Goal: Task Accomplishment & Management: Use online tool/utility

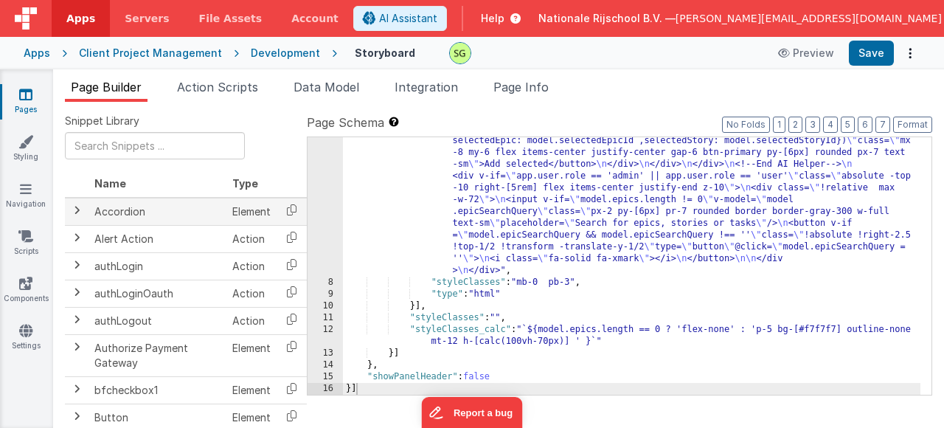
scroll to position [9493, 0]
click at [246, 215] on td "Element" at bounding box center [252, 212] width 50 height 28
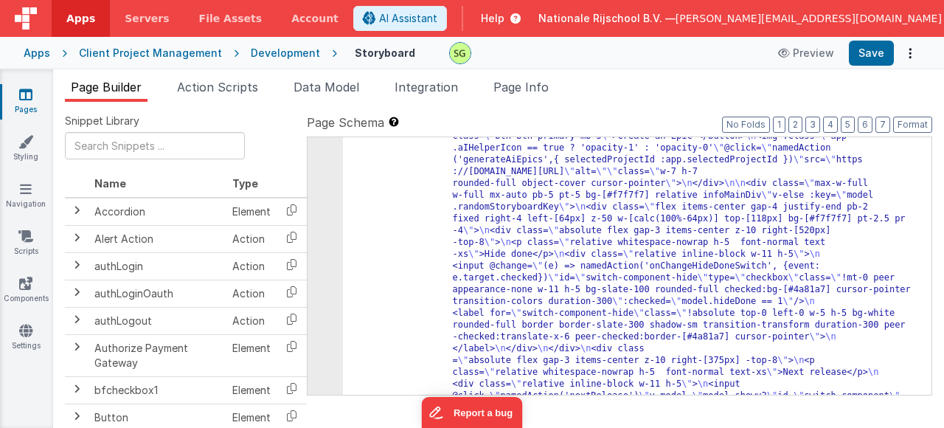
scroll to position [173, 0]
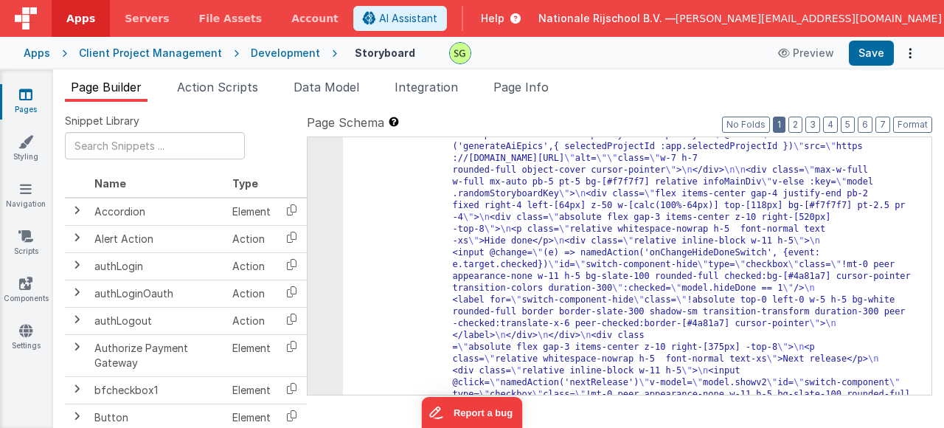
click at [783, 128] on button "1" at bounding box center [779, 125] width 13 height 16
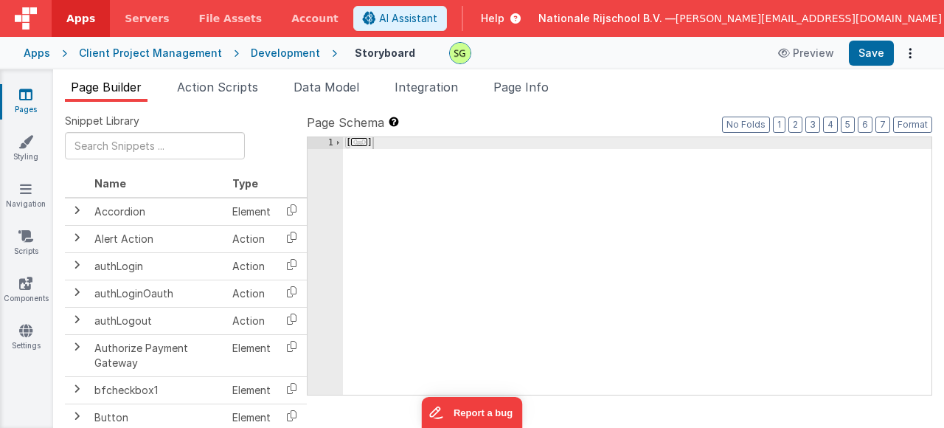
click at [364, 139] on span "..." at bounding box center [359, 142] width 16 height 8
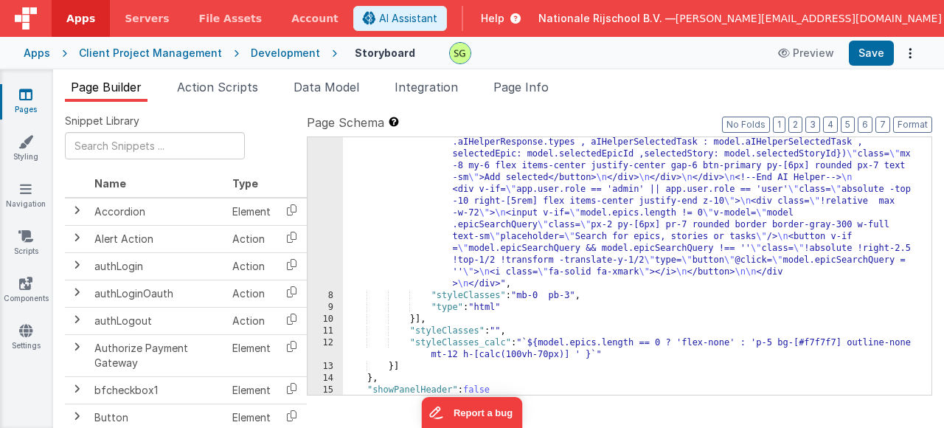
scroll to position [9493, 0]
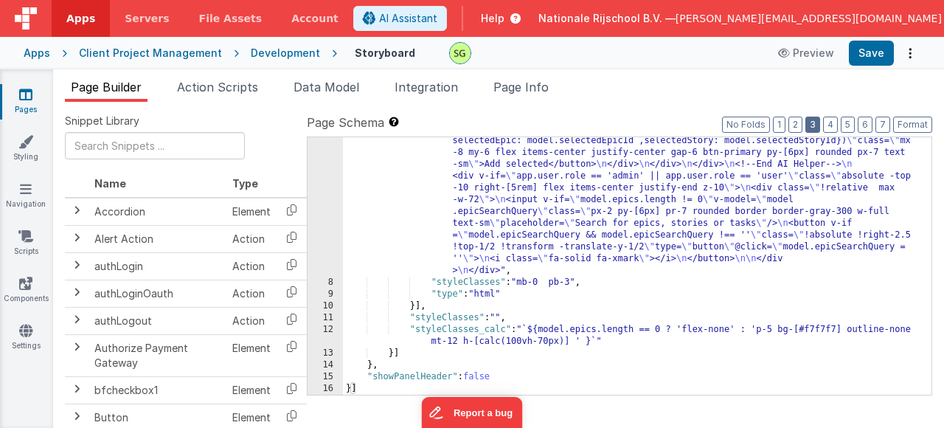
click at [811, 122] on button "3" at bounding box center [813, 125] width 15 height 16
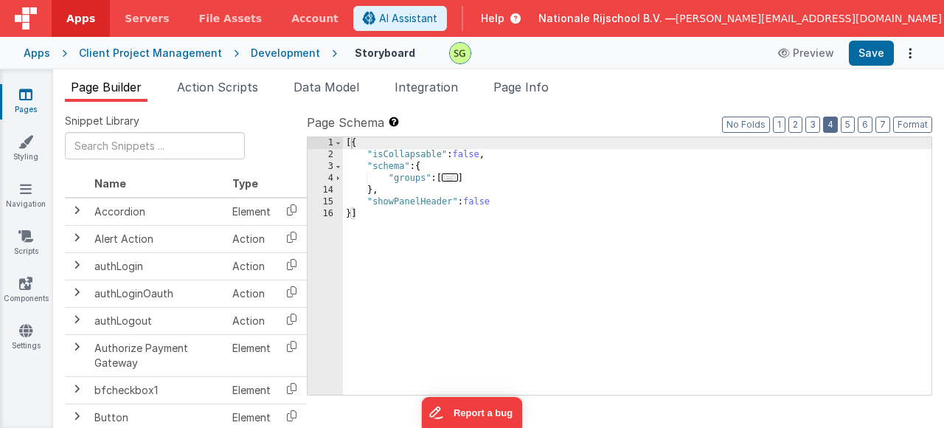
click at [838, 126] on button "4" at bounding box center [830, 125] width 15 height 16
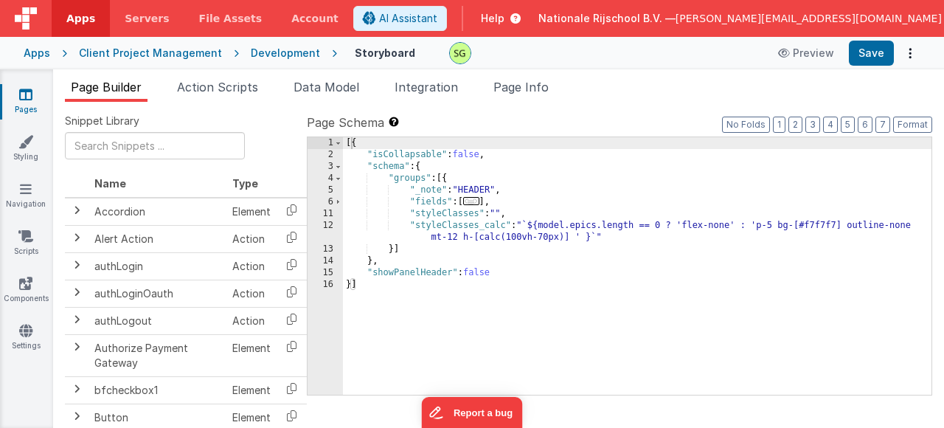
click at [475, 201] on span "..." at bounding box center [471, 201] width 16 height 8
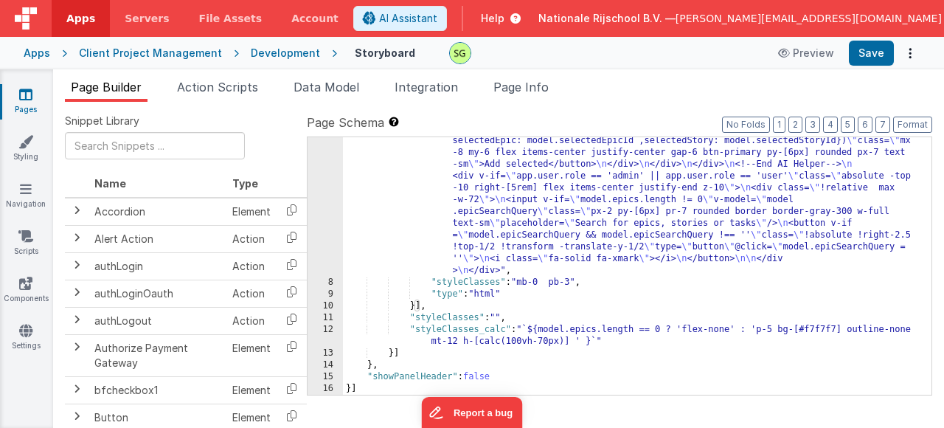
click at [944, 15] on span "button" at bounding box center [953, 18] width 10 height 10
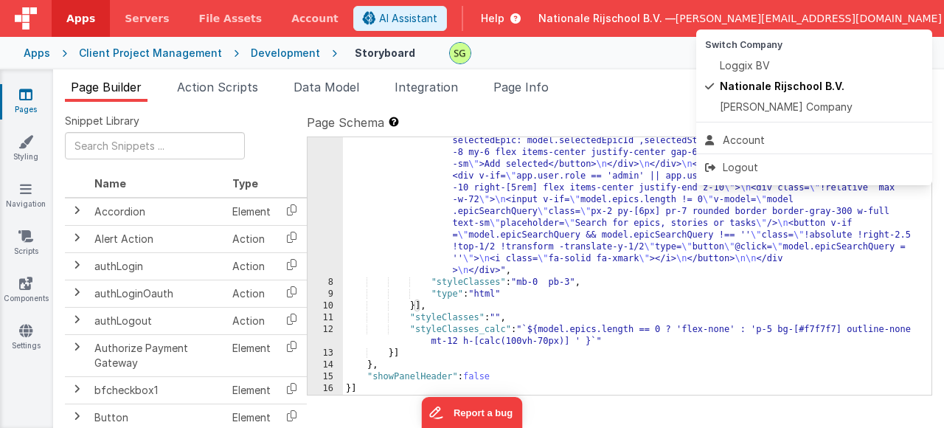
click at [588, 86] on button at bounding box center [472, 214] width 944 height 428
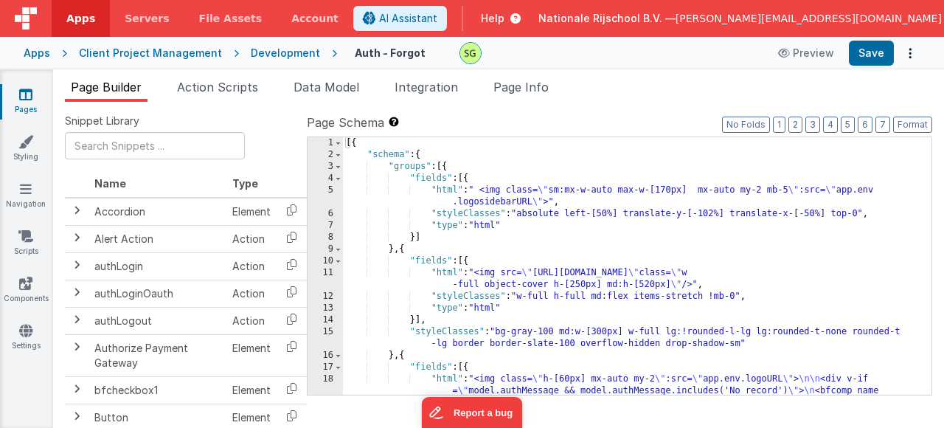
click at [273, 46] on div "Development" at bounding box center [285, 53] width 69 height 15
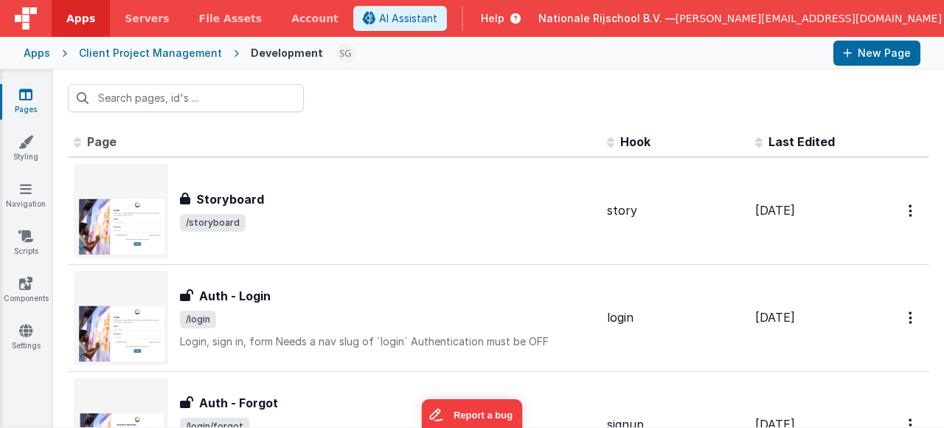
click at [48, 54] on div "Apps" at bounding box center [37, 53] width 27 height 15
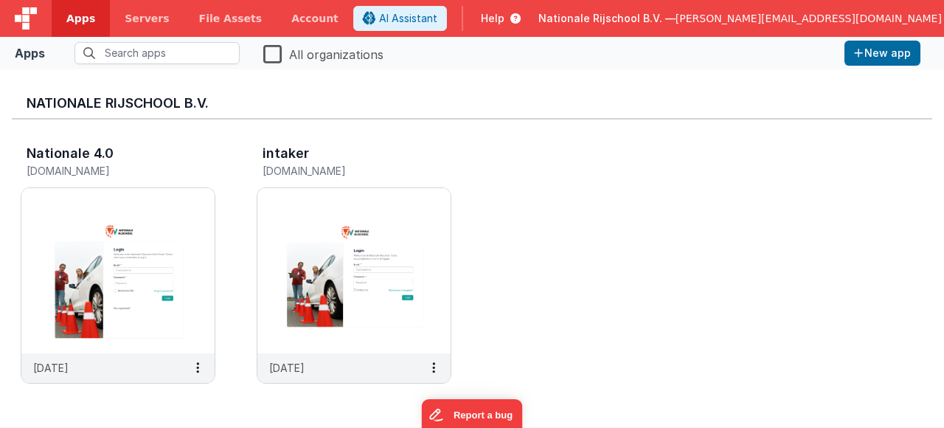
click at [71, 24] on span "Apps" at bounding box center [80, 18] width 29 height 15
click at [944, 22] on span "button" at bounding box center [953, 18] width 10 height 10
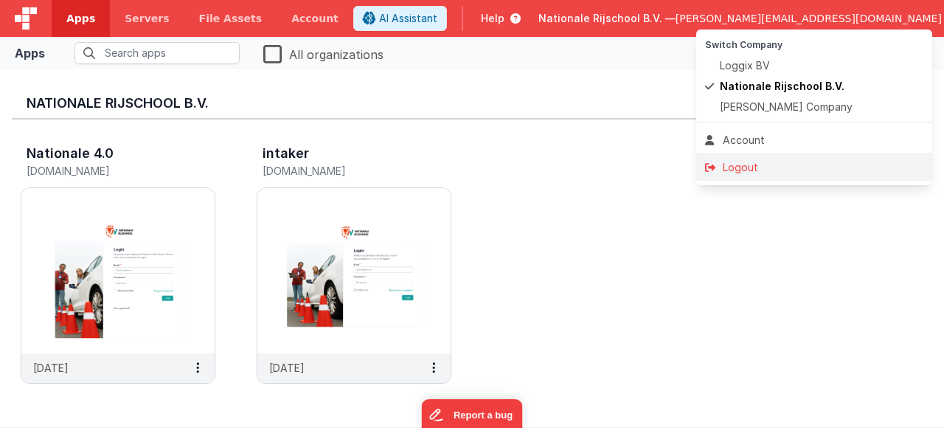
click at [770, 163] on div "Logout" at bounding box center [814, 167] width 218 height 15
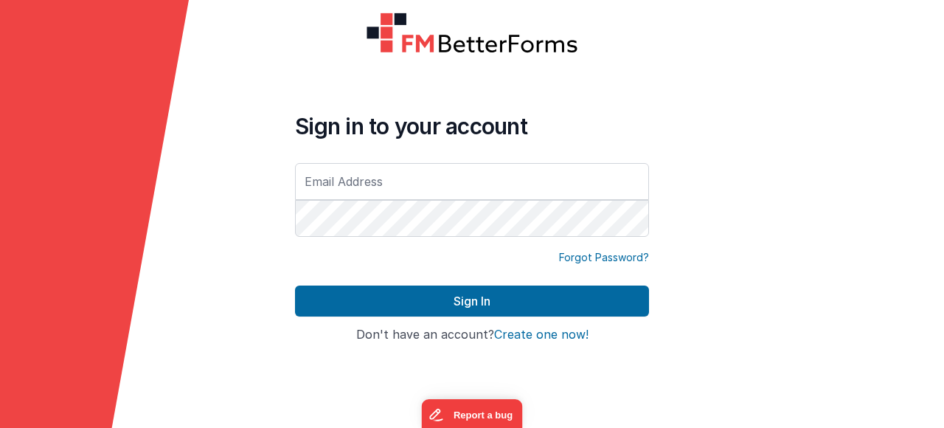
click at [592, 175] on input "text" at bounding box center [472, 181] width 354 height 37
type input "[PERSON_NAME][EMAIL_ADDRESS][DOMAIN_NAME]"
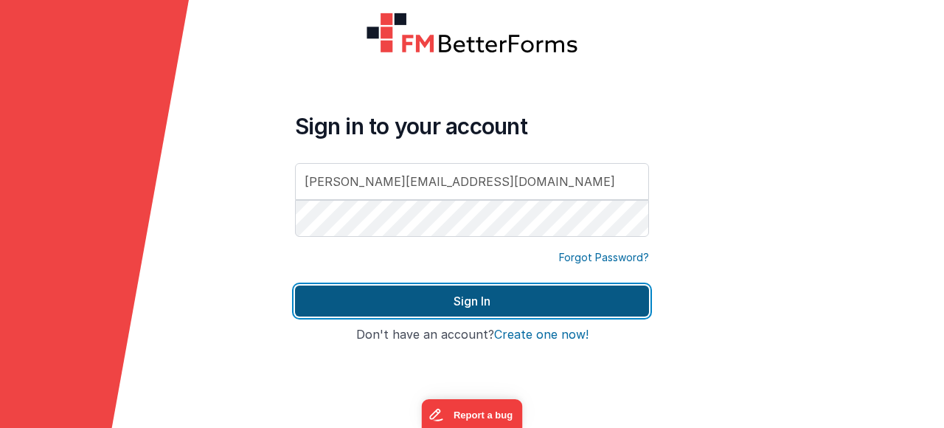
click at [633, 307] on button "Sign In" at bounding box center [472, 301] width 354 height 31
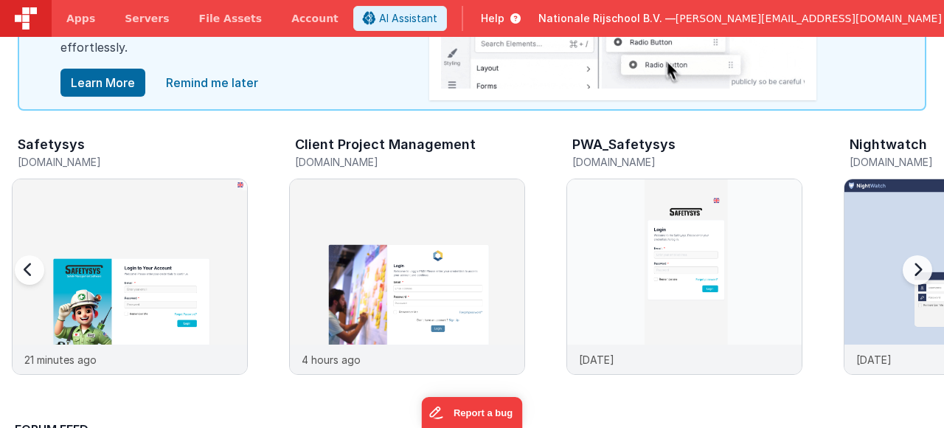
scroll to position [89, 0]
click at [176, 239] on img at bounding box center [130, 296] width 235 height 235
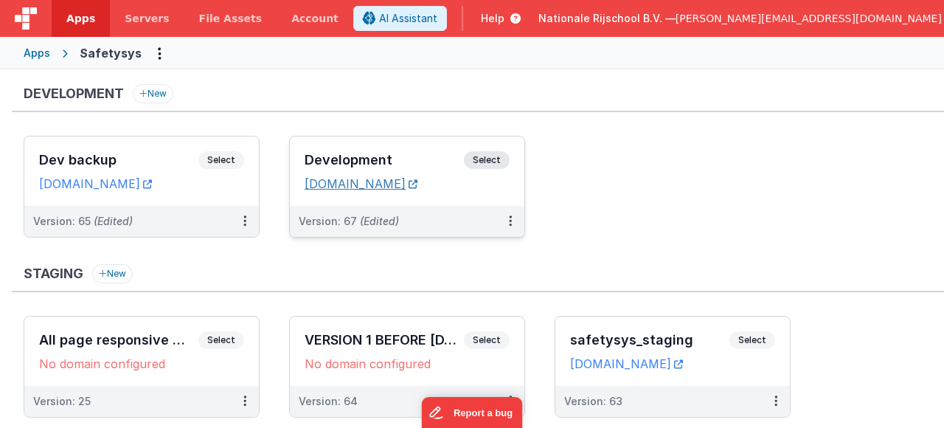
click at [353, 180] on link "safetysystest.fmbetterforms.com" at bounding box center [361, 183] width 113 height 15
click at [152, 184] on link "safetysystest.clientportal.cloud" at bounding box center [95, 183] width 113 height 15
click at [483, 160] on span "Select" at bounding box center [487, 160] width 46 height 18
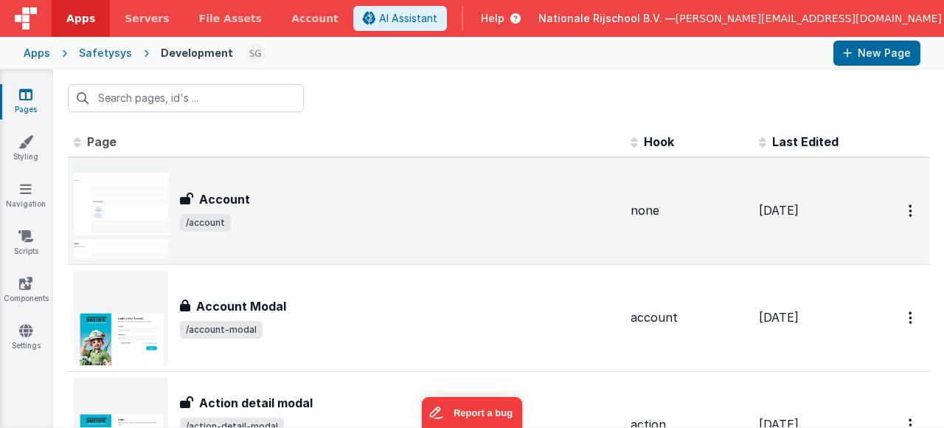
click at [541, 232] on span "/account" at bounding box center [399, 223] width 439 height 18
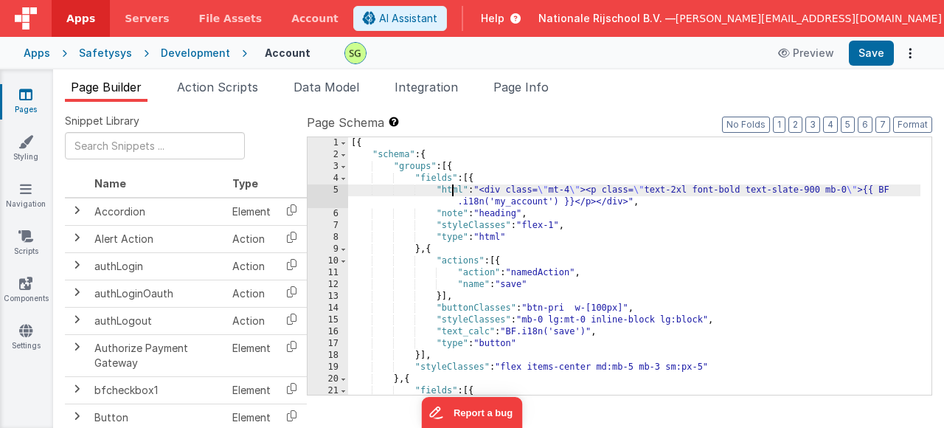
click at [452, 191] on div "[{ "schema" : { "groups" : [{ "fields" : [{ "html" : "<div class= \" mt-4 \" ><…" at bounding box center [634, 289] width 573 height 305
click at [253, 89] on span "Action Scripts" at bounding box center [217, 87] width 81 height 15
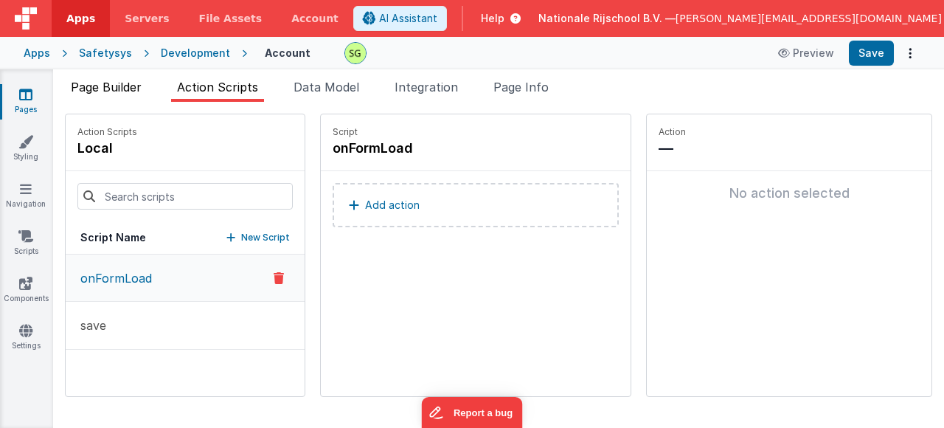
click at [121, 89] on span "Page Builder" at bounding box center [106, 87] width 71 height 15
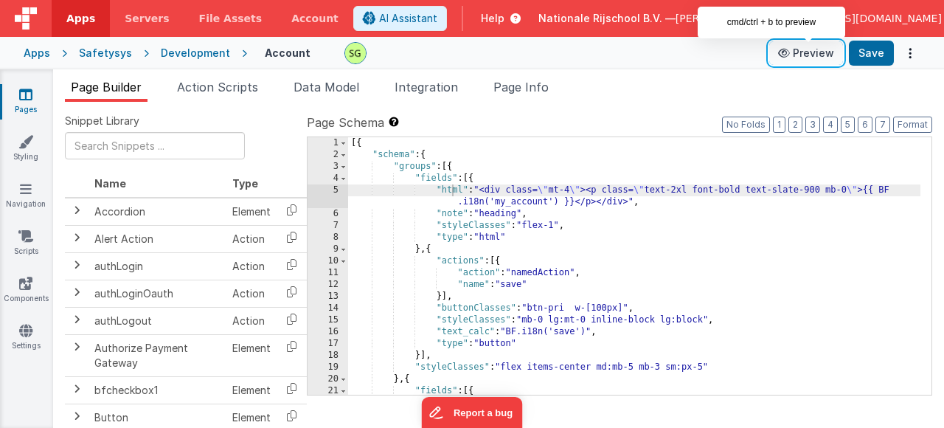
click at [808, 58] on button "Preview" at bounding box center [807, 53] width 74 height 24
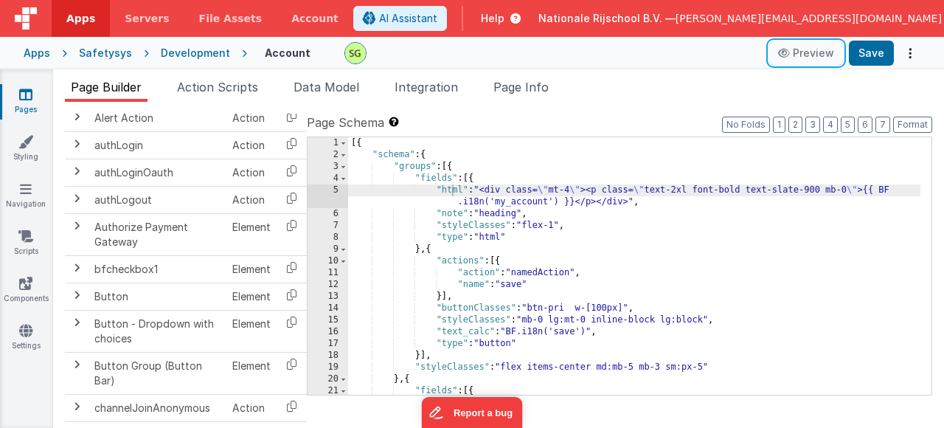
scroll to position [122, 0]
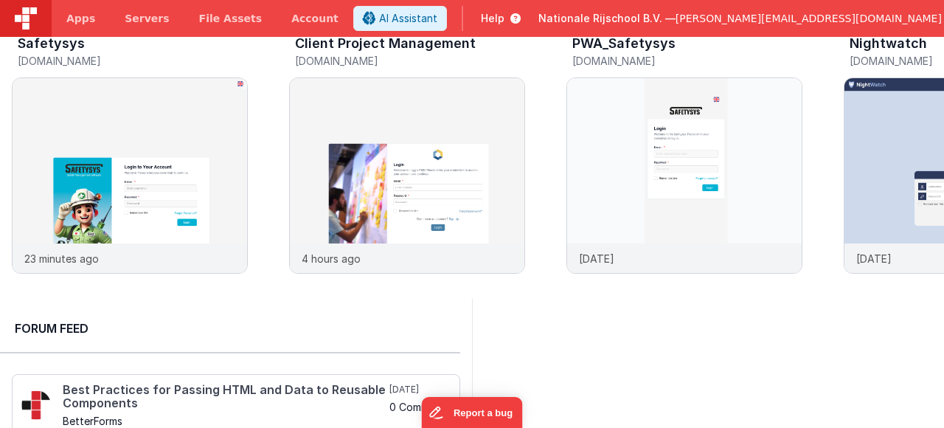
scroll to position [151, 0]
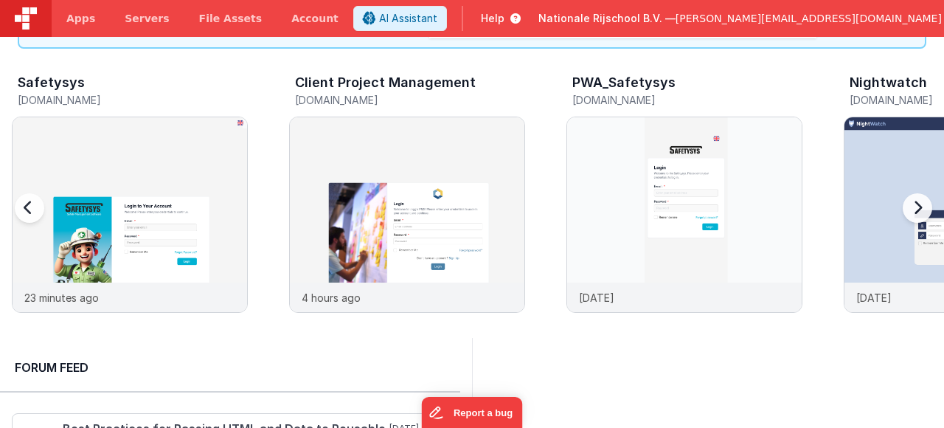
click at [916, 215] on div at bounding box center [914, 217] width 59 height 212
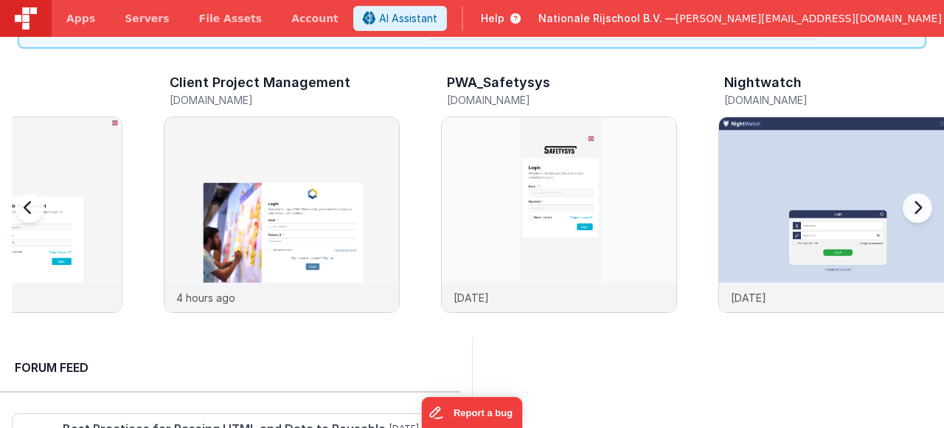
scroll to position [0, 277]
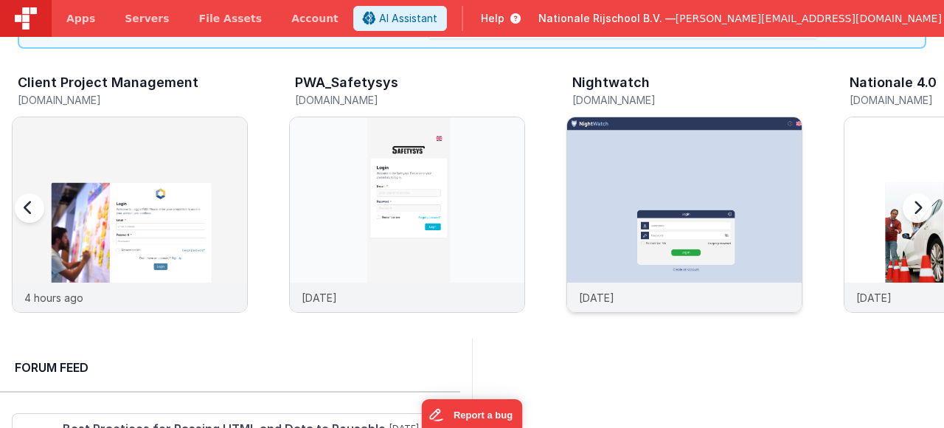
click at [760, 188] on img at bounding box center [684, 234] width 235 height 235
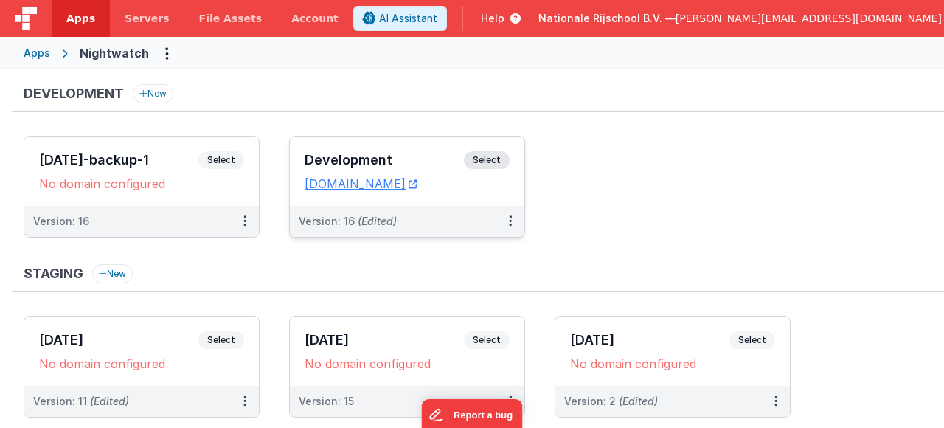
click at [500, 160] on span "Select" at bounding box center [487, 160] width 46 height 18
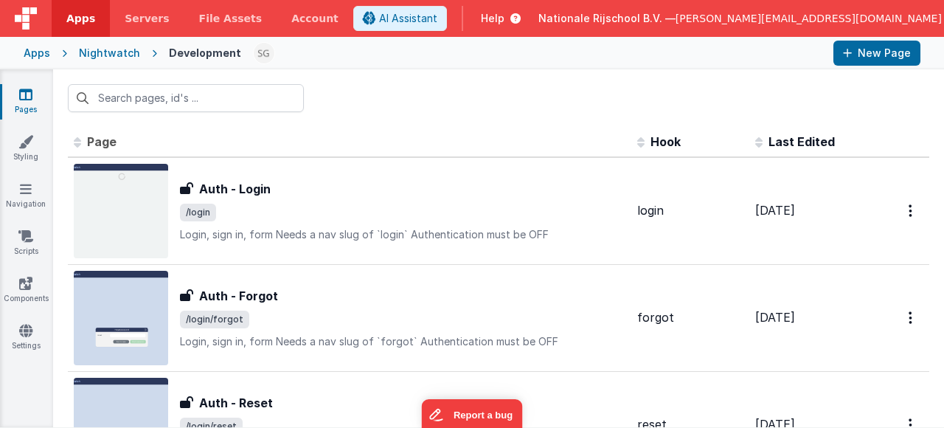
click at [446, 193] on div "Auth - Login" at bounding box center [403, 189] width 446 height 18
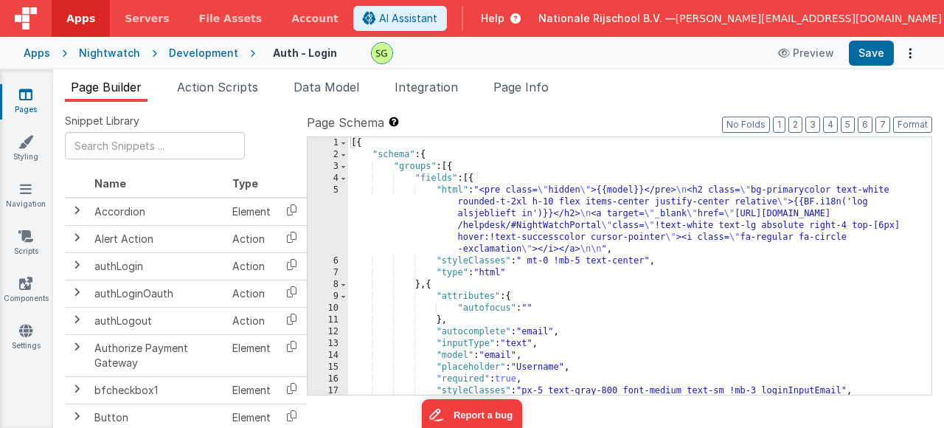
click at [451, 192] on div "[{ "schema" : { "groups" : [{ "fields" : [{ "html" : "<pre class= \" hidden \" …" at bounding box center [634, 277] width 573 height 281
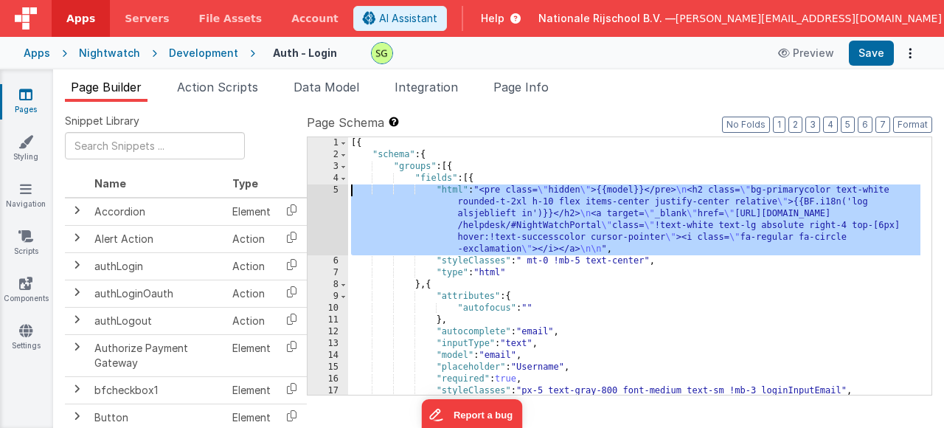
click at [335, 190] on div "5" at bounding box center [328, 219] width 41 height 71
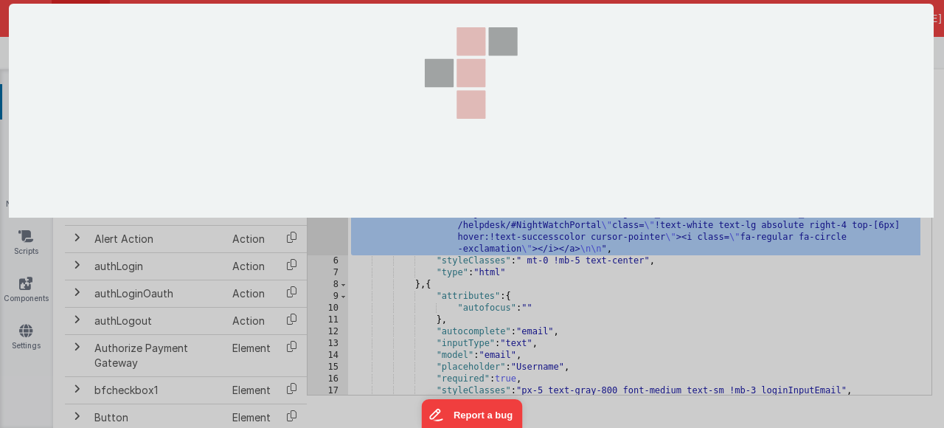
click at [335, 190] on section at bounding box center [471, 111] width 925 height 214
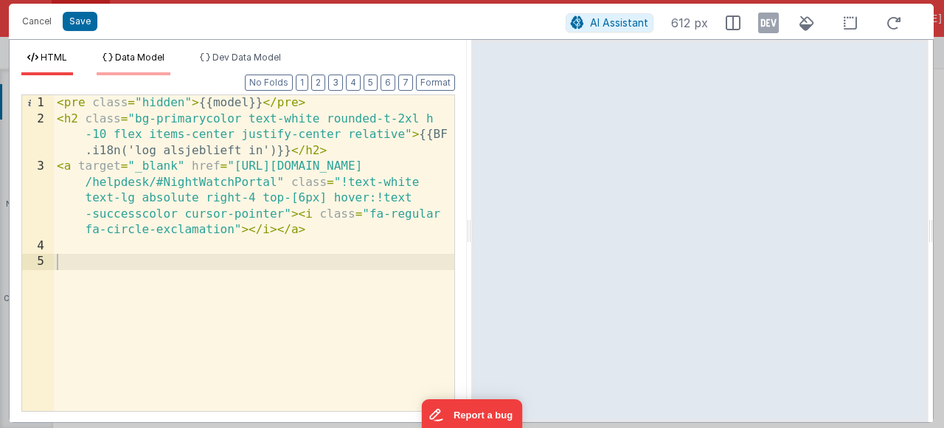
click at [152, 55] on span "Data Model" at bounding box center [139, 57] width 49 height 11
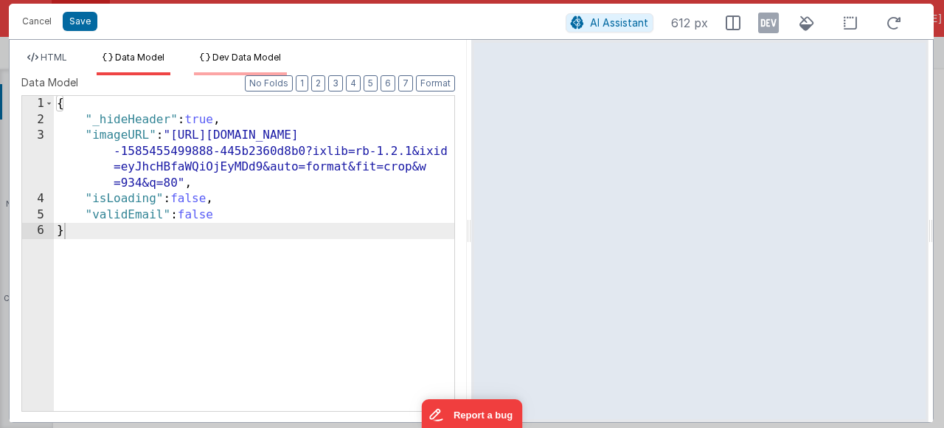
click at [249, 52] on li "Dev Data Model" at bounding box center [240, 64] width 93 height 24
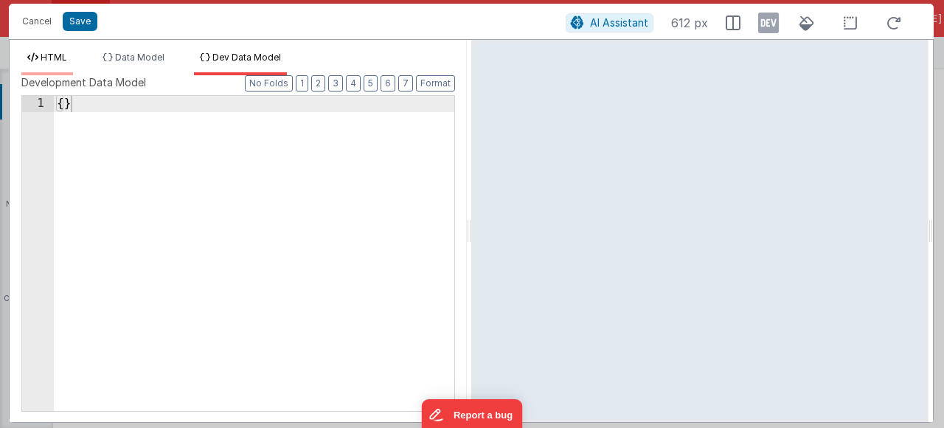
click at [62, 60] on span "HTML" at bounding box center [54, 57] width 27 height 11
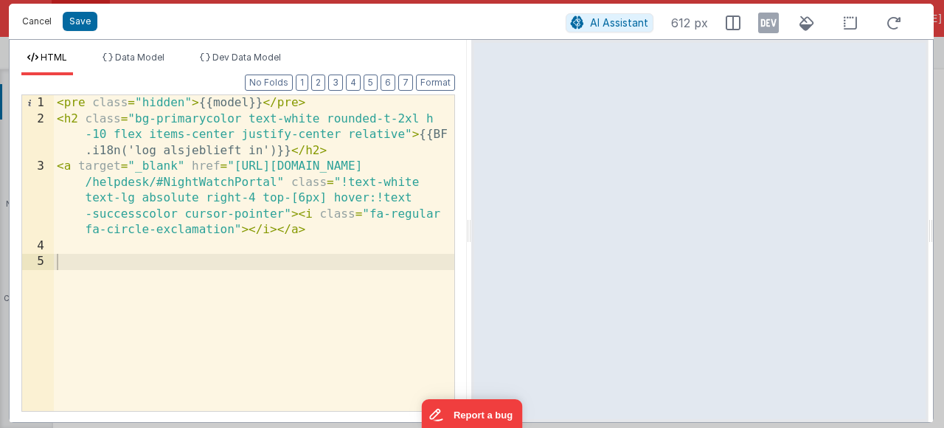
click at [38, 24] on button "Cancel" at bounding box center [37, 21] width 44 height 21
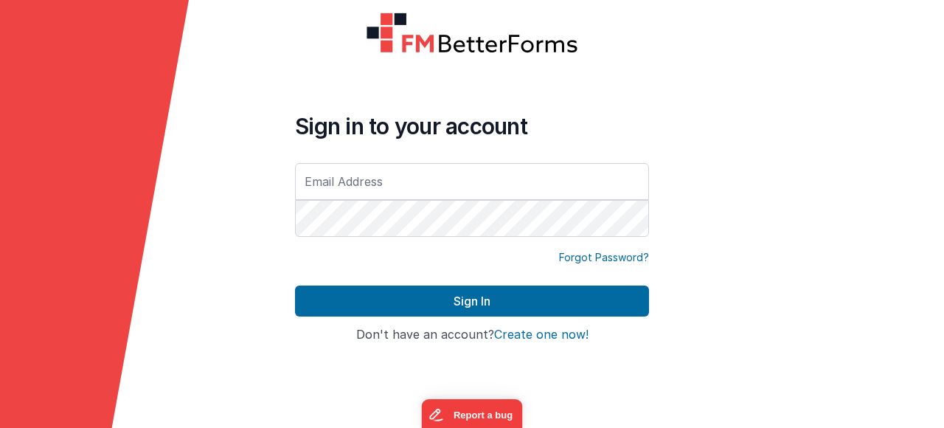
type input "B"
type input "[PERSON_NAME][EMAIL_ADDRESS][DOMAIN_NAME]"
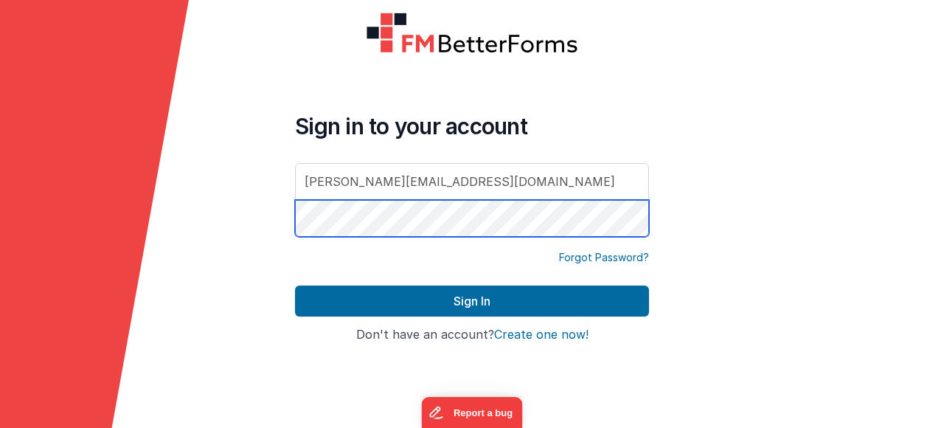
click at [295, 286] on button "Sign In" at bounding box center [472, 301] width 354 height 31
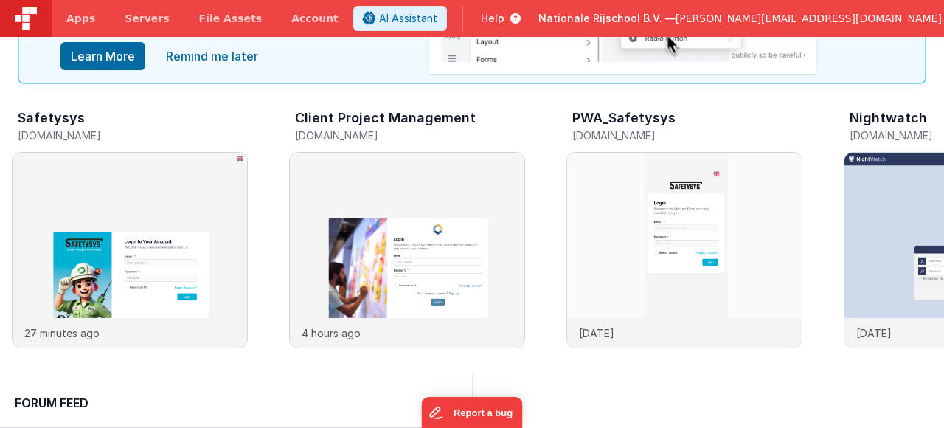
scroll to position [38, 0]
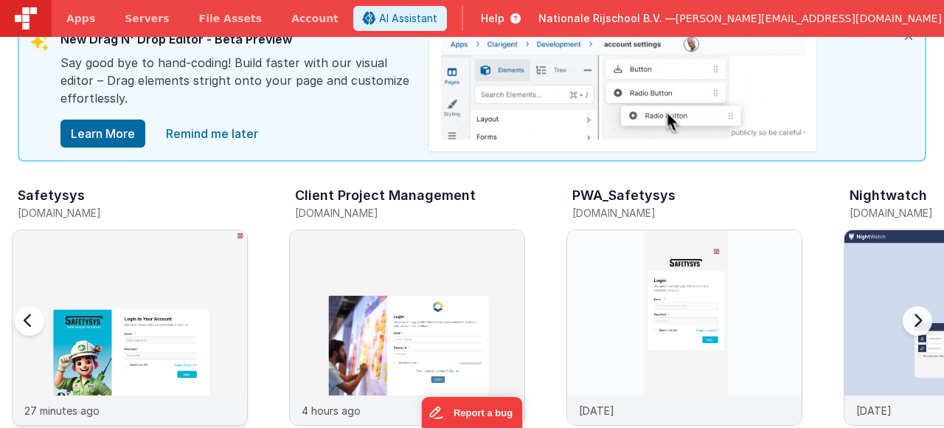
click at [125, 286] on img at bounding box center [130, 347] width 235 height 235
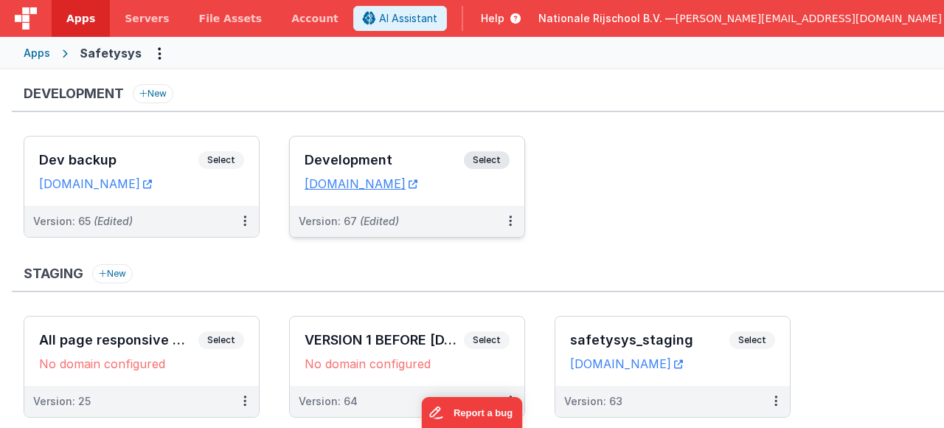
click at [499, 156] on span "Select" at bounding box center [487, 160] width 46 height 18
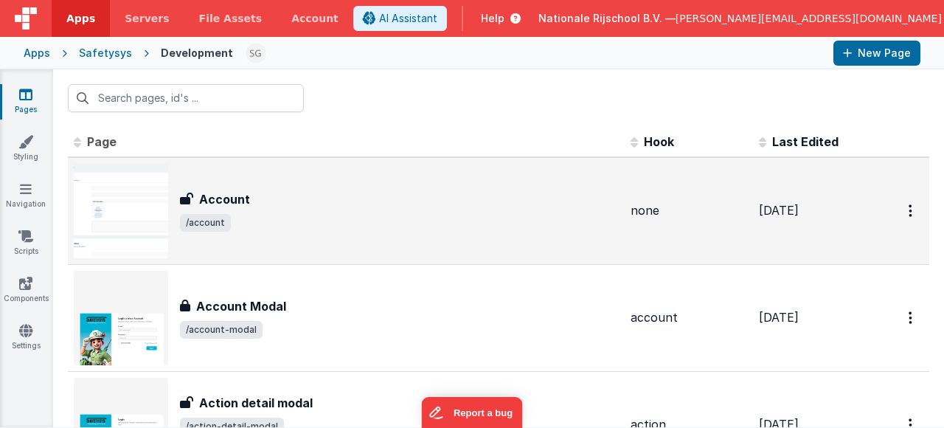
click at [412, 238] on div "Account Account /account" at bounding box center [346, 211] width 545 height 94
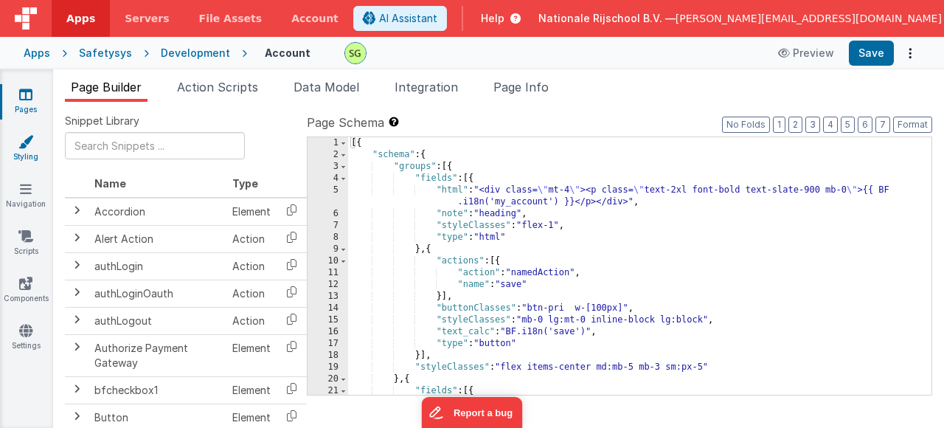
click at [24, 153] on link "Styling" at bounding box center [25, 149] width 53 height 30
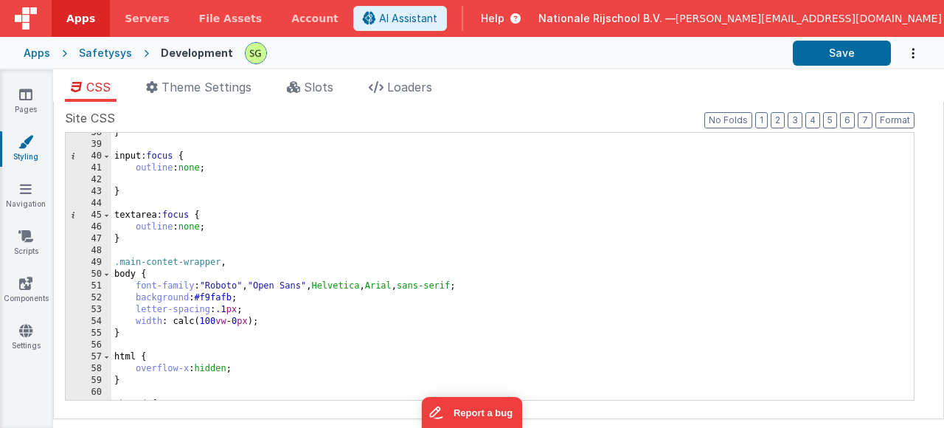
scroll to position [215, 0]
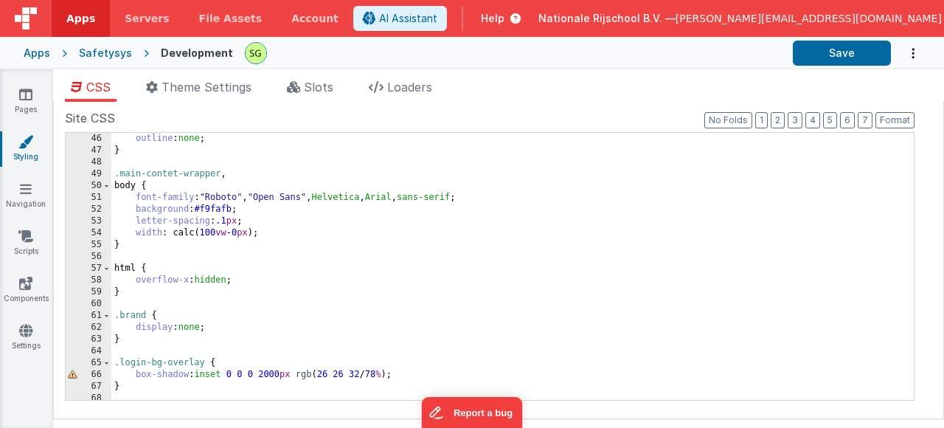
click at [94, 187] on div "50" at bounding box center [89, 186] width 46 height 12
click at [94, 188] on div "50" at bounding box center [89, 186] width 46 height 12
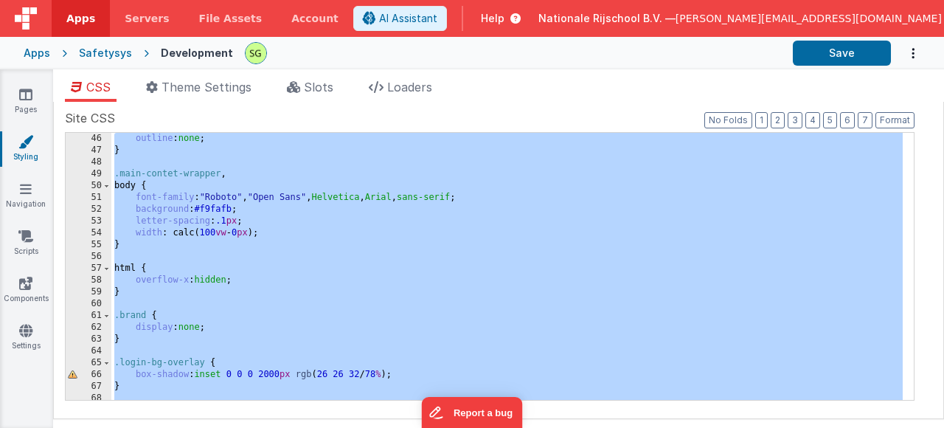
click at [94, 188] on div "50" at bounding box center [89, 186] width 46 height 12
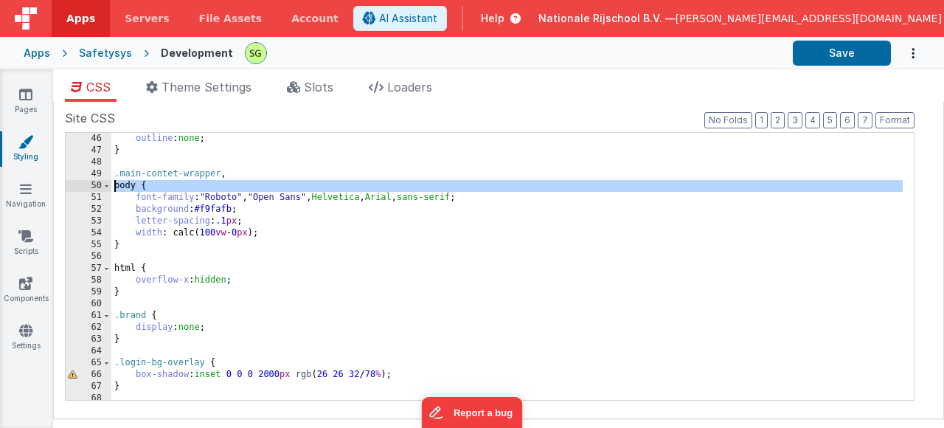
click at [94, 188] on div "50" at bounding box center [89, 186] width 46 height 12
click at [530, 269] on div "outline : none ; } .main-contet-wrapper , body { font-family : " Roboto " , " O…" at bounding box center [507, 278] width 792 height 291
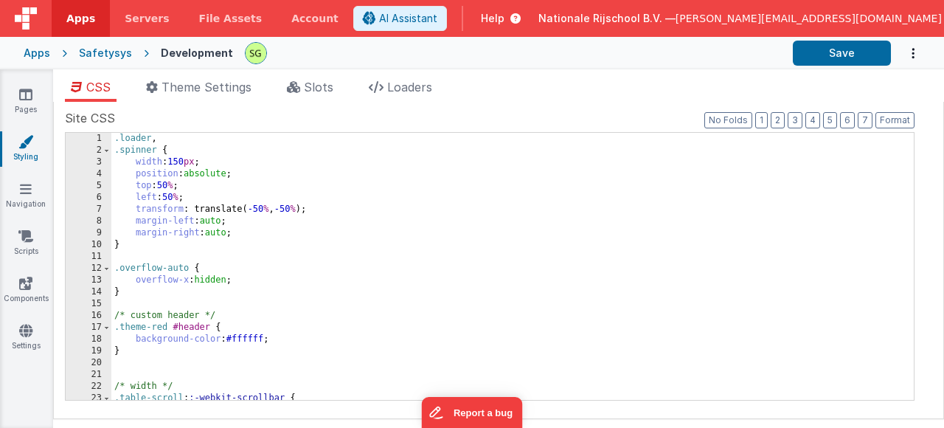
scroll to position [0, 0]
click at [24, 189] on icon at bounding box center [26, 188] width 12 height 15
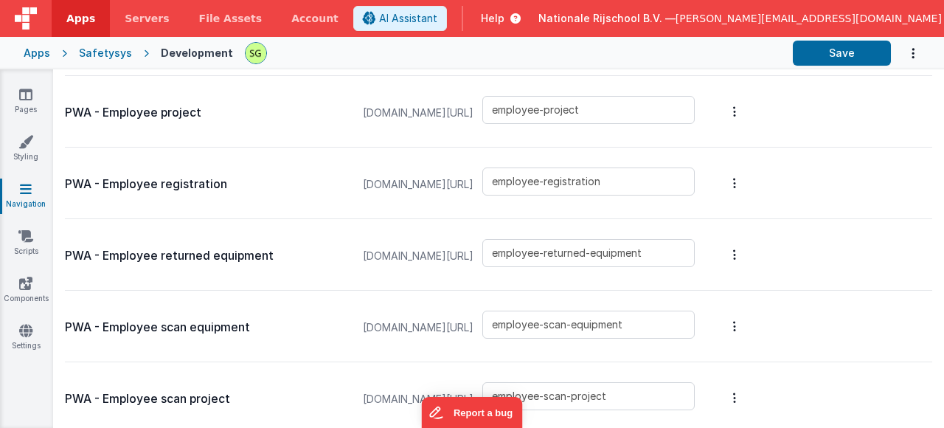
scroll to position [10103, 0]
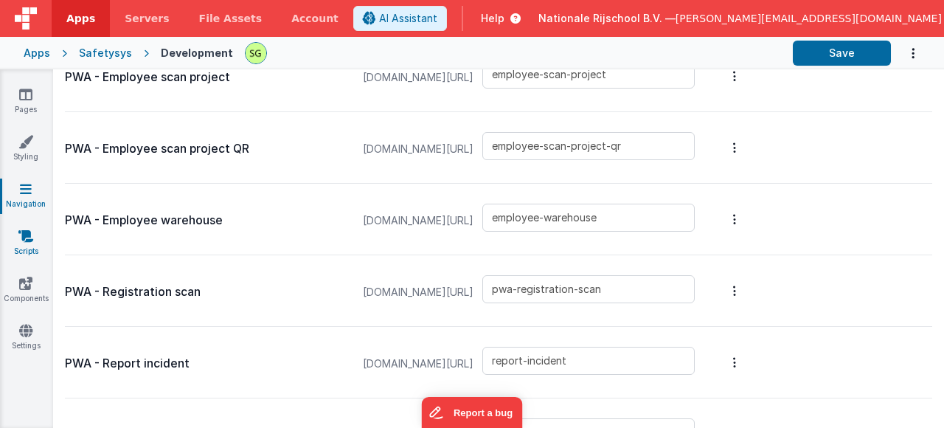
click at [14, 243] on link "Scripts" at bounding box center [25, 244] width 53 height 30
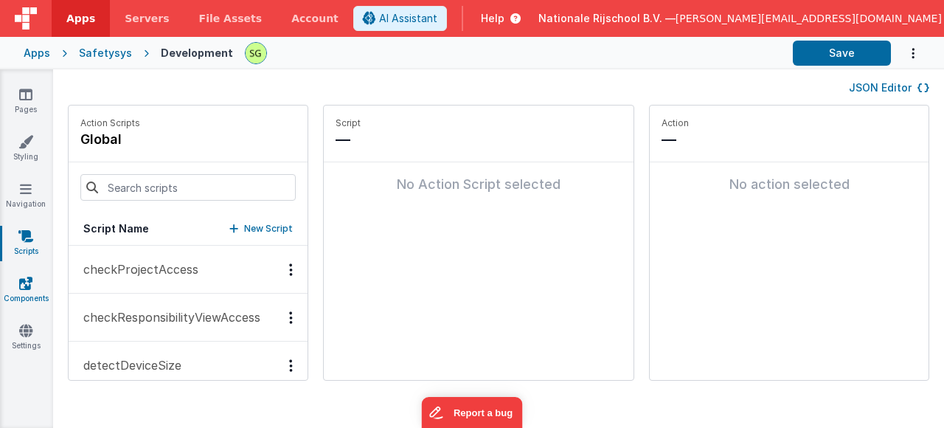
click at [16, 290] on link "Components" at bounding box center [25, 291] width 53 height 30
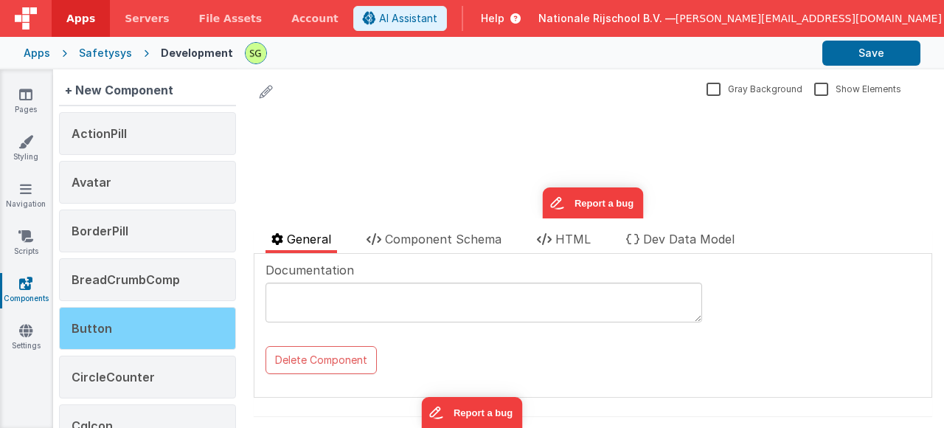
click at [136, 339] on div "Button" at bounding box center [147, 328] width 177 height 43
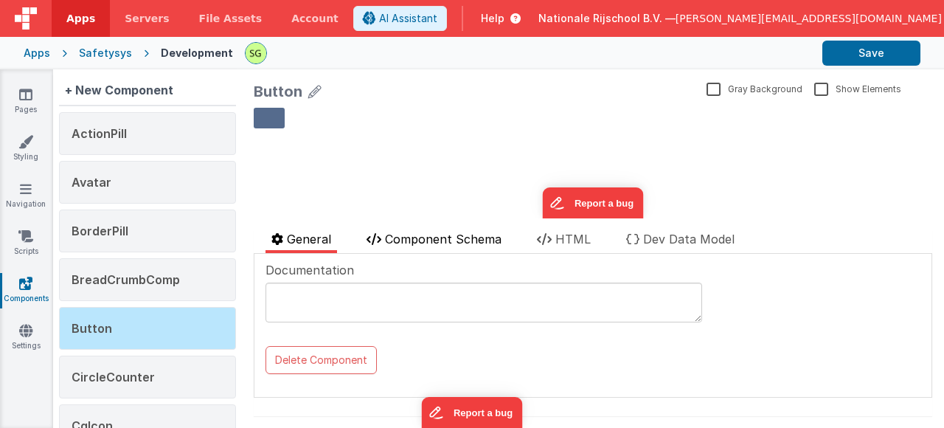
click at [429, 243] on span "Component Schema" at bounding box center [443, 239] width 117 height 15
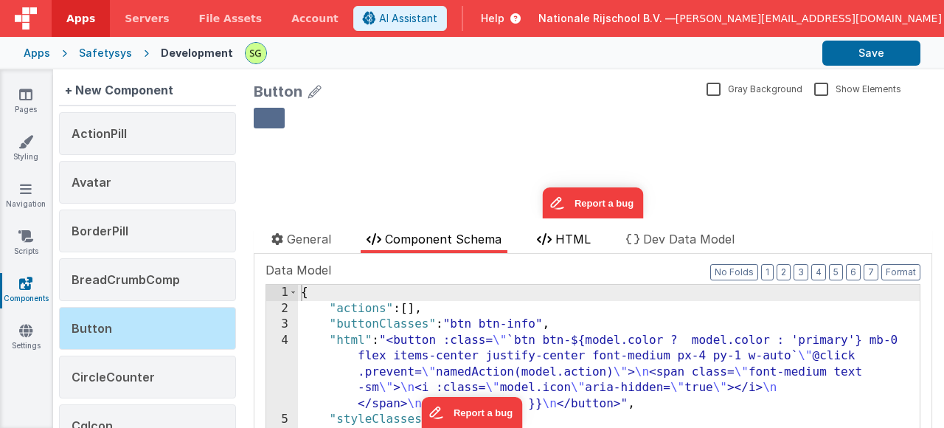
click at [547, 238] on icon at bounding box center [544, 239] width 15 height 12
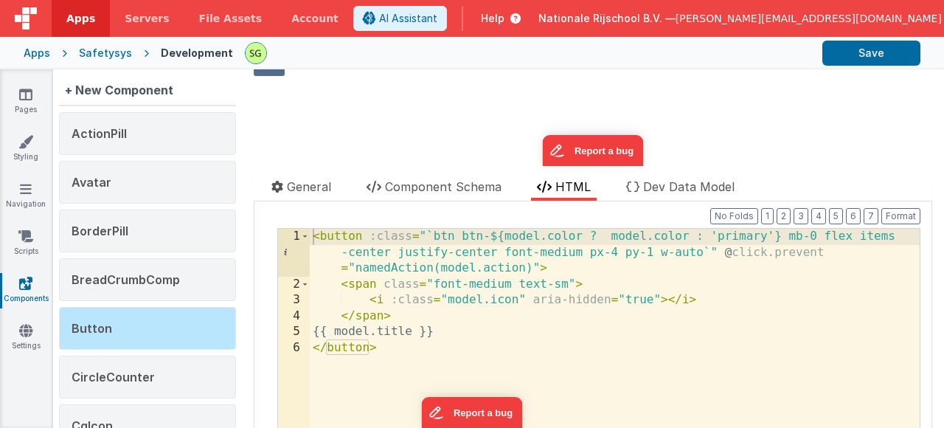
scroll to position [106, 0]
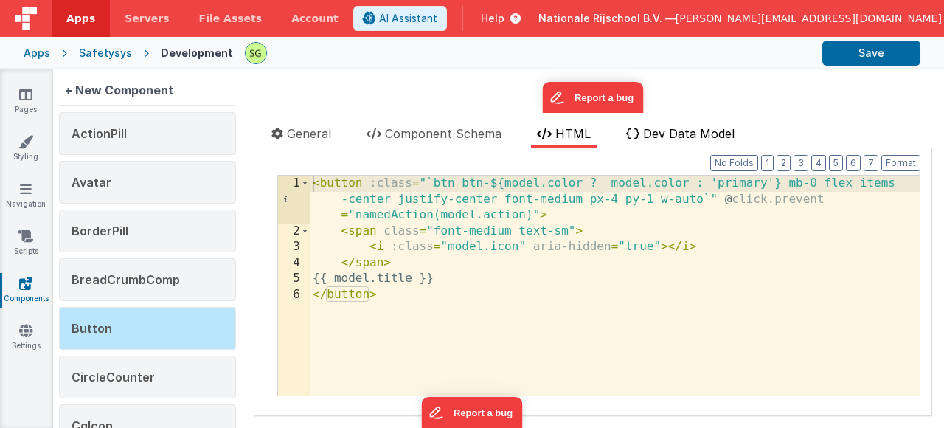
click at [670, 135] on span "Dev Data Model" at bounding box center [688, 133] width 91 height 15
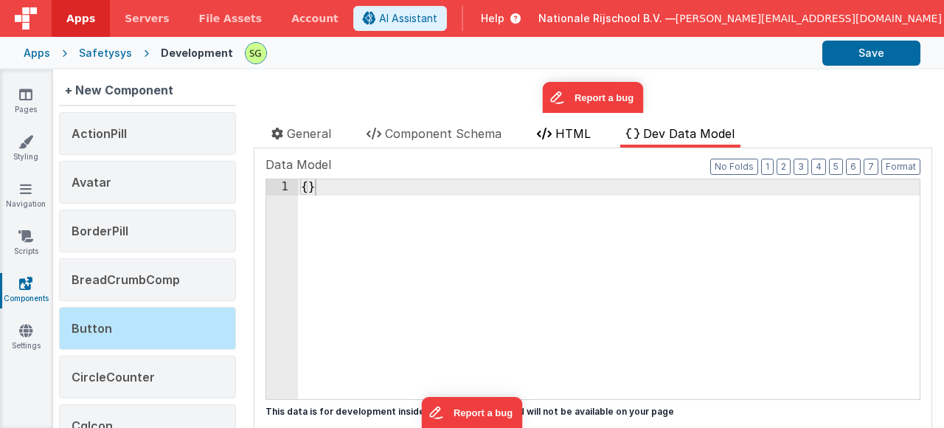
click at [544, 141] on li "HTML" at bounding box center [564, 136] width 66 height 23
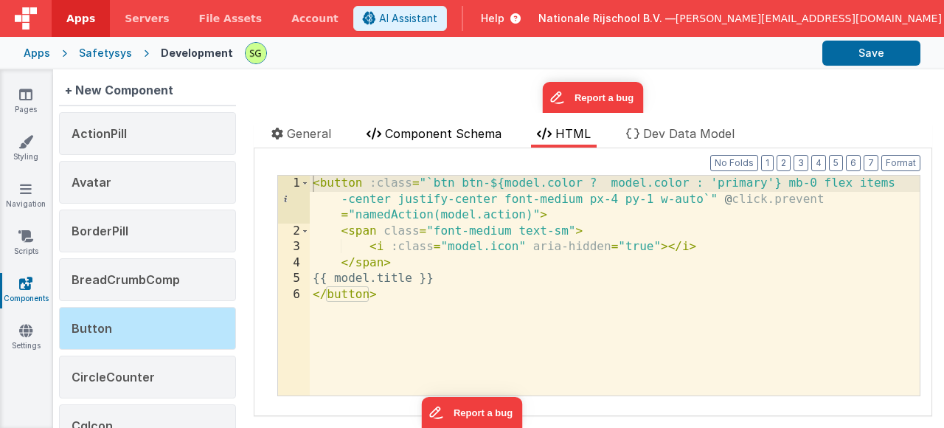
click at [405, 135] on span "Component Schema" at bounding box center [443, 133] width 117 height 15
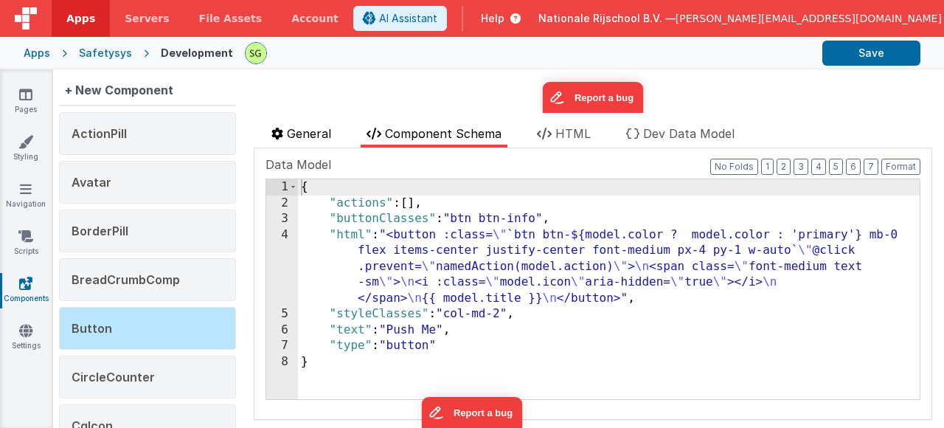
click at [280, 140] on li "General" at bounding box center [302, 136] width 72 height 23
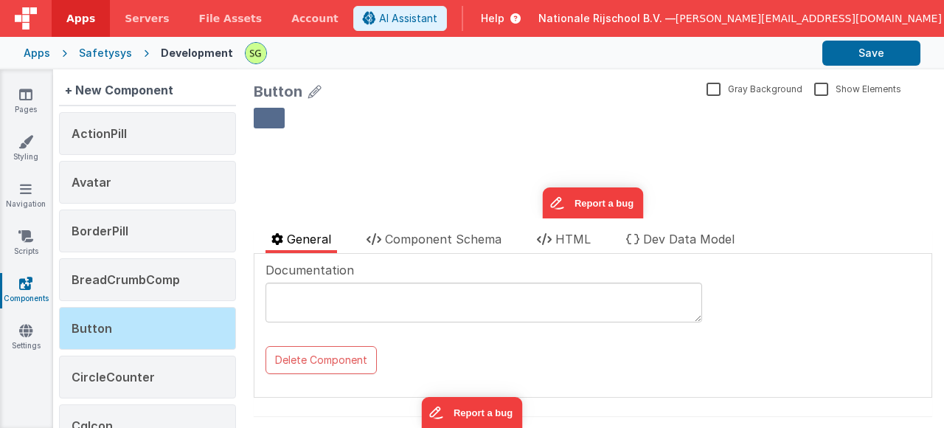
scroll to position [0, 0]
click at [555, 243] on li "HTML" at bounding box center [564, 241] width 66 height 23
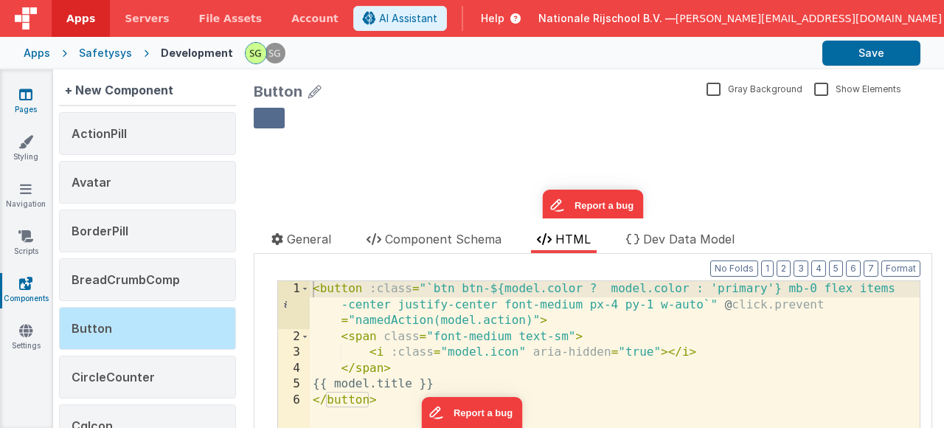
click at [29, 97] on icon at bounding box center [25, 94] width 13 height 15
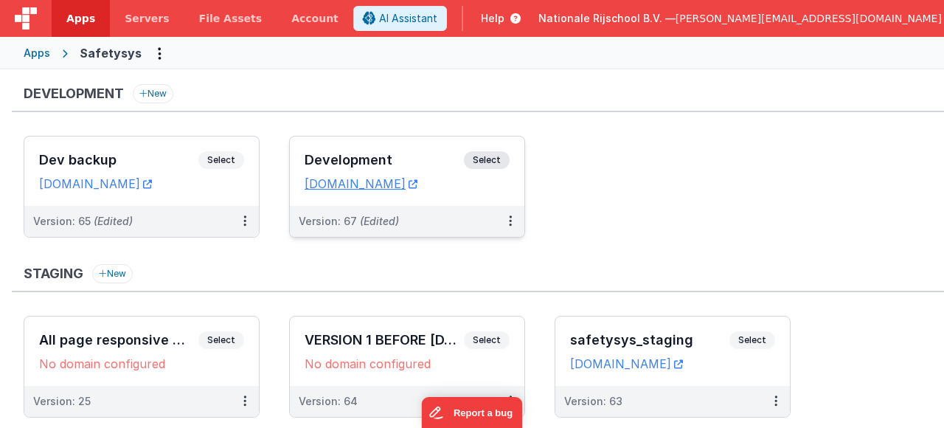
click at [492, 160] on span "Select" at bounding box center [487, 160] width 46 height 18
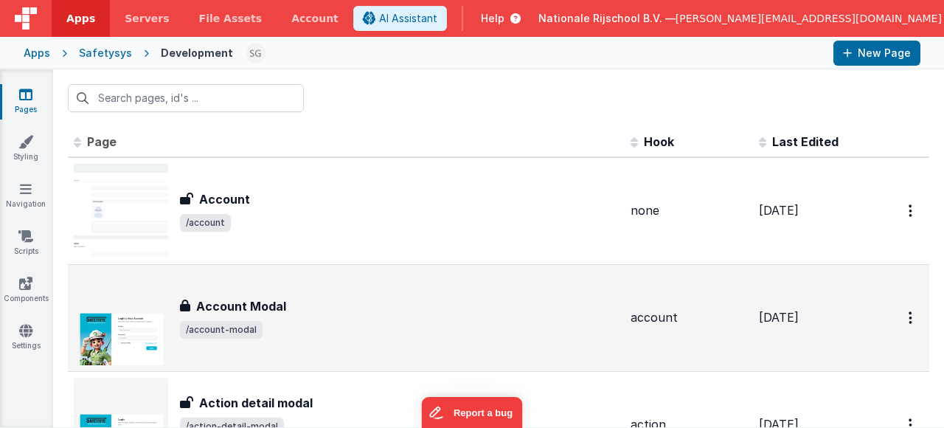
click at [404, 306] on div "Account Modal" at bounding box center [399, 306] width 439 height 18
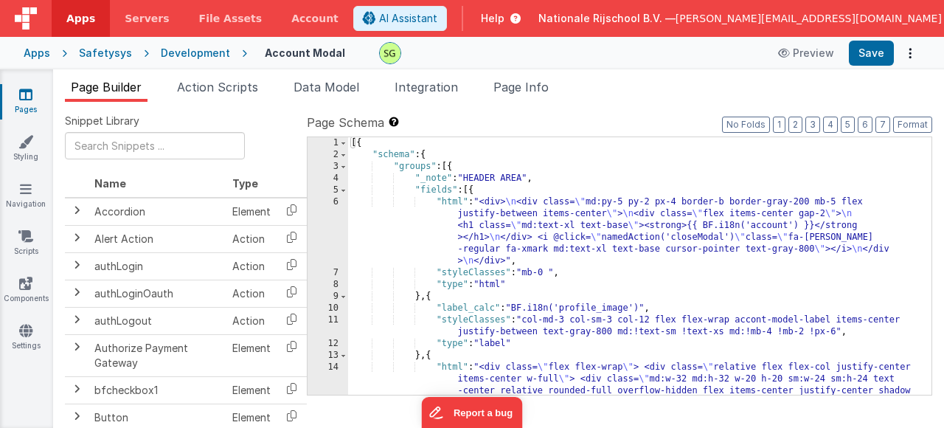
click at [457, 201] on div "[{ "schema" : { "groups" : [{ "_note" : "HEADER AREA" , "fields" : [{ "html" : …" at bounding box center [634, 372] width 573 height 470
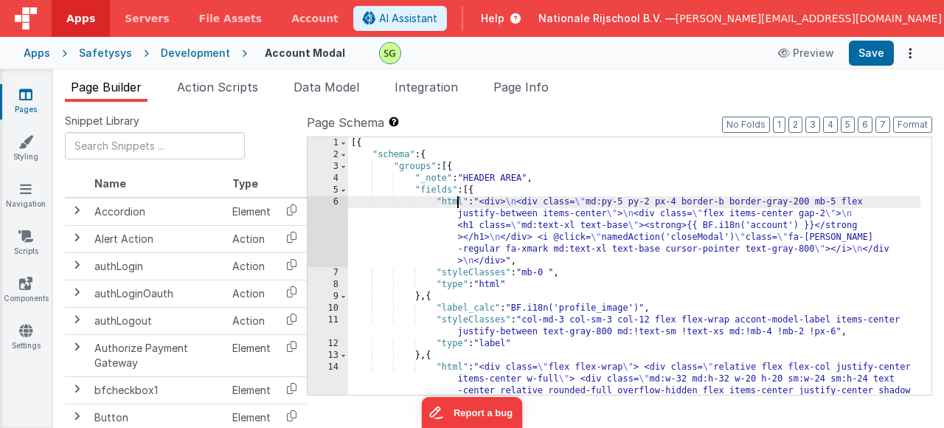
click at [333, 200] on div "6" at bounding box center [328, 231] width 41 height 71
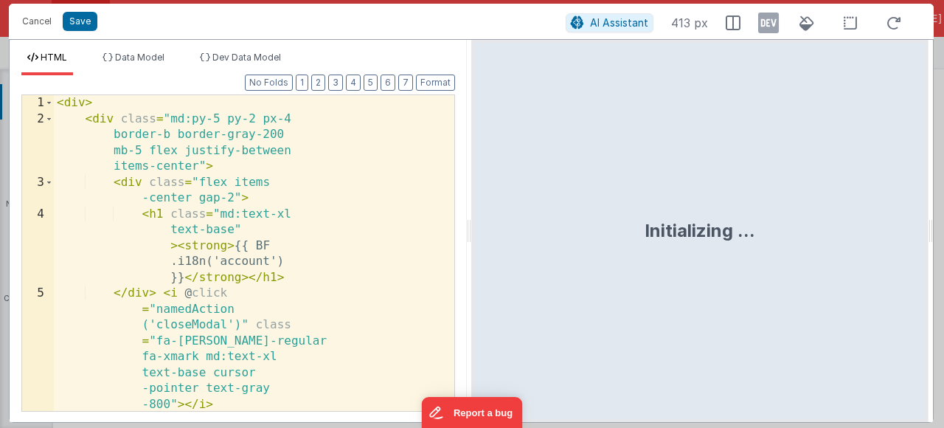
click at [333, 200] on div "HTML Data Model Dev Data Model Format 7 6 5 4 3 2 1 No Folds 1 2 3 4 5 6 7 < di…" at bounding box center [471, 231] width 925 height 384
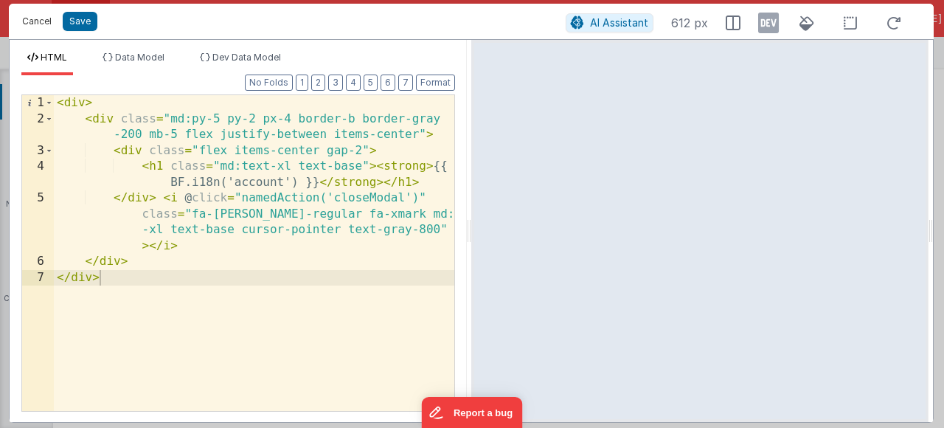
click at [44, 22] on button "Cancel" at bounding box center [37, 21] width 44 height 21
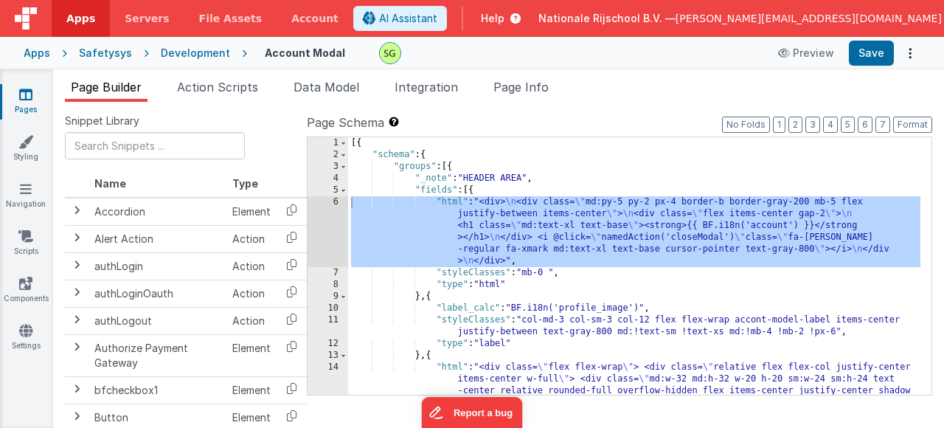
scroll to position [44, 0]
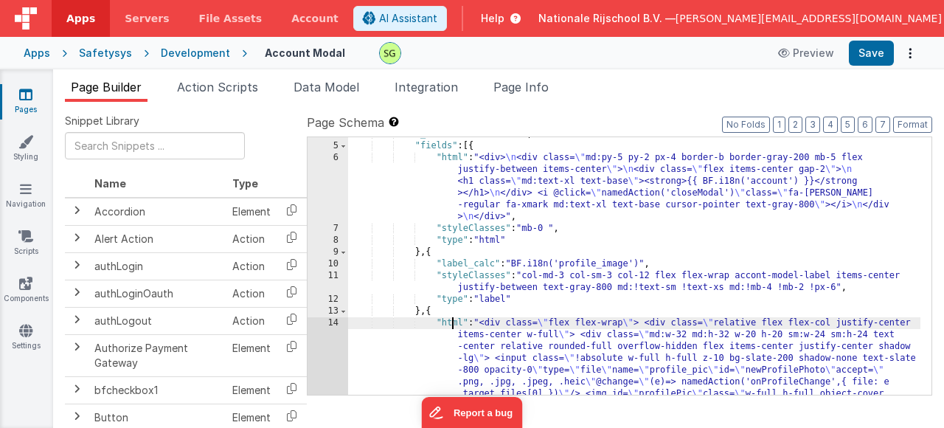
click at [454, 325] on div ""_note" : "HEADER AREA" , "fields" : [{ "html" : "<div> \n <div class= \" md:py…" at bounding box center [634, 363] width 573 height 470
click at [331, 323] on div "14" at bounding box center [328, 417] width 41 height 201
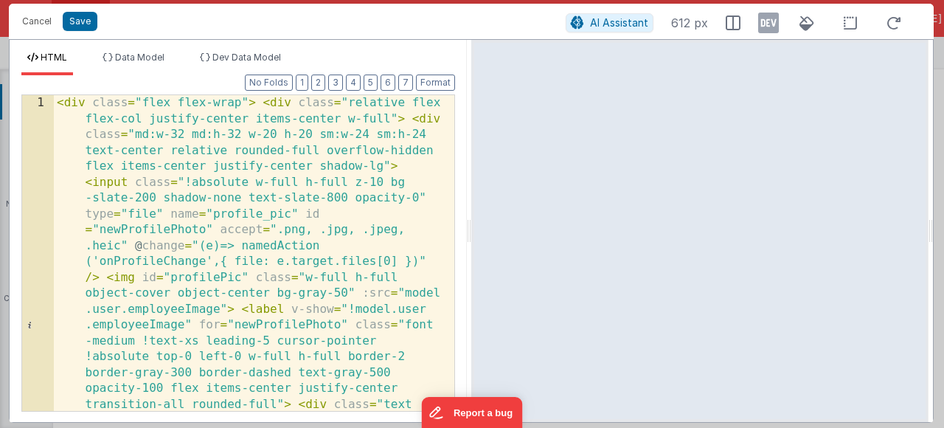
scroll to position [144, 0]
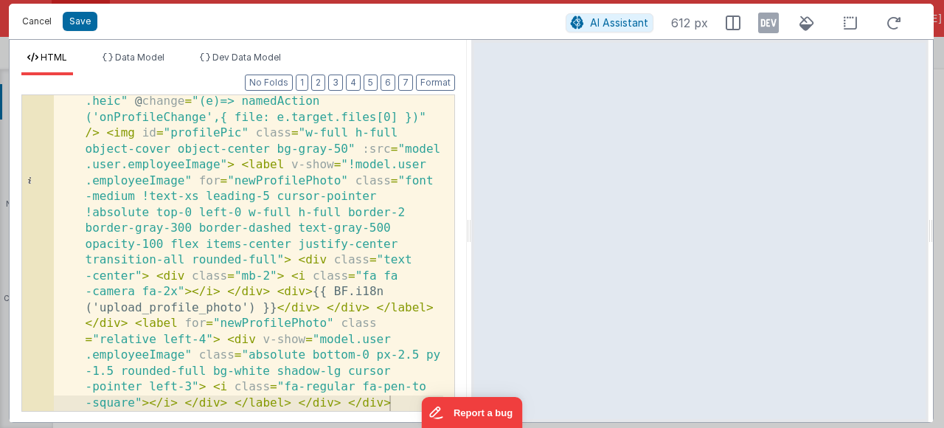
click at [27, 26] on button "Cancel" at bounding box center [37, 21] width 44 height 21
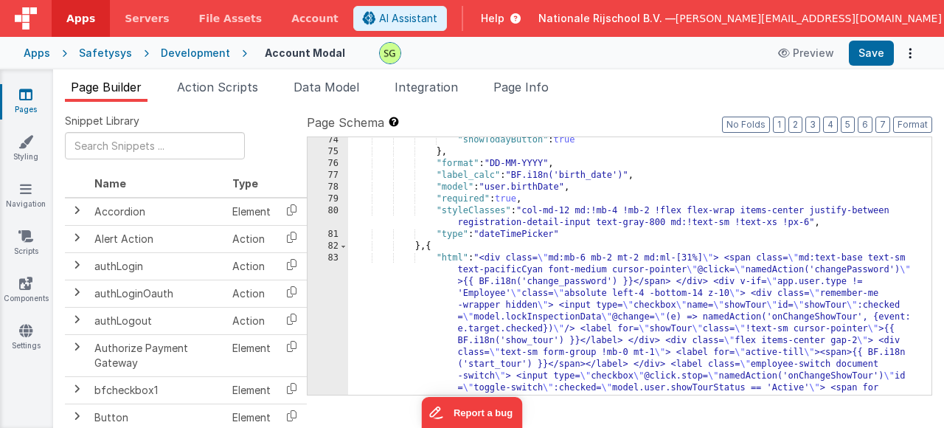
scroll to position [1284, 0]
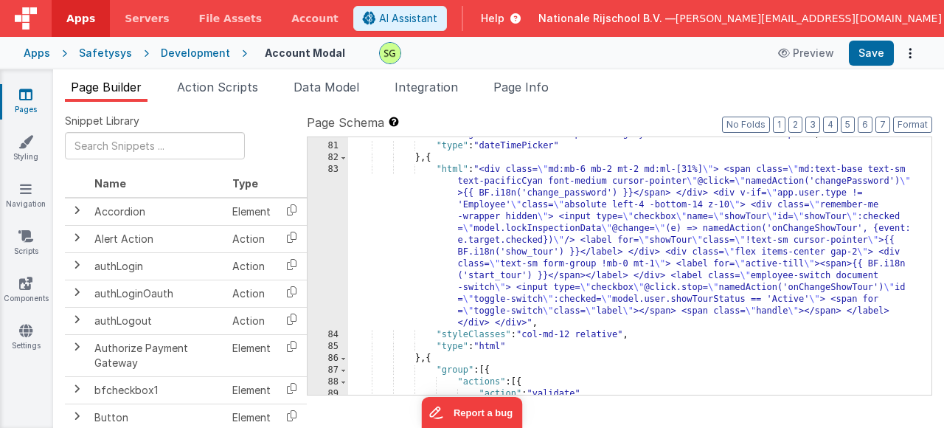
click at [452, 167] on div ""styleClasses" : "col-md-12 md:!mb-4 !mb-2 !flex flex-wrap items-center justify…" at bounding box center [634, 263] width 573 height 293
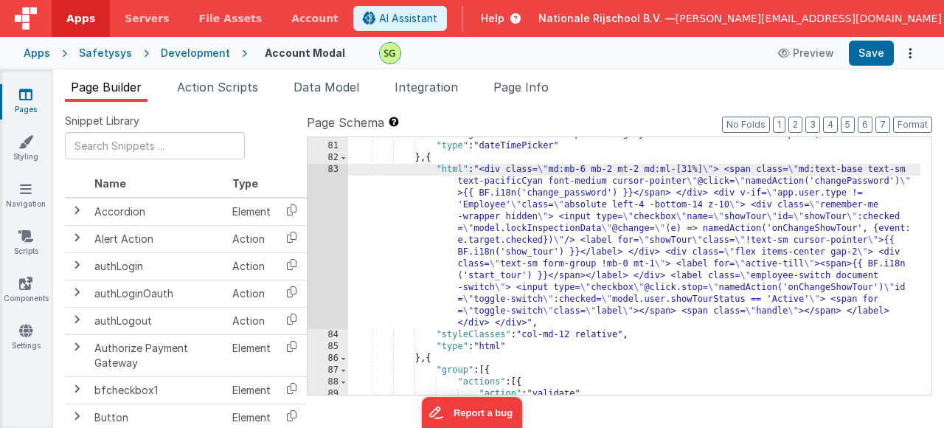
click at [335, 171] on div "83" at bounding box center [328, 246] width 41 height 165
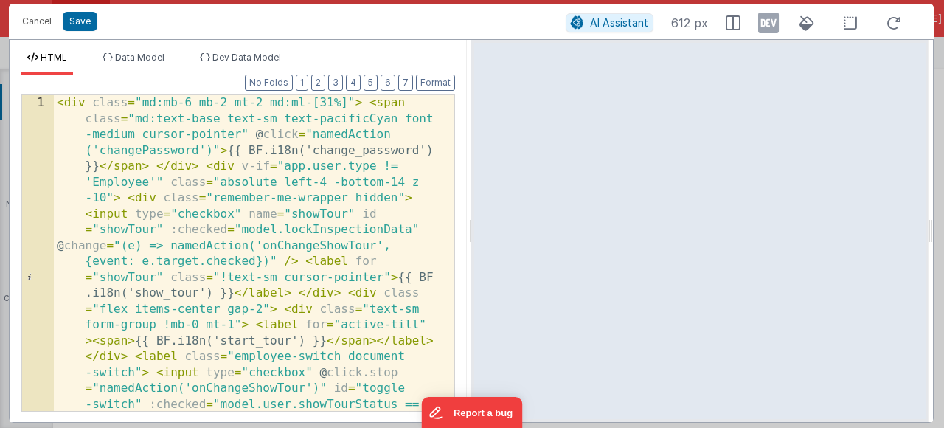
scroll to position [0, 0]
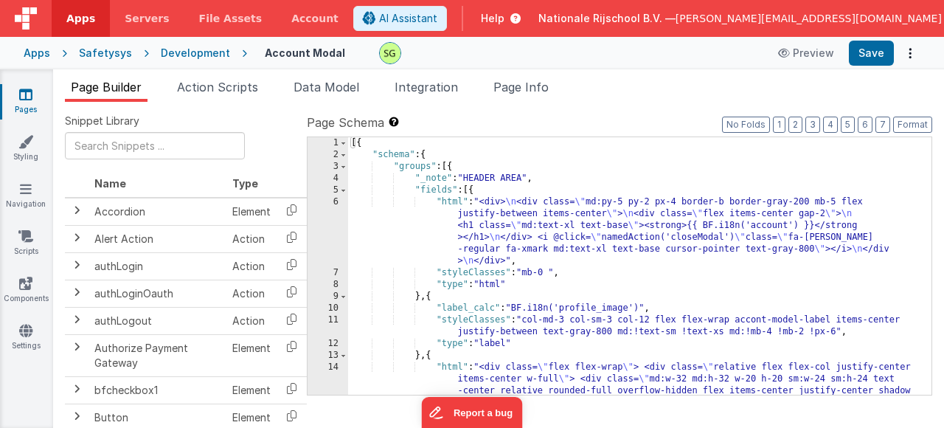
click at [333, 200] on div "6" at bounding box center [328, 231] width 41 height 71
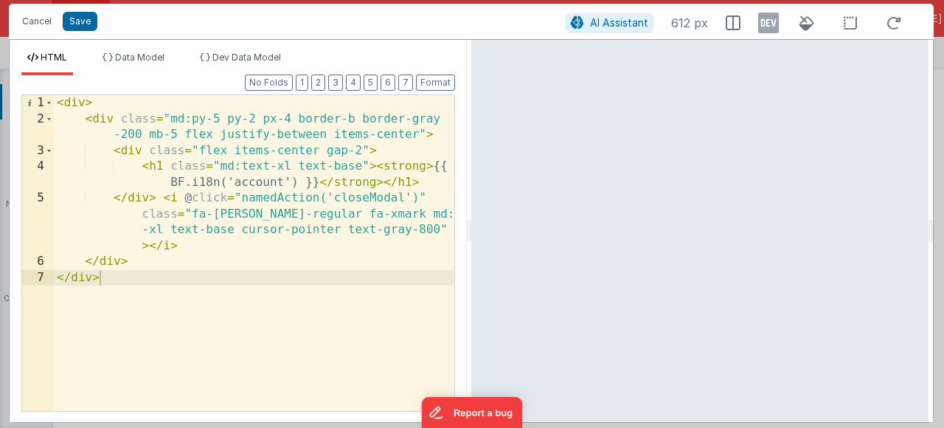
click at [281, 183] on div "< div > < div class = "md:py-5 py-2 px-4 border-b border-gray -200 mb-5 flex ju…" at bounding box center [254, 268] width 401 height 347
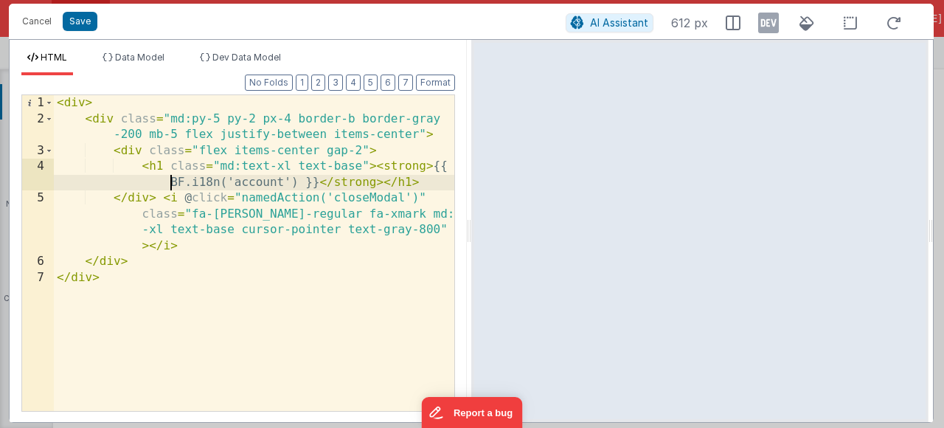
click at [114, 176] on div "< div > < div class = "md:py-5 py-2 px-4 border-b border-gray -200 mb-5 flex ju…" at bounding box center [254, 268] width 401 height 347
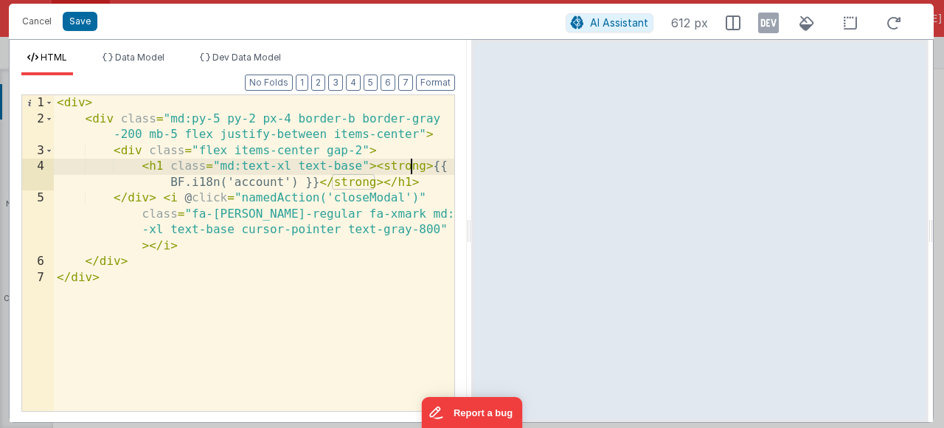
click at [409, 168] on div "< div > < div class = "md:py-5 py-2 px-4 border-b border-gray -200 mb-5 flex ju…" at bounding box center [254, 268] width 401 height 347
click at [409, 169] on div "< div > < div class = "md:py-5 py-2 px-4 border-b border-gray -200 mb-5 flex ju…" at bounding box center [254, 268] width 401 height 347
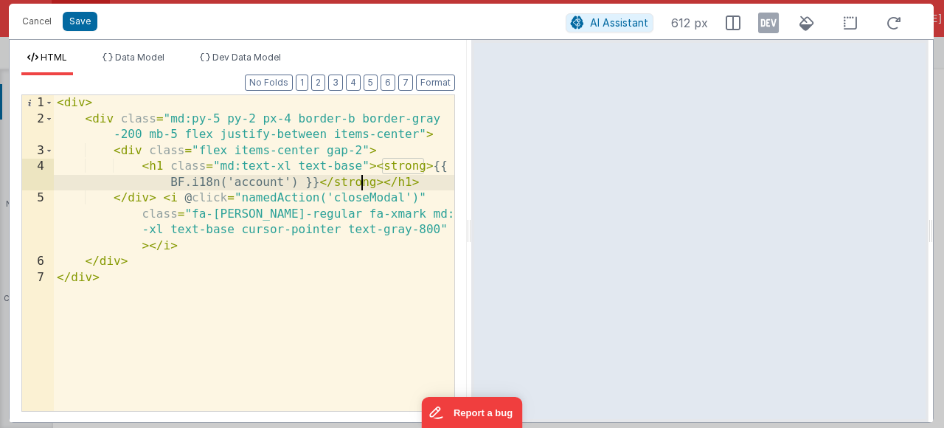
click at [362, 183] on div "< div > < div class = "md:py-5 py-2 px-4 border-b border-gray -200 mb-5 flex ju…" at bounding box center [254, 268] width 401 height 347
click at [138, 59] on span "Data Model" at bounding box center [139, 57] width 49 height 11
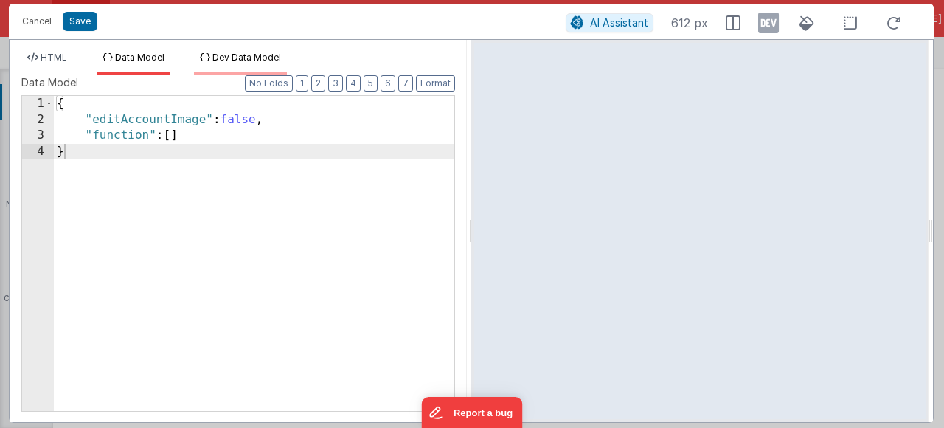
click at [270, 56] on span "Dev Data Model" at bounding box center [246, 57] width 69 height 11
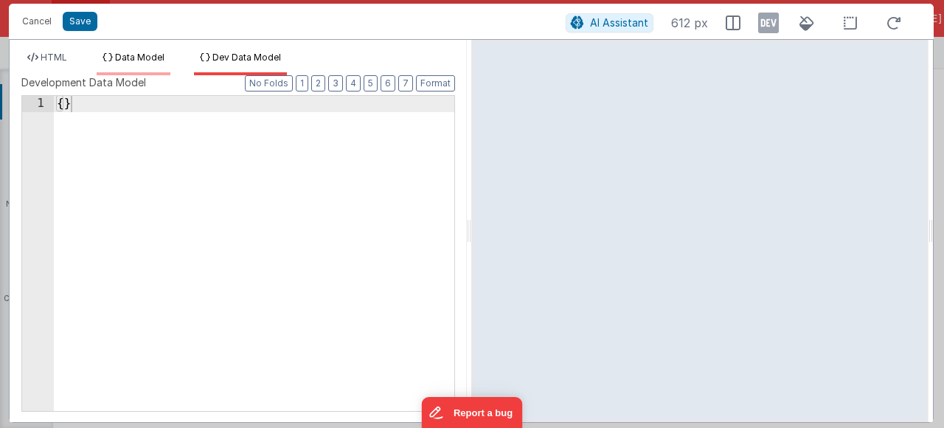
click at [128, 61] on span "Data Model" at bounding box center [139, 57] width 49 height 11
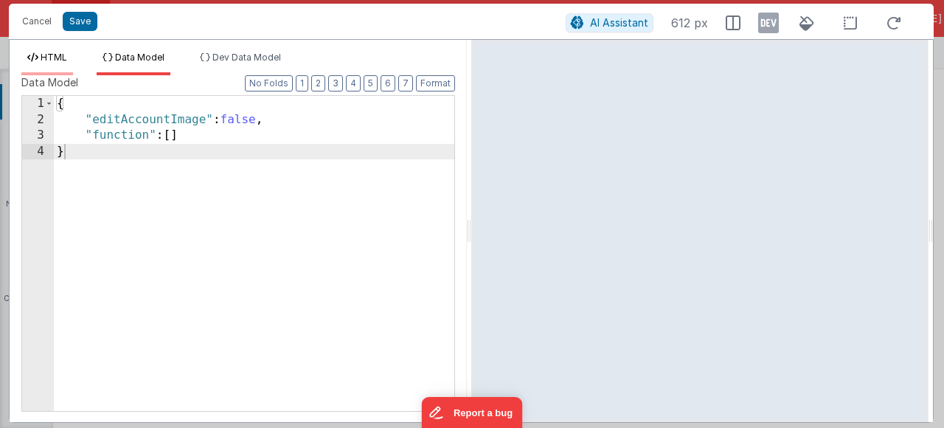
click at [62, 63] on li "HTML" at bounding box center [47, 64] width 52 height 24
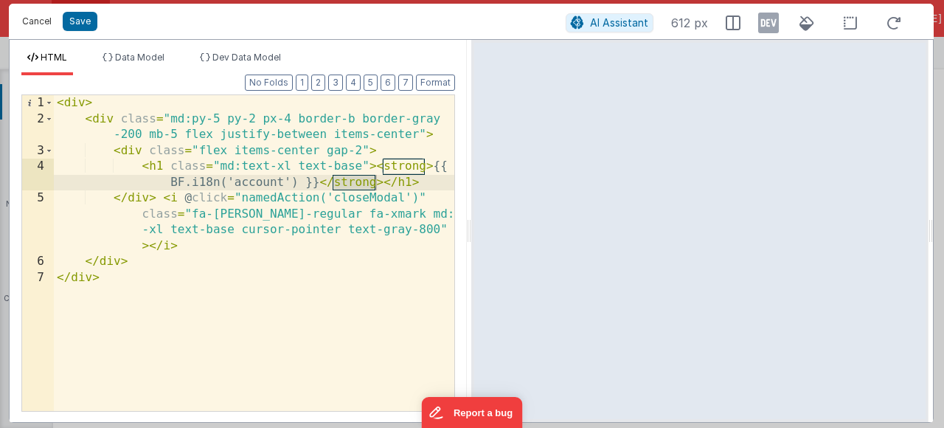
click at [35, 20] on button "Cancel" at bounding box center [37, 21] width 44 height 21
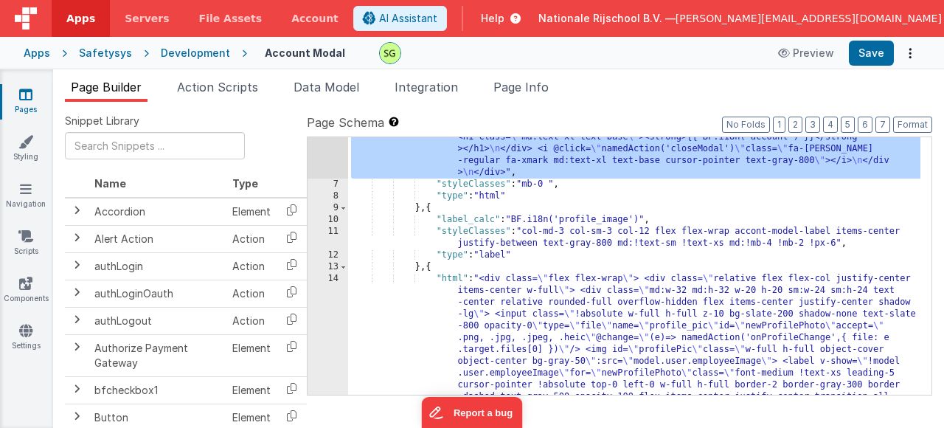
scroll to position [89, 0]
click at [334, 278] on div "14" at bounding box center [328, 373] width 41 height 201
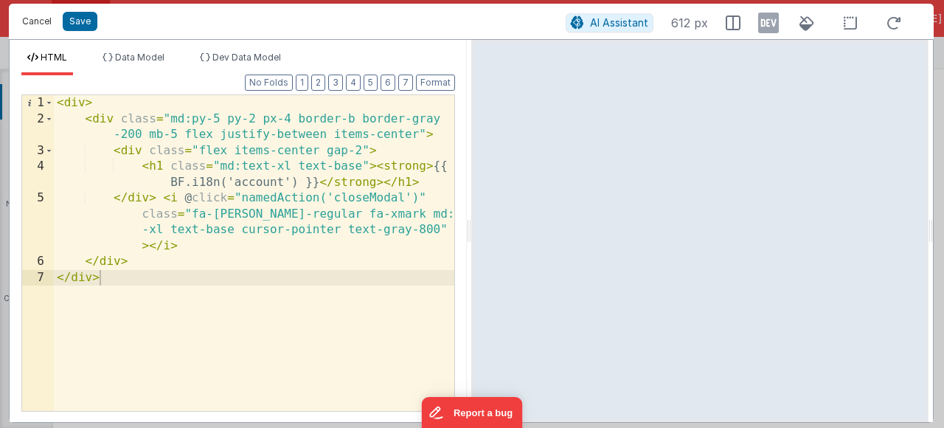
click at [35, 24] on button "Cancel" at bounding box center [37, 21] width 44 height 21
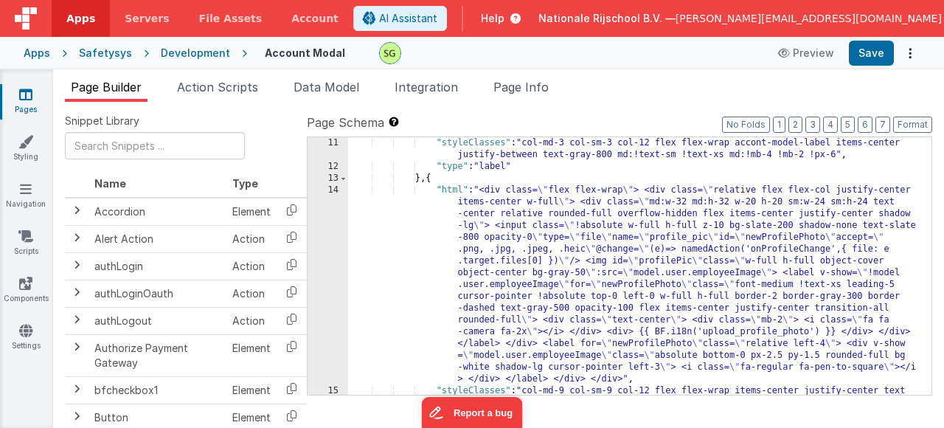
scroll to position [177, 0]
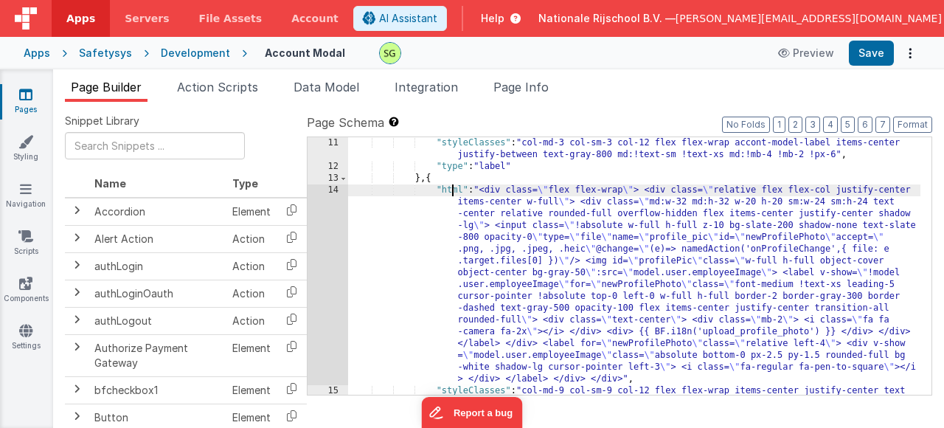
click at [451, 193] on div ""styleClasses" : "col-md-3 col-sm-3 col-12 flex flex-wrap accont-model-label it…" at bounding box center [634, 289] width 573 height 305
click at [335, 190] on div "14" at bounding box center [328, 284] width 41 height 201
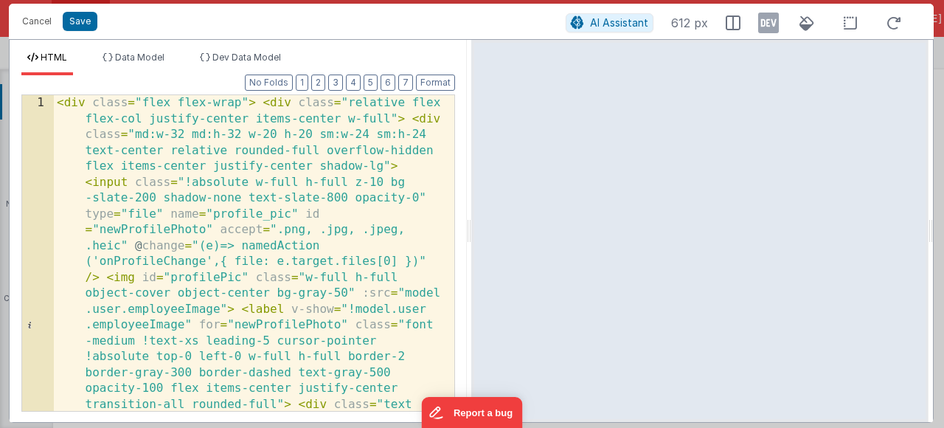
scroll to position [0, 0]
click at [37, 24] on button "Cancel" at bounding box center [37, 21] width 44 height 21
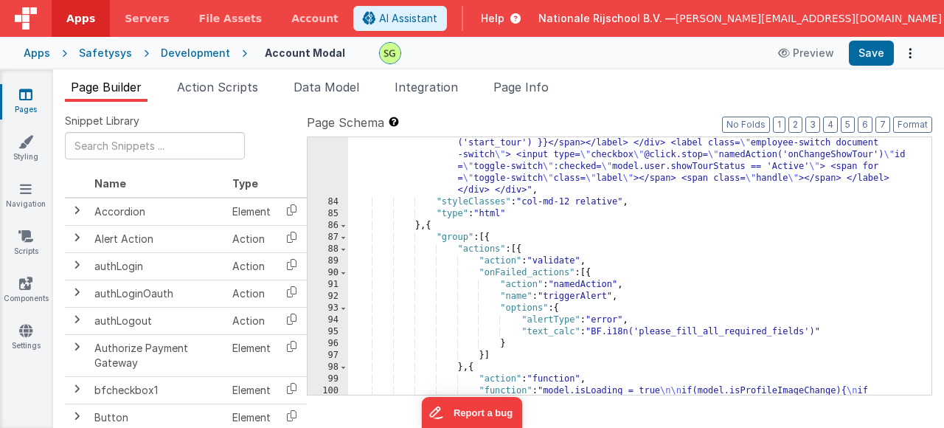
scroll to position [1417, 0]
click at [252, 87] on span "Action Scripts" at bounding box center [217, 87] width 81 height 15
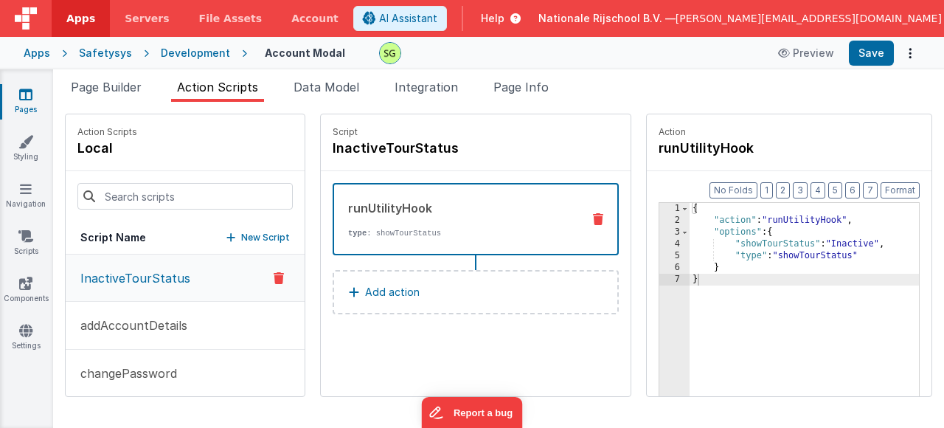
click at [694, 283] on div "{ "action" : "runUtilityHook" , "options" : { "showTourStatus" : "Inactive" , "…" at bounding box center [826, 334] width 273 height 263
click at [170, 313] on button "addAccountDetails" at bounding box center [185, 326] width 239 height 48
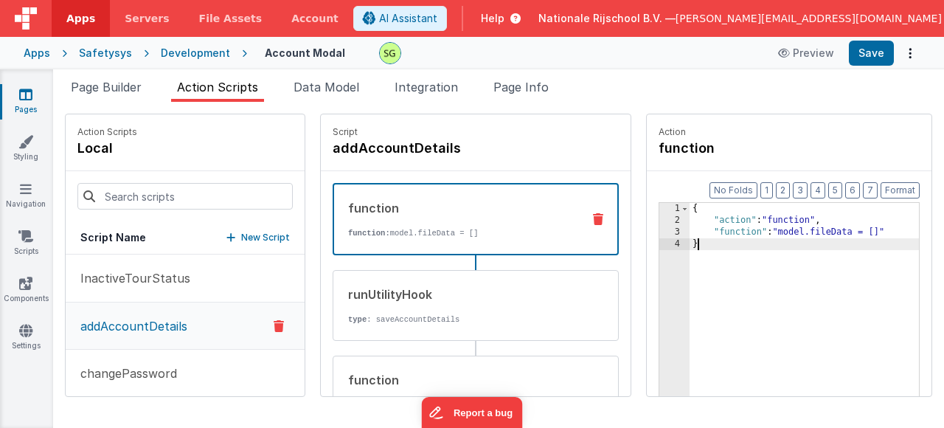
click at [701, 252] on div "{ "action" : "function" , "function" : "model.fileData = []" }" at bounding box center [826, 334] width 273 height 263
click at [800, 229] on div "{ "action" : "function" , "function" : "model.fileData = []" }" at bounding box center [826, 334] width 273 height 263
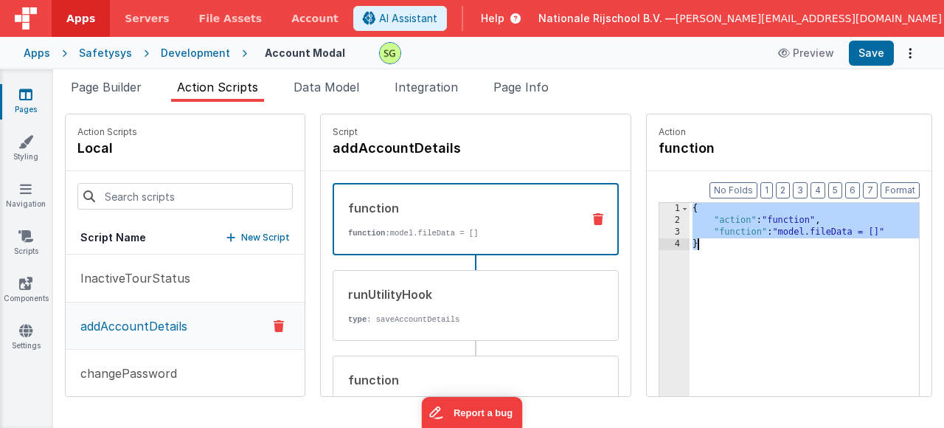
click at [800, 229] on div "{ "action" : "function" , "function" : "model.fileData = []" }" at bounding box center [826, 334] width 273 height 263
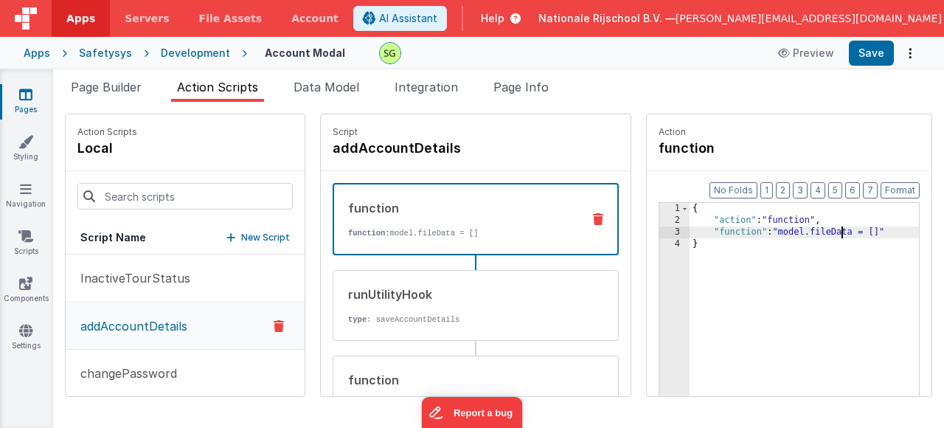
click at [800, 229] on div "{ "action" : "function" , "function" : "model.fileData = []" }" at bounding box center [826, 334] width 273 height 263
click at [328, 80] on span "Data Model" at bounding box center [327, 87] width 66 height 15
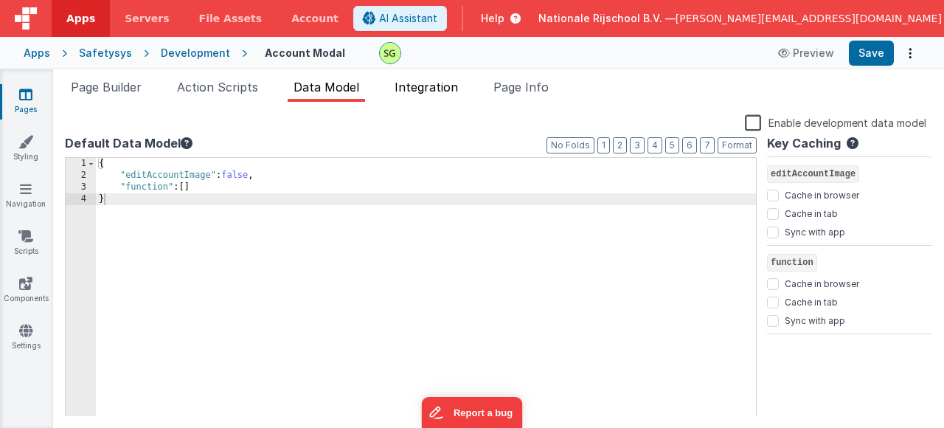
click at [424, 81] on span "Integration" at bounding box center [426, 87] width 63 height 15
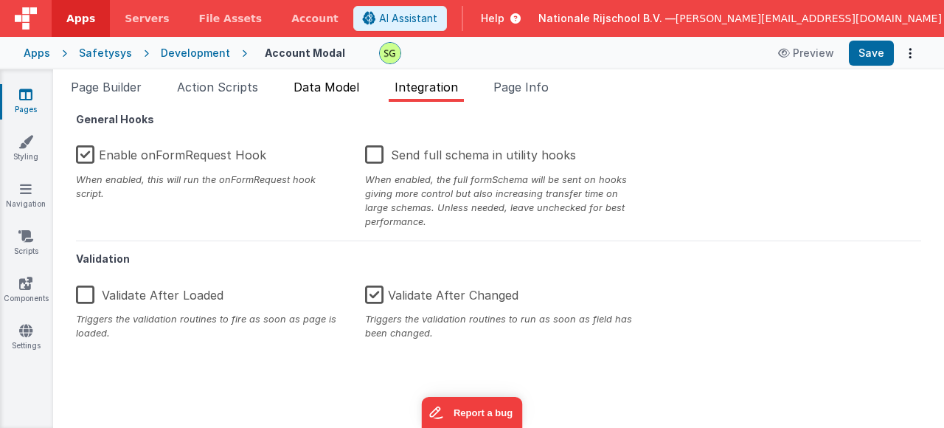
click at [336, 83] on span "Data Model" at bounding box center [327, 87] width 66 height 15
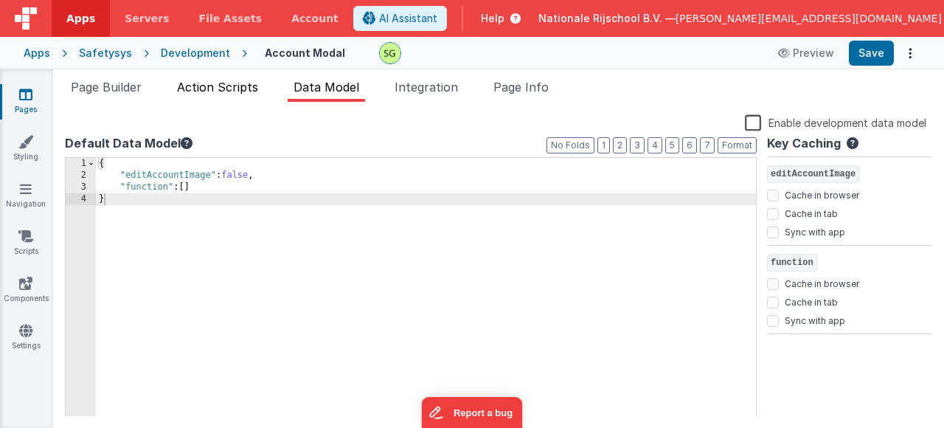
click at [234, 90] on span "Action Scripts" at bounding box center [217, 87] width 81 height 15
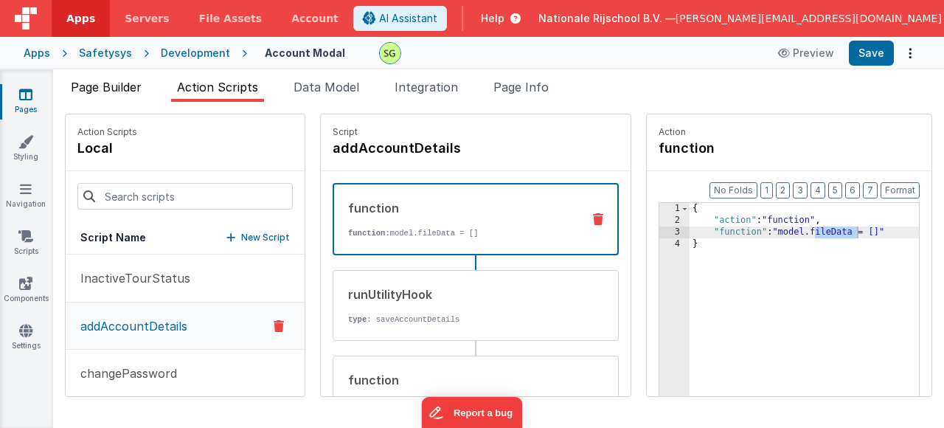
click at [125, 89] on span "Page Builder" at bounding box center [106, 87] width 71 height 15
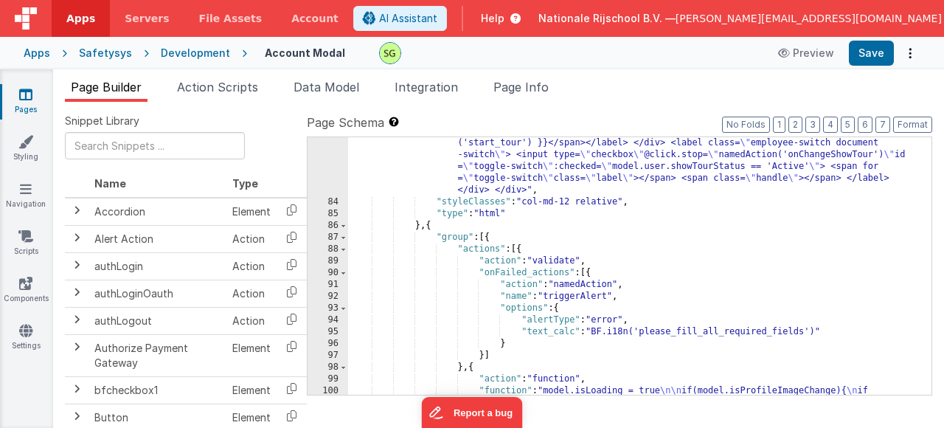
click at [33, 101] on link "Pages" at bounding box center [25, 102] width 53 height 30
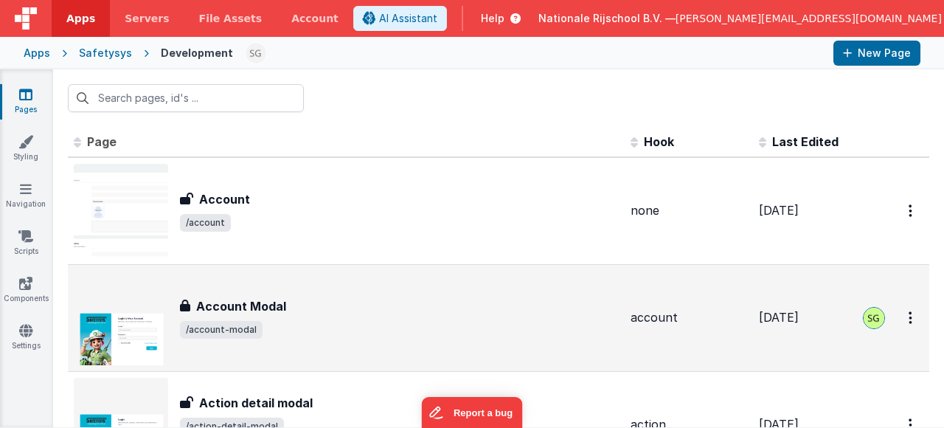
click at [508, 330] on div "Account Modal Account Modal /account-modal" at bounding box center [399, 317] width 439 height 41
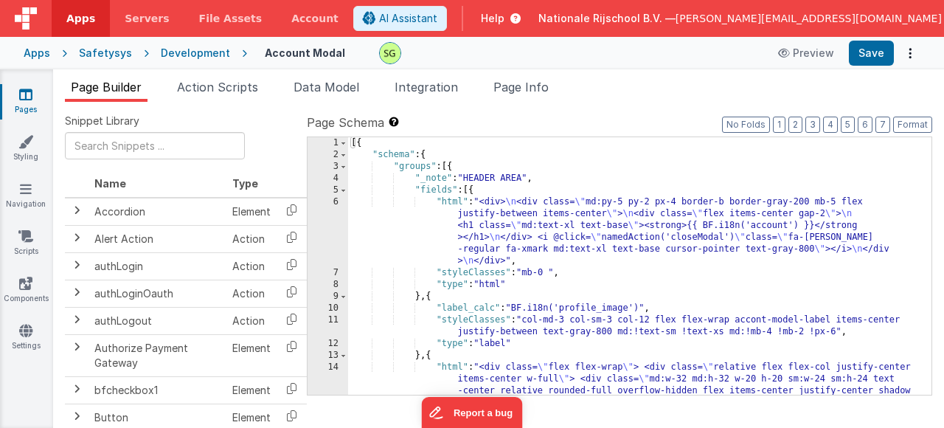
click at [333, 204] on div "6" at bounding box center [328, 231] width 41 height 71
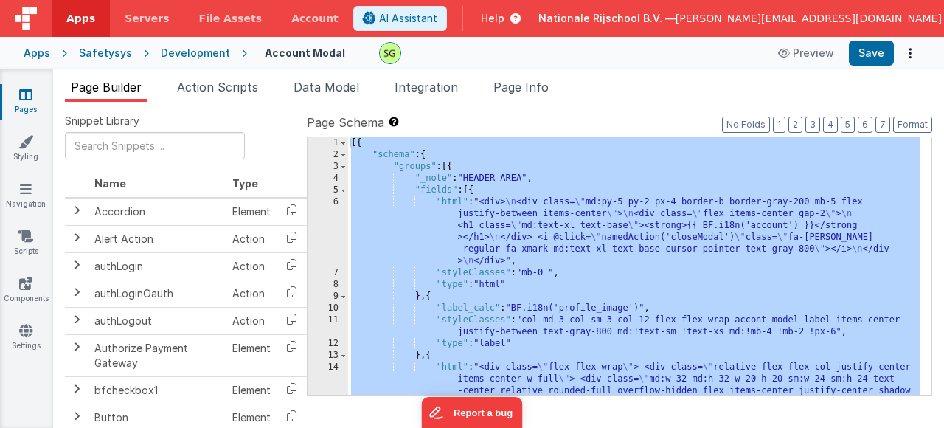
click at [335, 203] on div "6" at bounding box center [328, 231] width 41 height 71
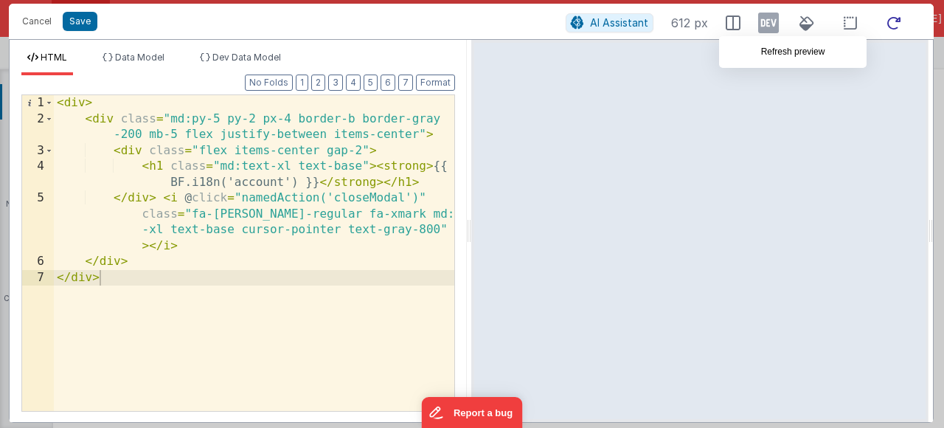
click at [899, 19] on icon at bounding box center [894, 23] width 32 height 18
click at [159, 58] on span "Data Model" at bounding box center [139, 57] width 49 height 11
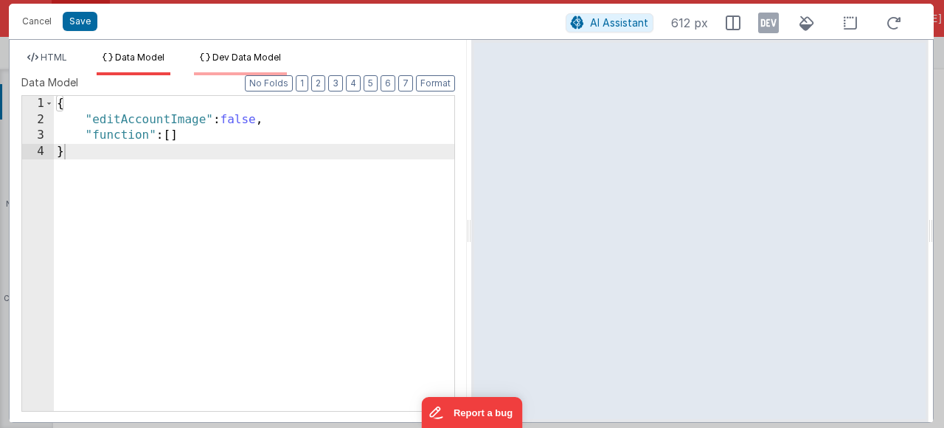
click at [253, 55] on span "Dev Data Model" at bounding box center [246, 57] width 69 height 11
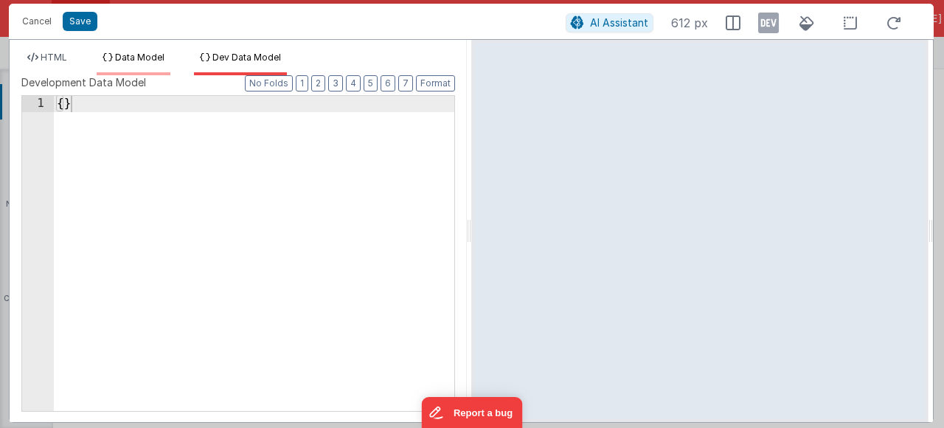
click at [165, 52] on span "Data Model" at bounding box center [139, 57] width 49 height 11
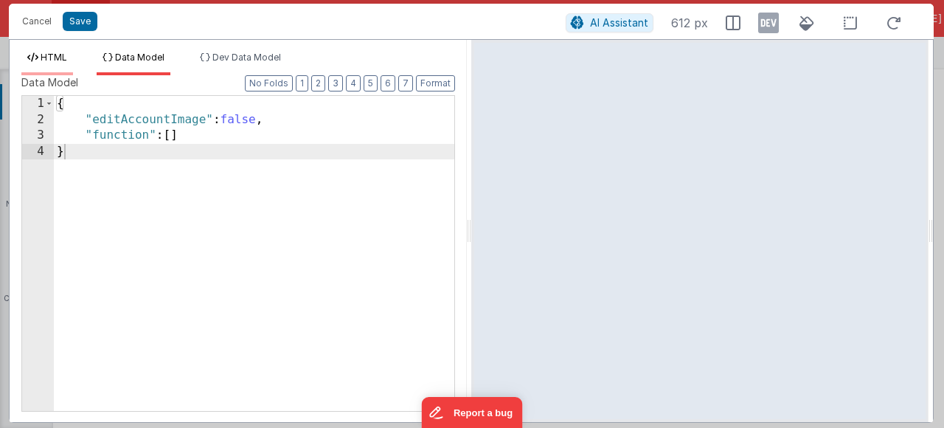
click at [63, 54] on span "HTML" at bounding box center [54, 57] width 27 height 11
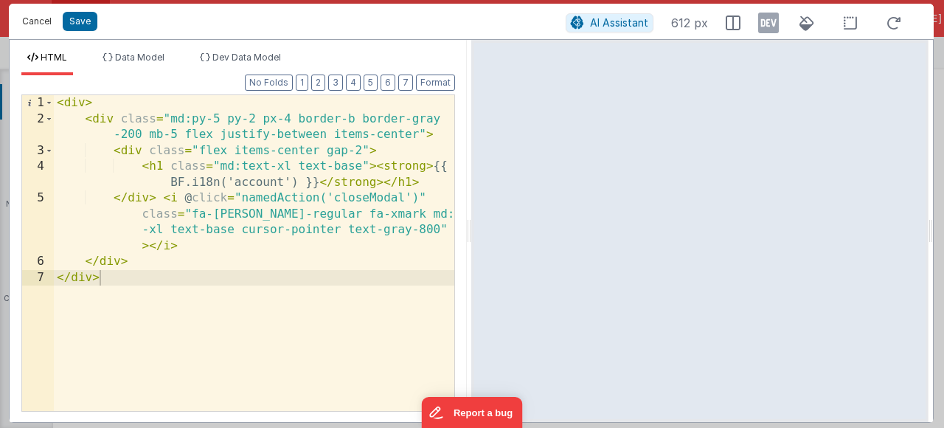
click at [39, 23] on button "Cancel" at bounding box center [37, 21] width 44 height 21
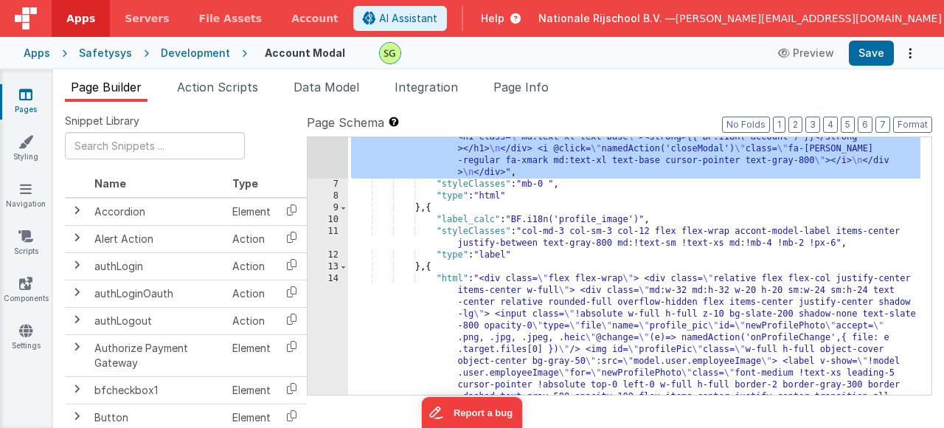
scroll to position [133, 0]
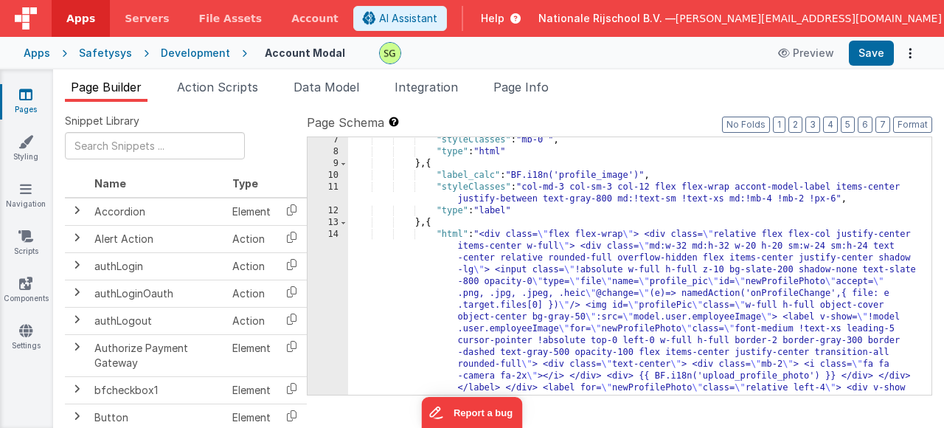
click at [21, 99] on icon at bounding box center [25, 94] width 13 height 15
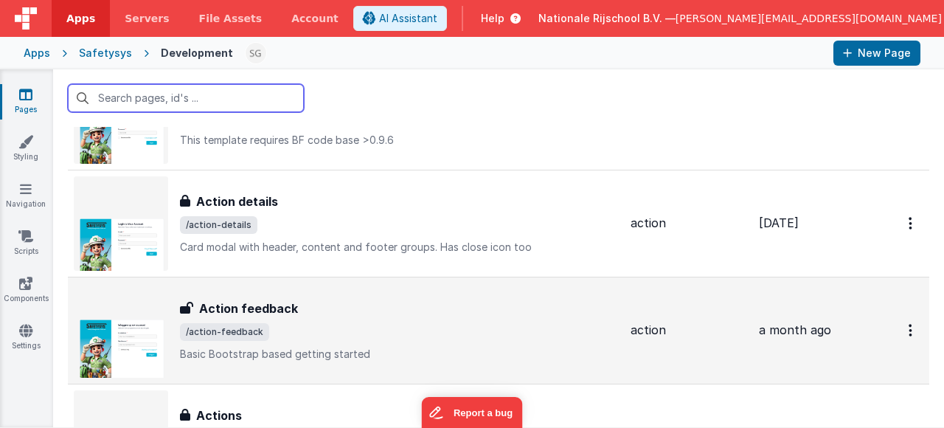
scroll to position [559, 0]
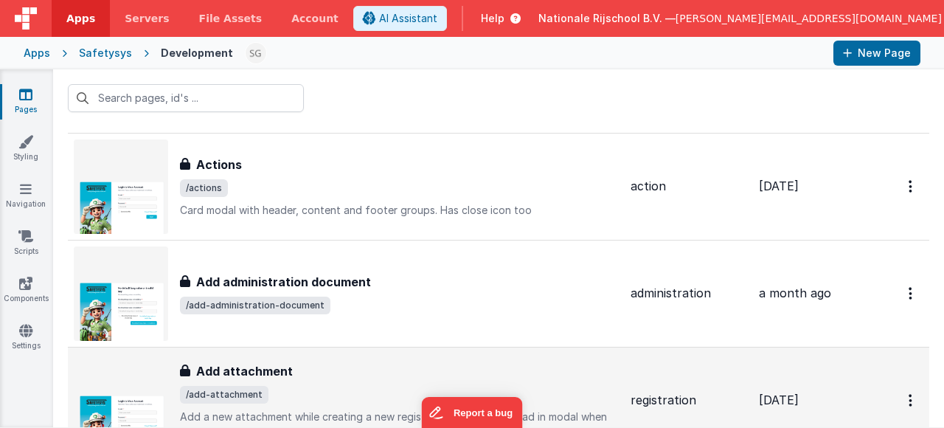
click at [411, 371] on div "Add attachment" at bounding box center [399, 371] width 439 height 18
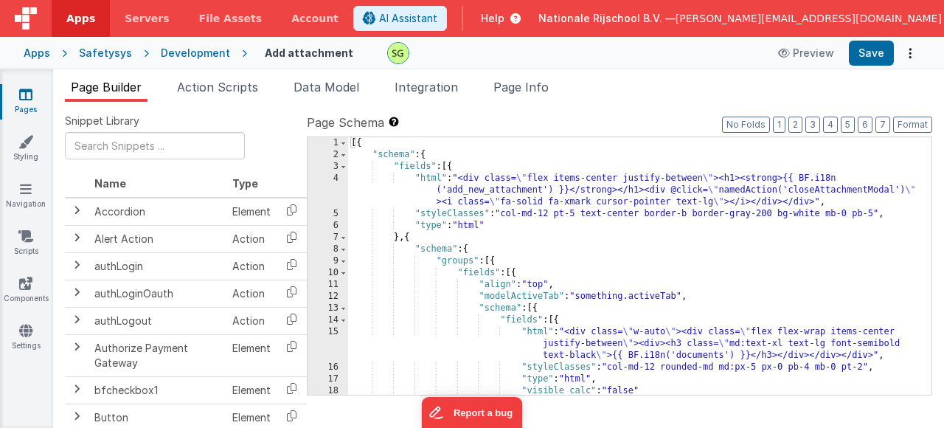
click at [334, 182] on div "4" at bounding box center [328, 190] width 41 height 35
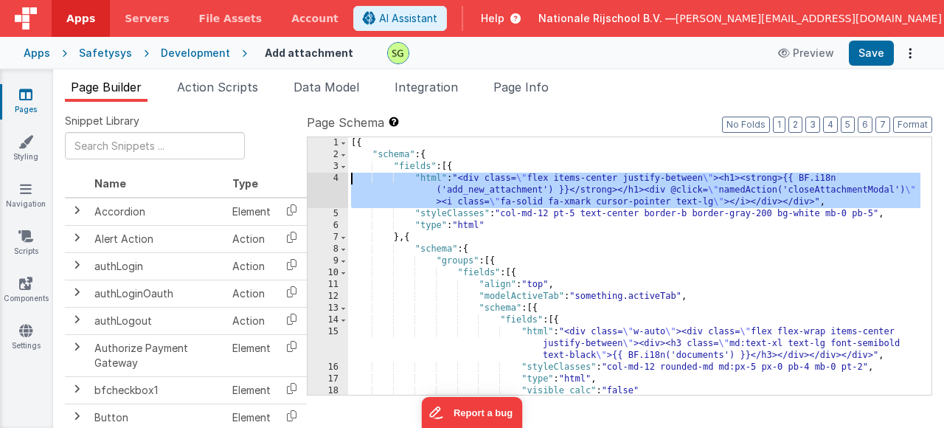
click at [334, 181] on div "4" at bounding box center [328, 190] width 41 height 35
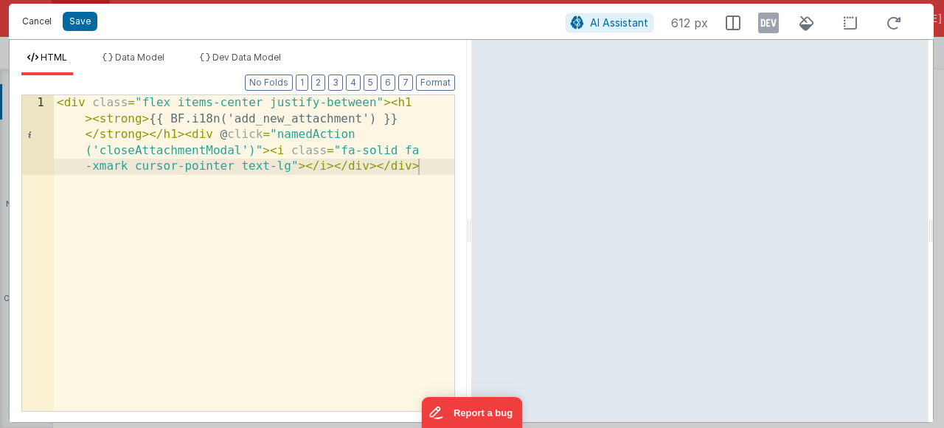
click at [43, 25] on button "Cancel" at bounding box center [37, 21] width 44 height 21
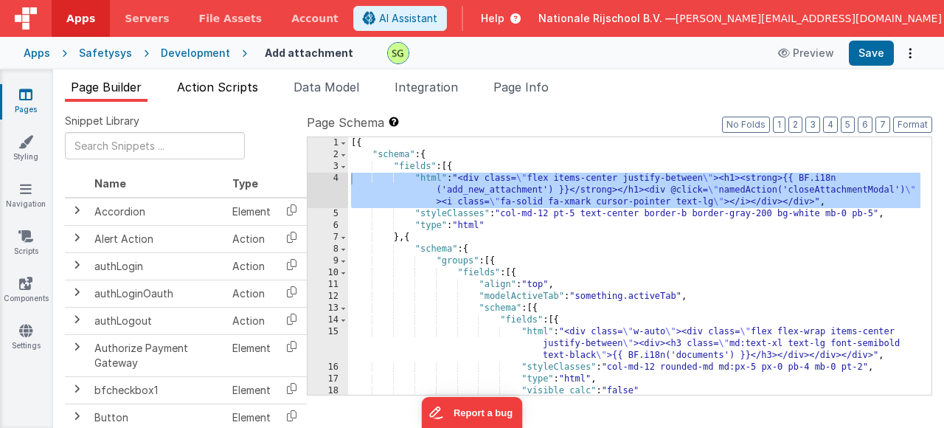
click at [227, 91] on span "Action Scripts" at bounding box center [217, 87] width 81 height 15
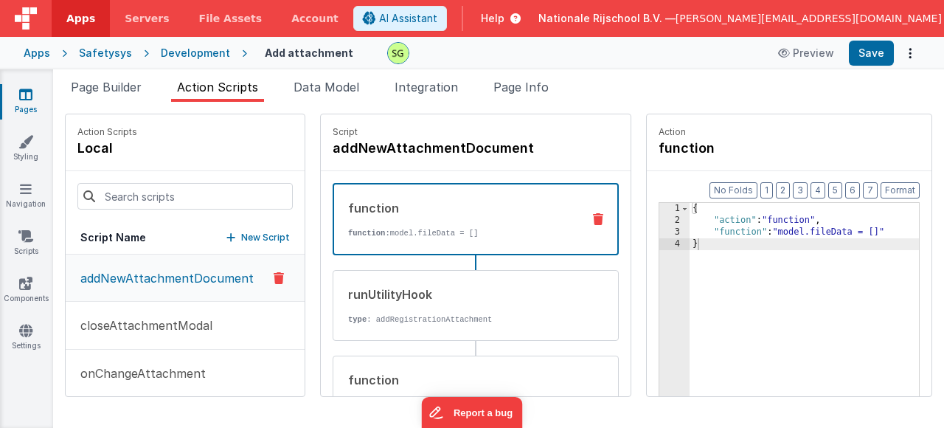
click at [487, 232] on p "function: model.fileData = []" at bounding box center [459, 233] width 222 height 12
click at [479, 294] on div "runUtilityHook" at bounding box center [459, 295] width 223 height 18
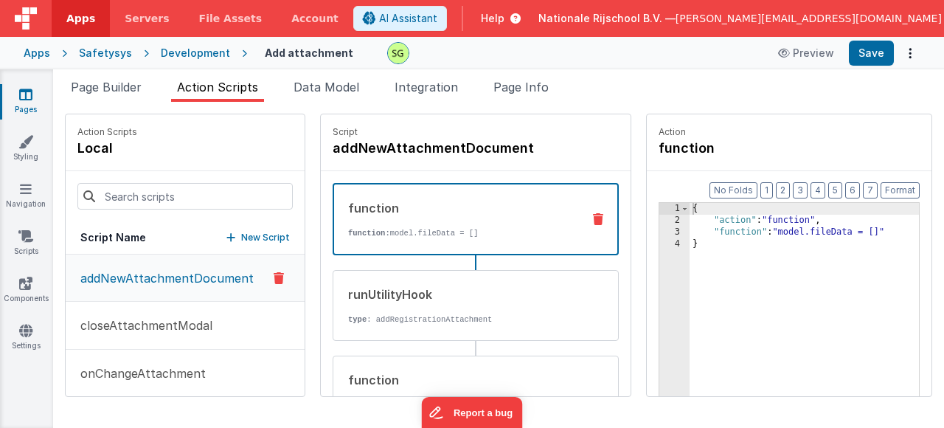
click at [480, 237] on p "function: model.fileData = []" at bounding box center [459, 233] width 222 height 12
click at [475, 289] on div "runUtilityHook" at bounding box center [459, 295] width 223 height 18
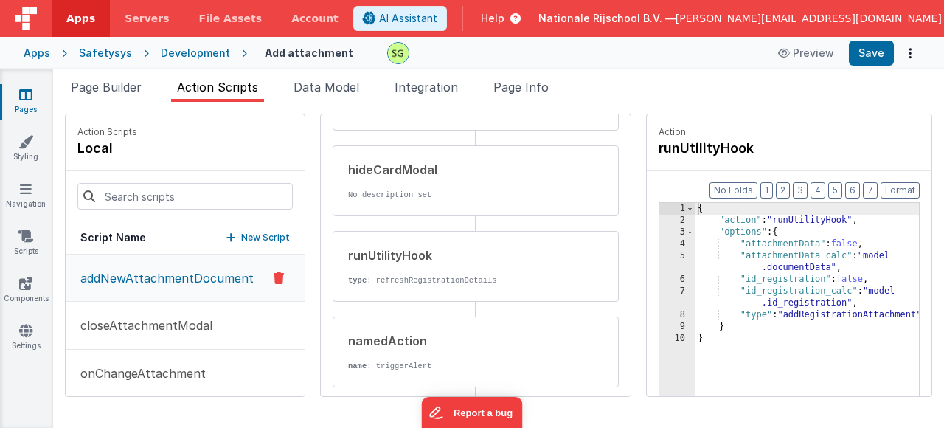
scroll to position [373, 0]
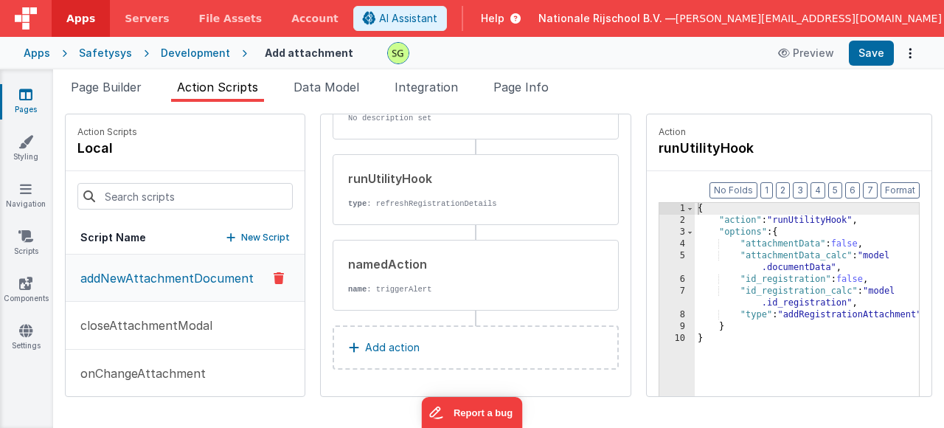
click at [33, 105] on link "Pages" at bounding box center [25, 102] width 53 height 30
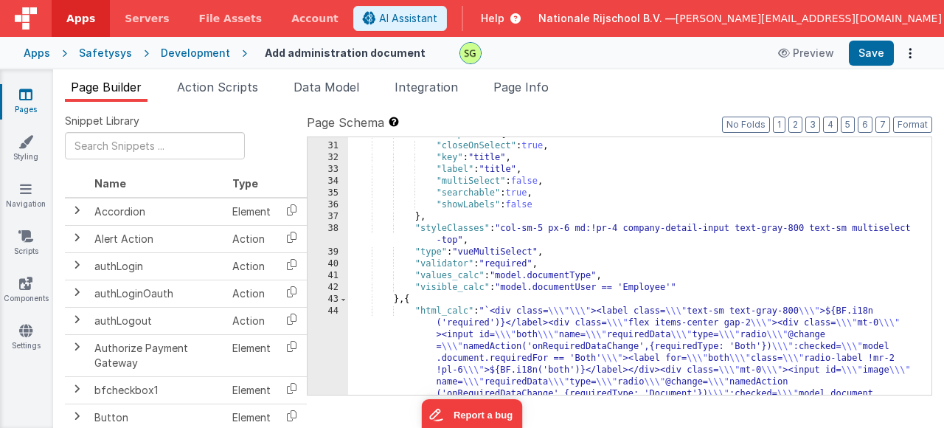
scroll to position [443, 0]
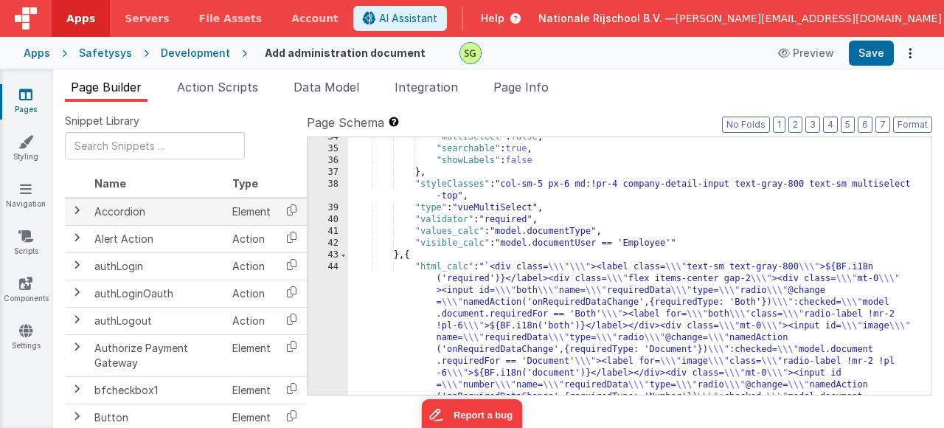
click at [169, 219] on td "Accordion" at bounding box center [158, 212] width 138 height 28
click at [77, 212] on span at bounding box center [77, 210] width 12 height 12
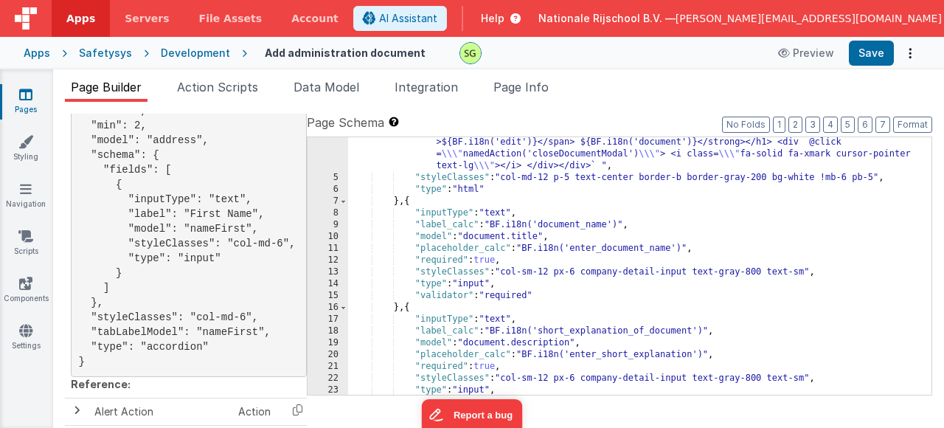
scroll to position [46, 0]
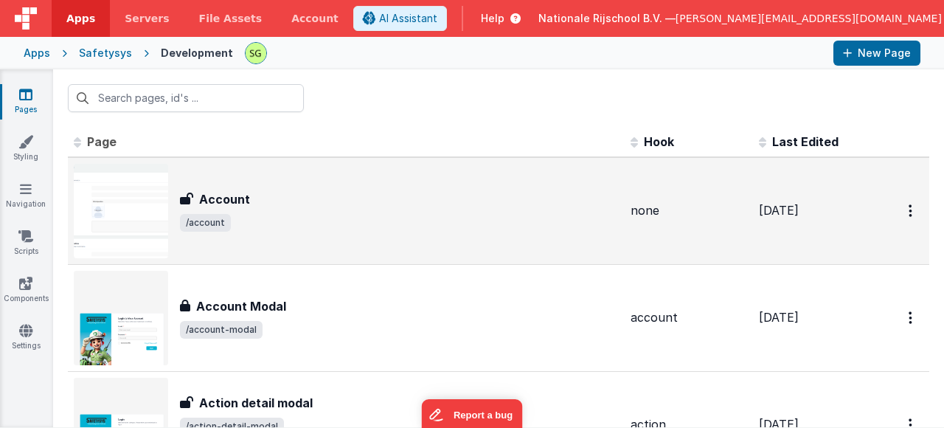
click at [426, 215] on div "Account Account /account" at bounding box center [346, 211] width 545 height 94
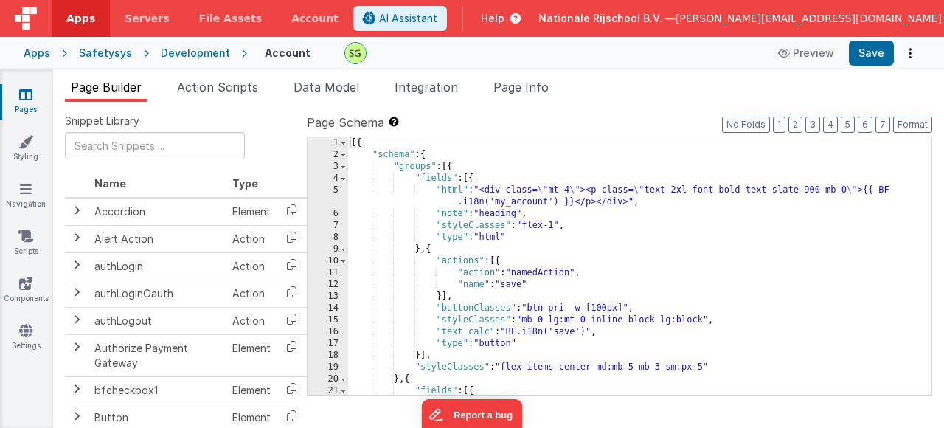
click at [333, 193] on div "5" at bounding box center [328, 196] width 41 height 24
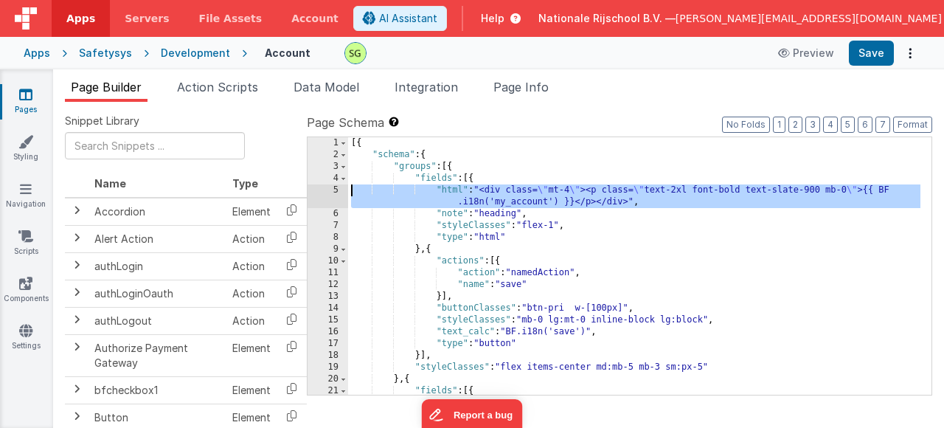
click at [336, 193] on div "5" at bounding box center [328, 196] width 41 height 24
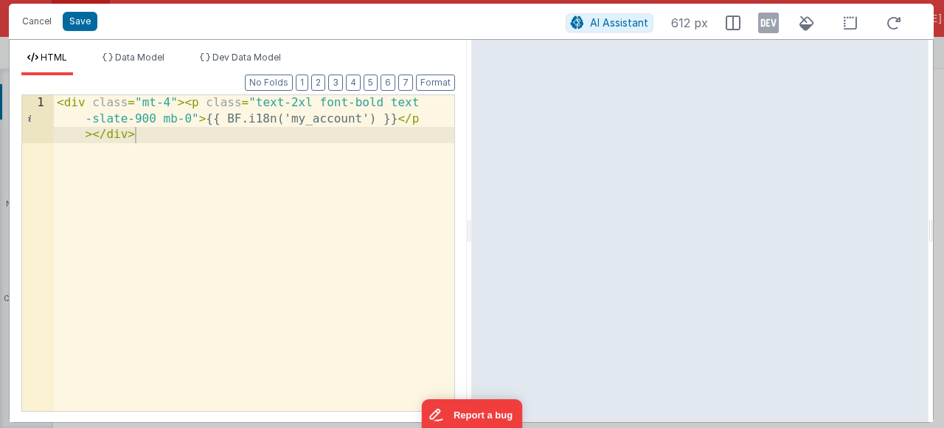
click at [305, 121] on div "< div class = "mt-4" > < p class = "text-2xl font-bold text -slate-900 mb-0" > …" at bounding box center [254, 300] width 401 height 411
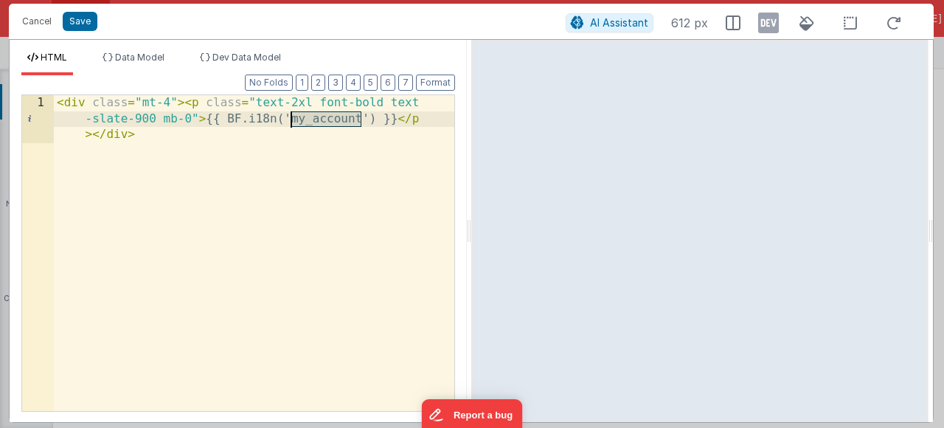
click at [305, 121] on div "< div class = "mt-4" > < p class = "text-2xl font-bold text -slate-900 mb-0" > …" at bounding box center [254, 300] width 401 height 411
click at [297, 102] on div "< div class = "mt-4" > < p class = "text-2xl font-bold text -slate-900 mb-0" > …" at bounding box center [254, 300] width 401 height 411
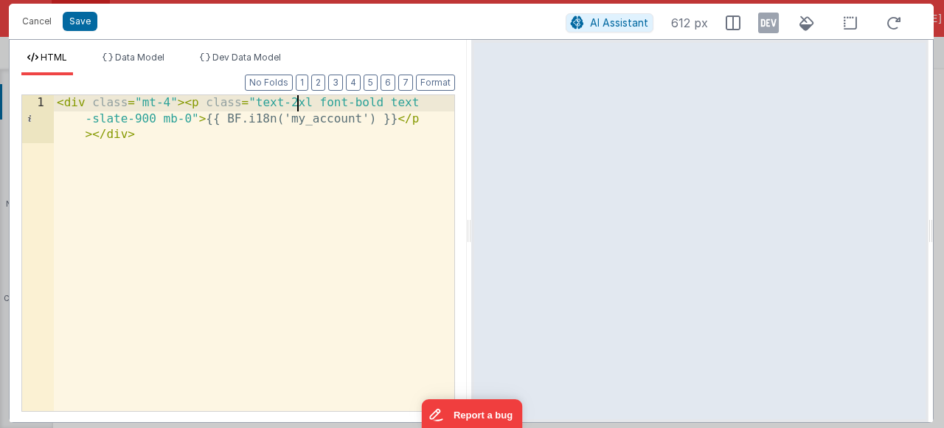
click at [181, 131] on div "< div class = "mt-4" > < p class = "text-2xl font-bold text -slate-900 mb-0" > …" at bounding box center [254, 300] width 401 height 411
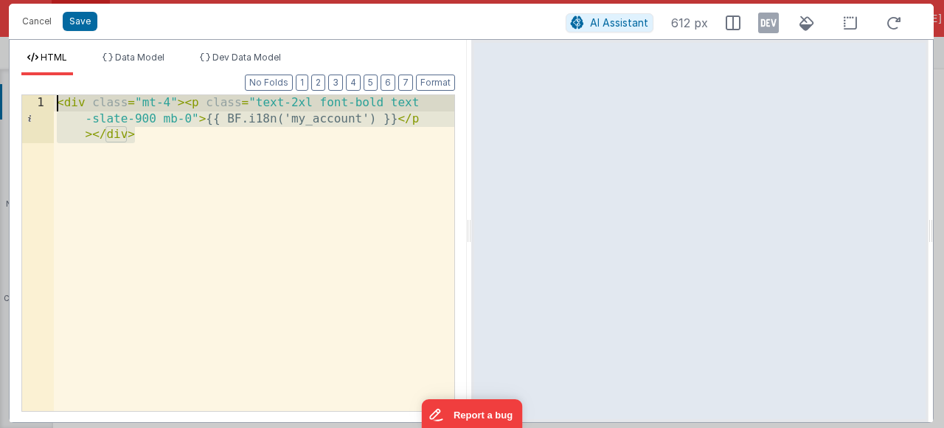
drag, startPoint x: 181, startPoint y: 131, endPoint x: 32, endPoint y: 89, distance: 154.9
click at [32, 89] on div "Format 7 6 5 4 3 2 1 No Folds 1 < div class = "mt-4" > < p class = "text-2xl fo…" at bounding box center [238, 242] width 434 height 335
click at [47, 24] on button "Cancel" at bounding box center [37, 21] width 44 height 21
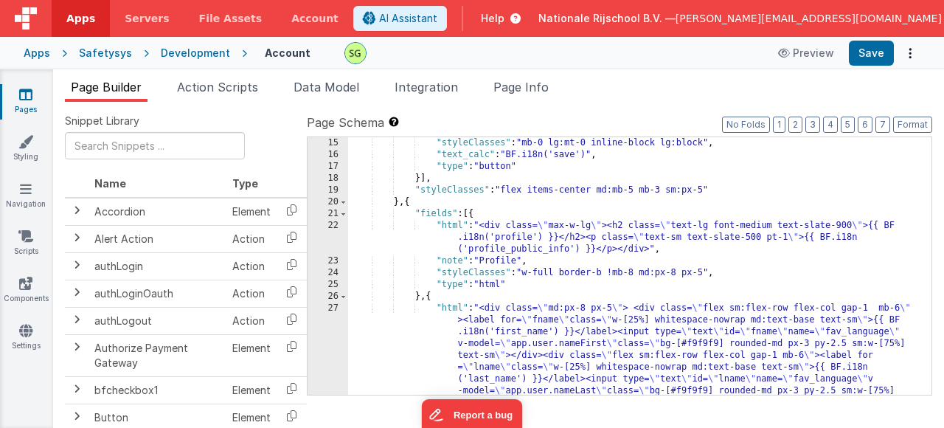
scroll to position [221, 0]
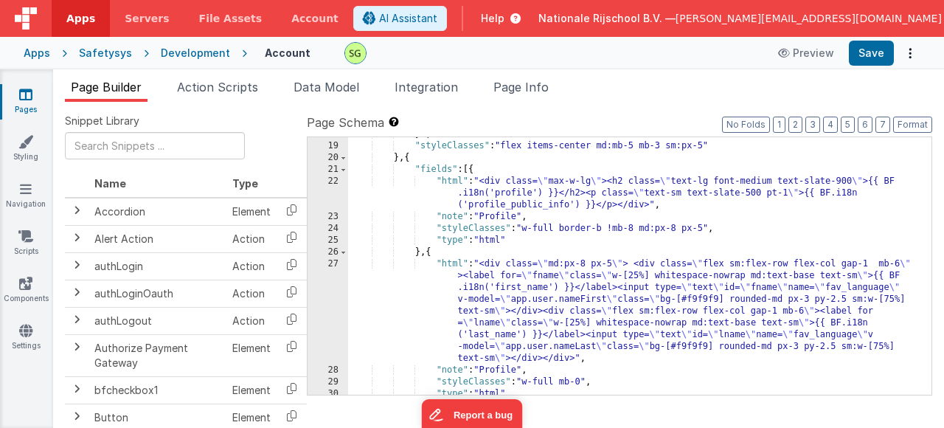
click at [447, 183] on div "}] , "styleClasses" : "flex items-center md:mb-5 mb-3 sm:px-5" } , { "fields" :…" at bounding box center [634, 268] width 573 height 281
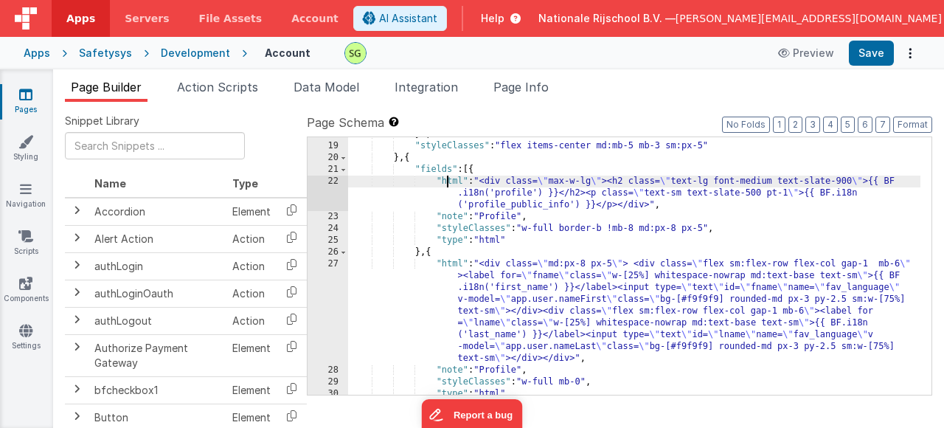
click at [336, 182] on div "22" at bounding box center [328, 193] width 41 height 35
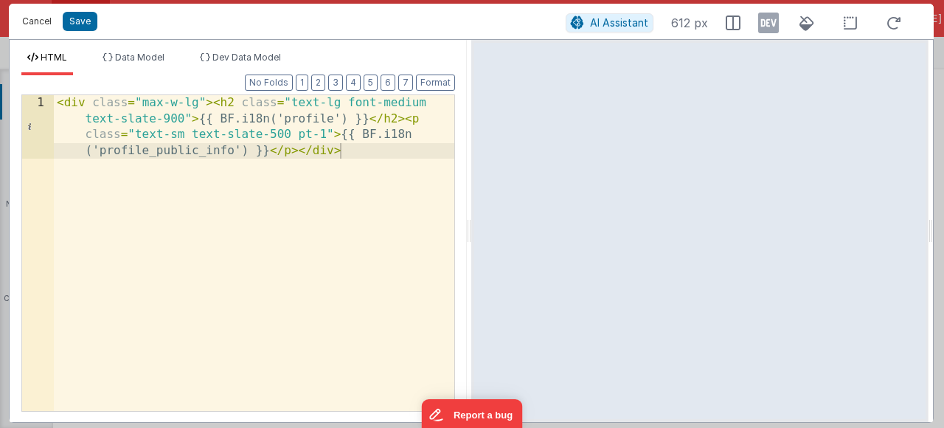
click at [18, 27] on button "Cancel" at bounding box center [37, 21] width 44 height 21
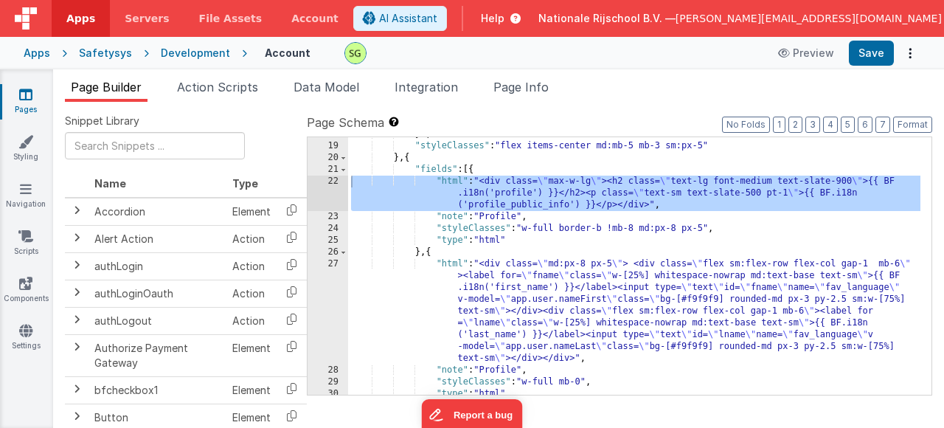
click at [329, 264] on div "27" at bounding box center [328, 311] width 41 height 106
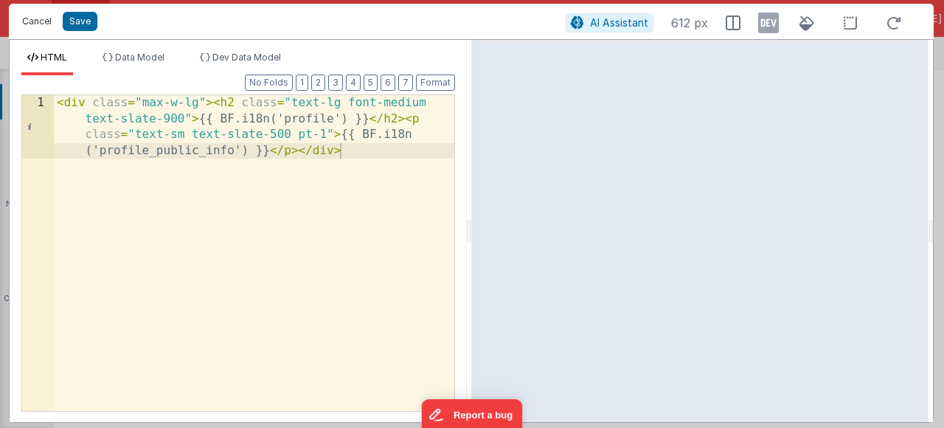
drag, startPoint x: 24, startPoint y: 17, endPoint x: 373, endPoint y: 333, distance: 471.2
click at [24, 17] on button "Cancel" at bounding box center [37, 21] width 44 height 21
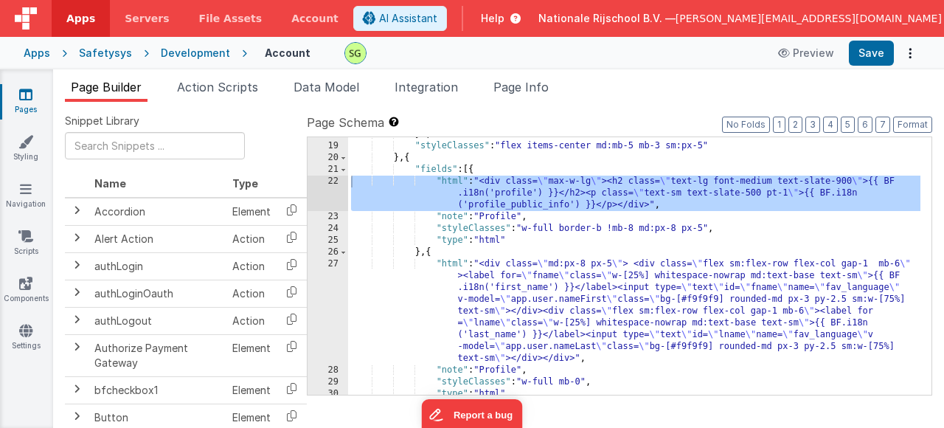
click at [505, 188] on div "}] , "styleClasses" : "flex items-center md:mb-5 mb-3 sm:px-5" } , { "fields" :…" at bounding box center [634, 268] width 573 height 281
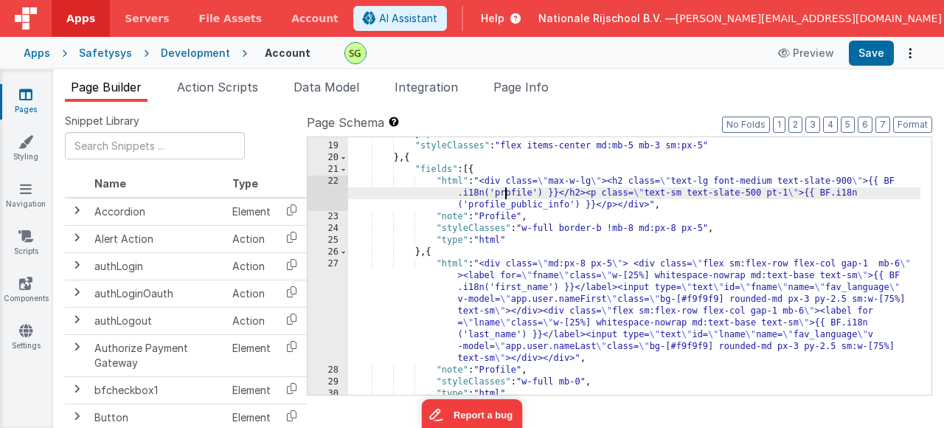
click at [505, 188] on div "}] , "styleClasses" : "flex items-center md:mb-5 mb-3 sm:px-5" } , { "fields" :…" at bounding box center [634, 268] width 573 height 281
click at [512, 207] on div "}] , "styleClasses" : "flex items-center md:mb-5 mb-3 sm:px-5" } , { "fields" :…" at bounding box center [634, 268] width 573 height 281
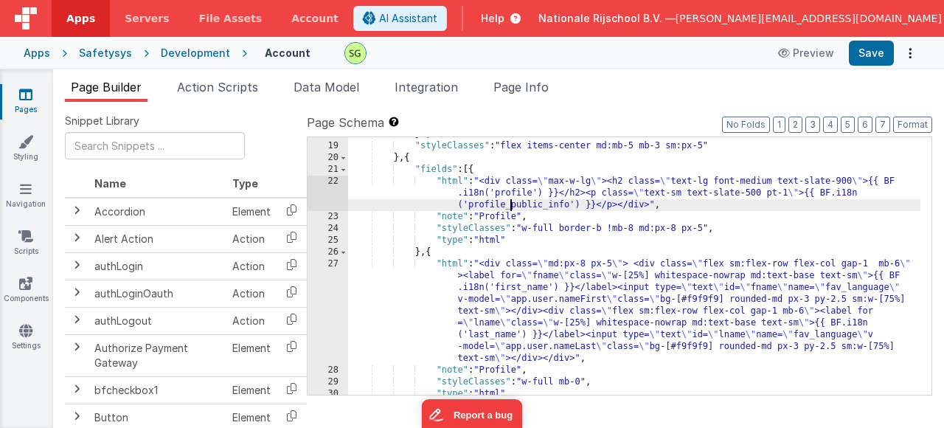
click at [512, 207] on div "}] , "styleClasses" : "flex items-center md:mb-5 mb-3 sm:px-5" } , { "fields" :…" at bounding box center [634, 268] width 573 height 281
click at [198, 94] on span "Action Scripts" at bounding box center [217, 87] width 81 height 15
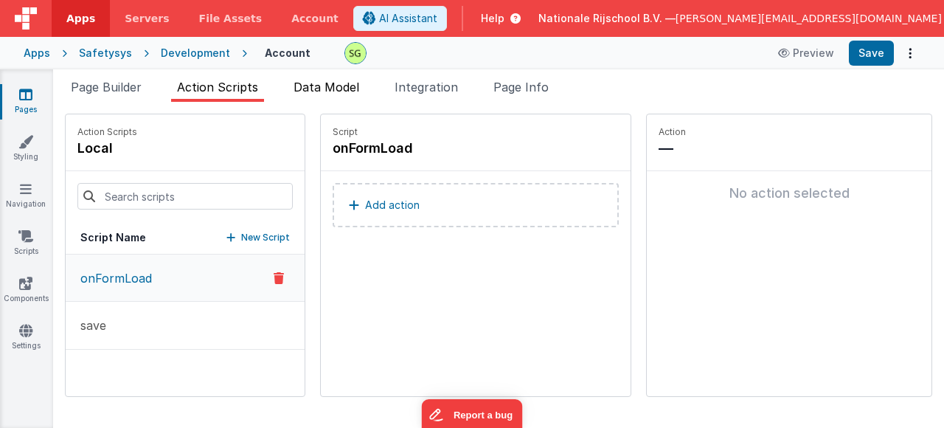
click at [327, 80] on span "Data Model" at bounding box center [327, 87] width 66 height 15
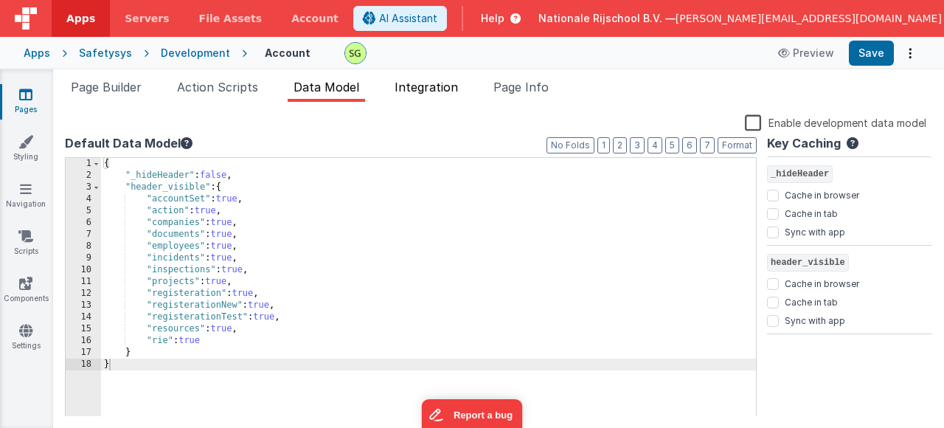
click at [435, 89] on span "Integration" at bounding box center [426, 87] width 63 height 15
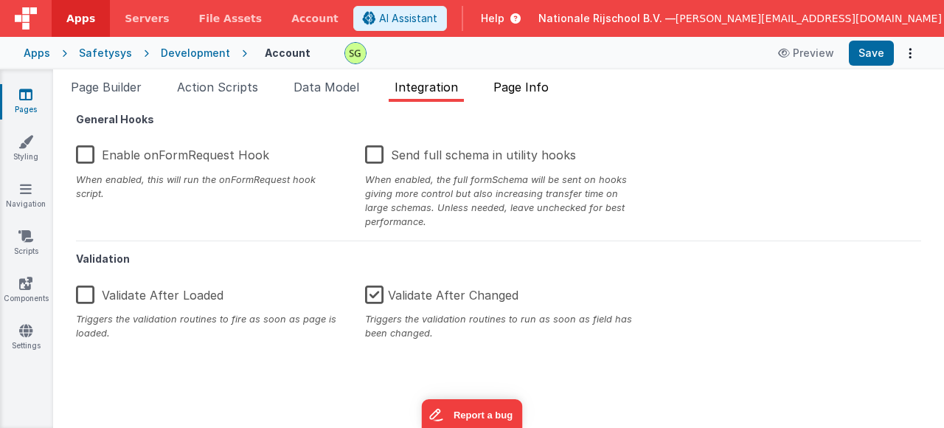
click at [515, 80] on span "Page Info" at bounding box center [521, 87] width 55 height 15
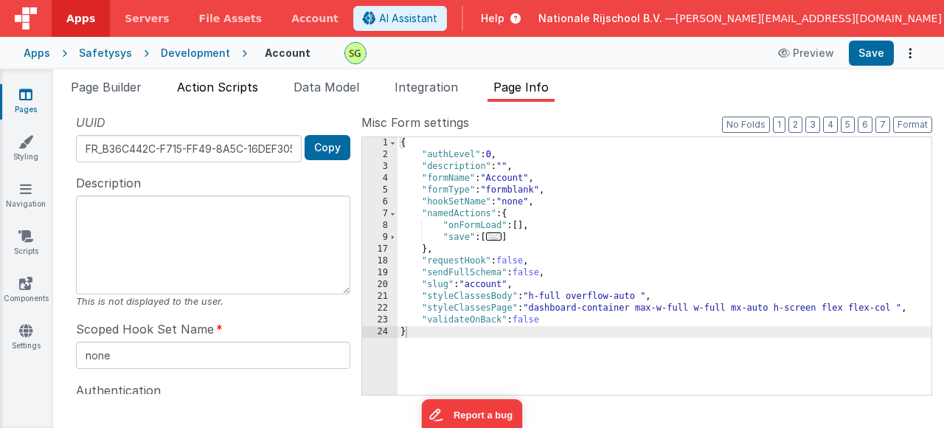
click at [229, 86] on span "Action Scripts" at bounding box center [217, 87] width 81 height 15
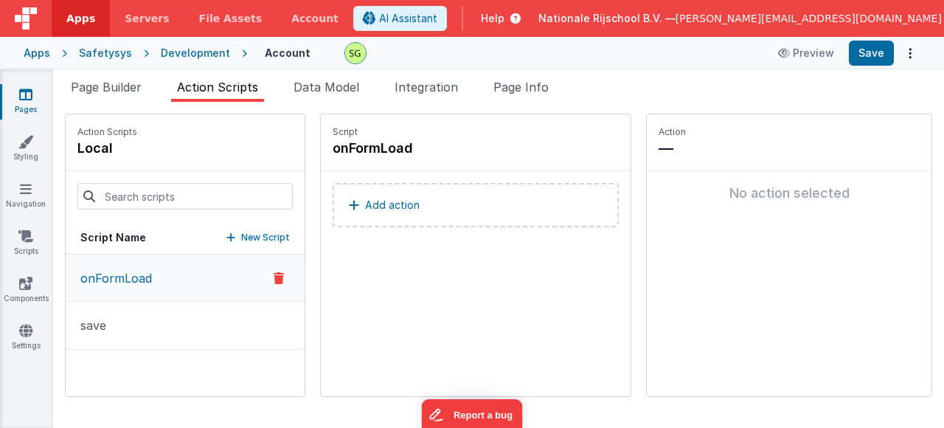
click at [386, 214] on button "Add action" at bounding box center [476, 205] width 286 height 44
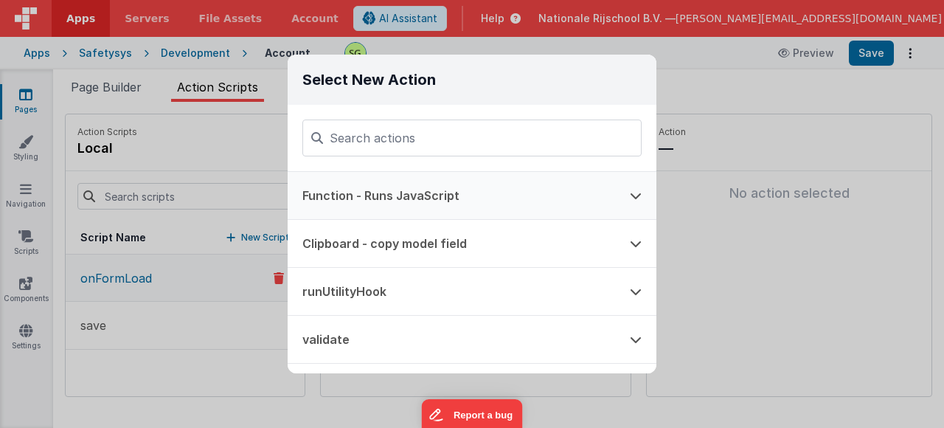
click at [637, 199] on icon at bounding box center [636, 196] width 12 height 12
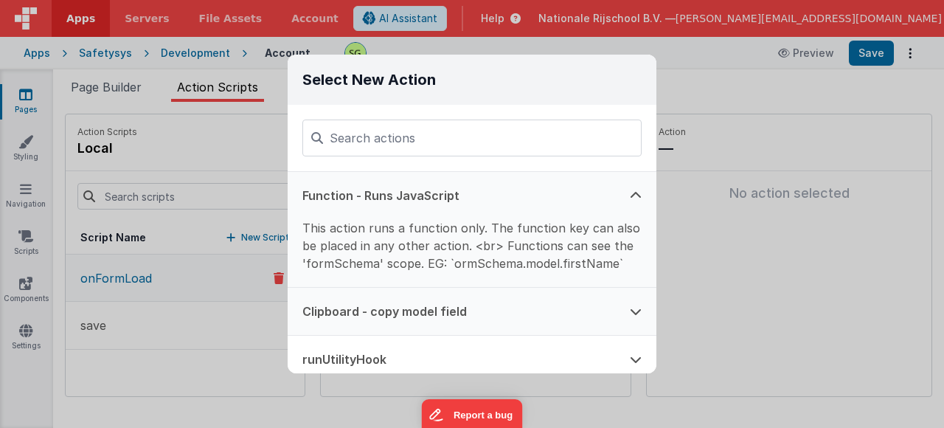
click at [632, 311] on icon at bounding box center [636, 311] width 12 height 12
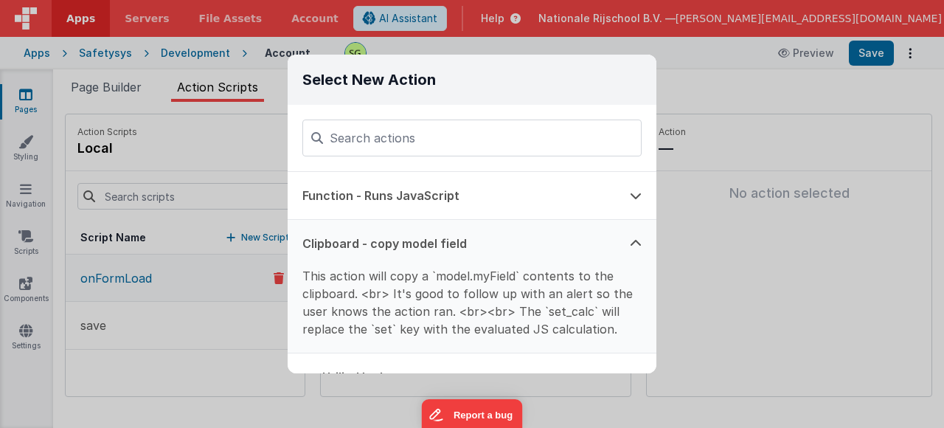
click at [743, 127] on div "Select New Action Function - Runs JavaScript Clipboard - copy model field This …" at bounding box center [472, 214] width 944 height 428
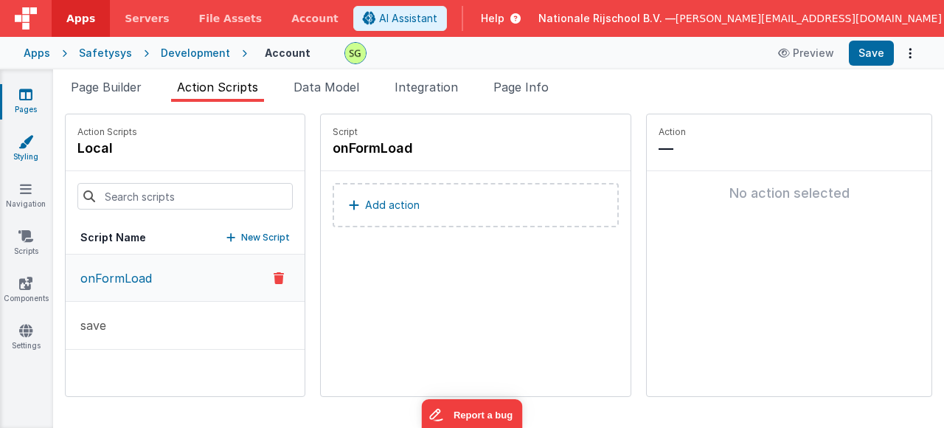
click at [17, 154] on link "Styling" at bounding box center [25, 149] width 53 height 30
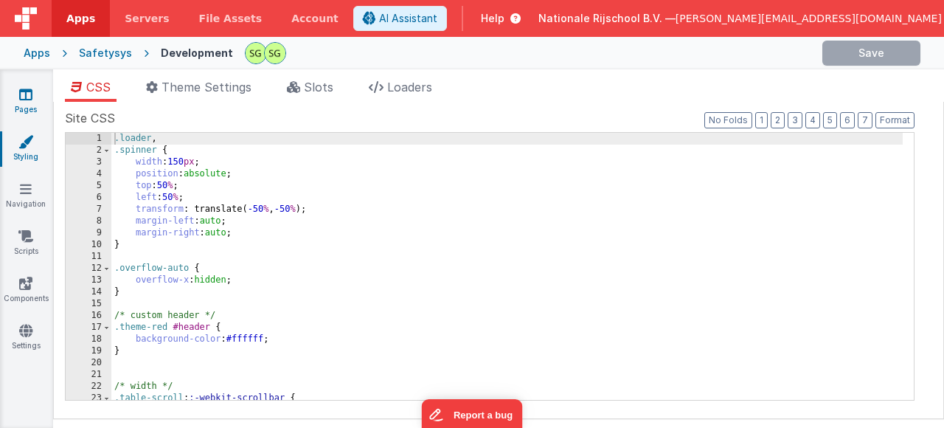
click at [27, 108] on link "Pages" at bounding box center [25, 102] width 53 height 30
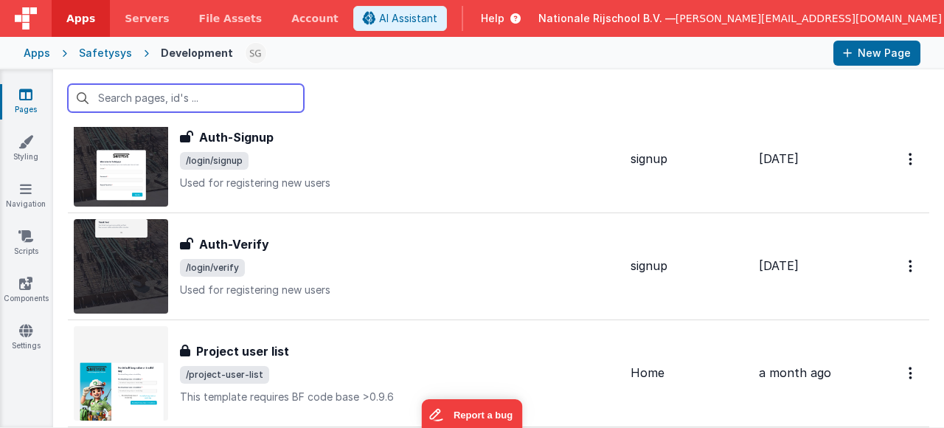
scroll to position [5507, 0]
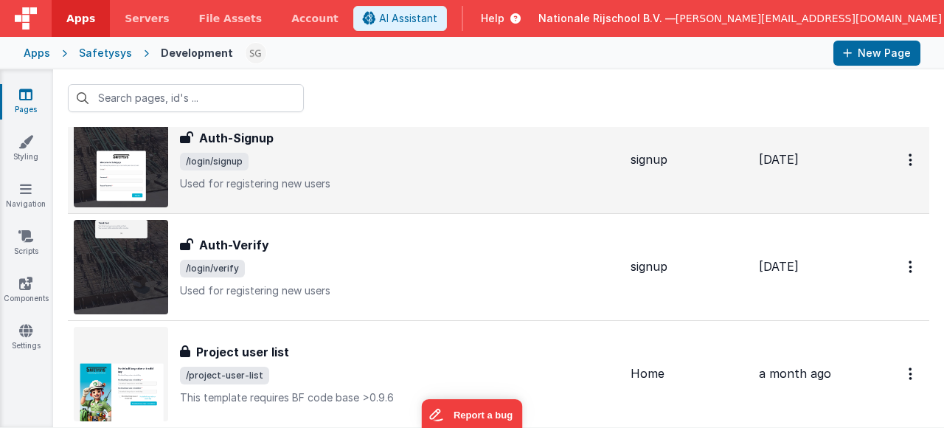
click at [477, 178] on p "Used for registering new users" at bounding box center [399, 183] width 439 height 15
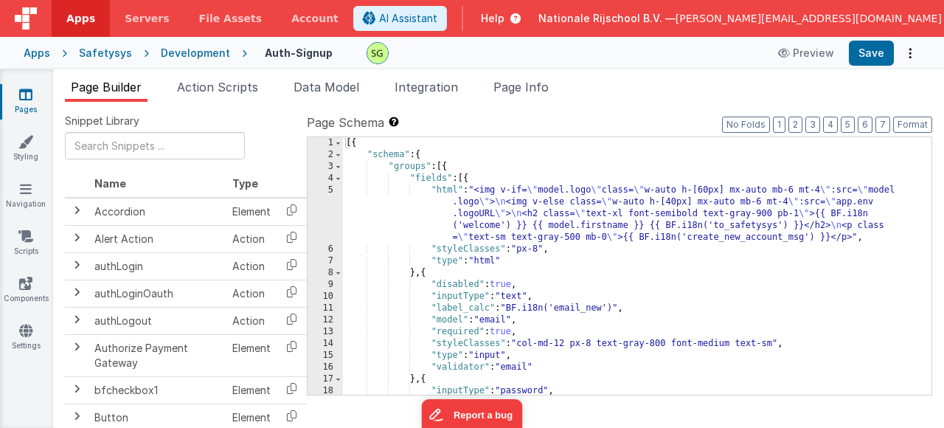
click at [333, 188] on div "5" at bounding box center [325, 213] width 35 height 59
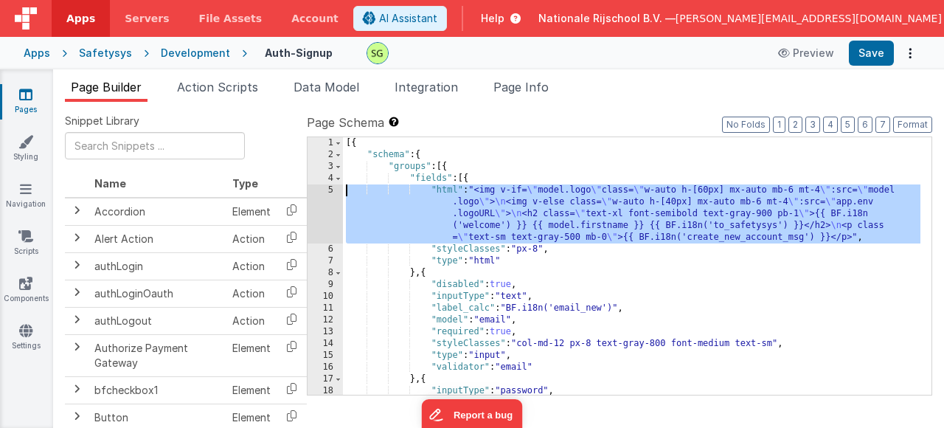
click at [328, 191] on div "5" at bounding box center [325, 213] width 35 height 59
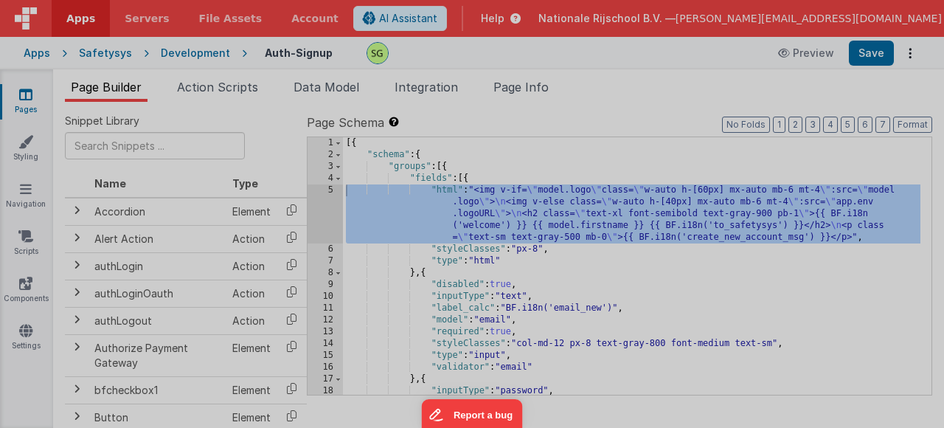
click at [471, 191] on div "Initializing ..." at bounding box center [699, 216] width 457 height 382
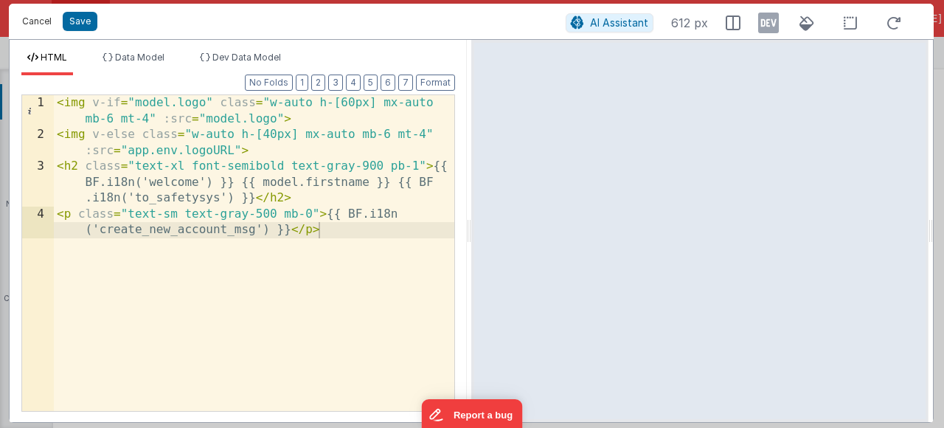
click at [26, 18] on button "Cancel" at bounding box center [37, 21] width 44 height 21
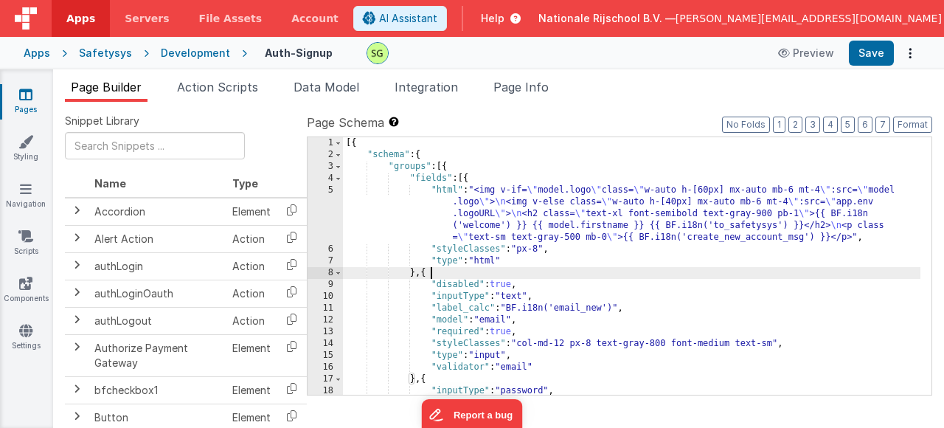
click at [731, 276] on div "[{ "schema" : { "groups" : [{ "fields" : [{ "html" : "<img v-if= \" model.logo …" at bounding box center [632, 277] width 578 height 281
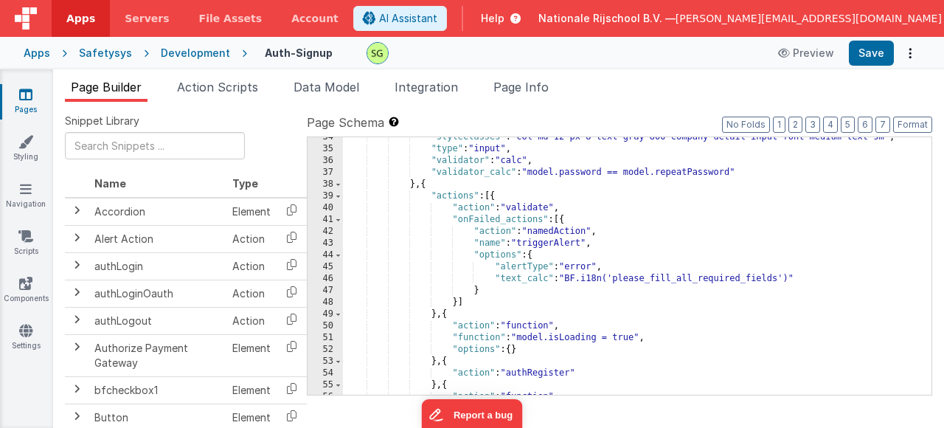
scroll to position [734, 0]
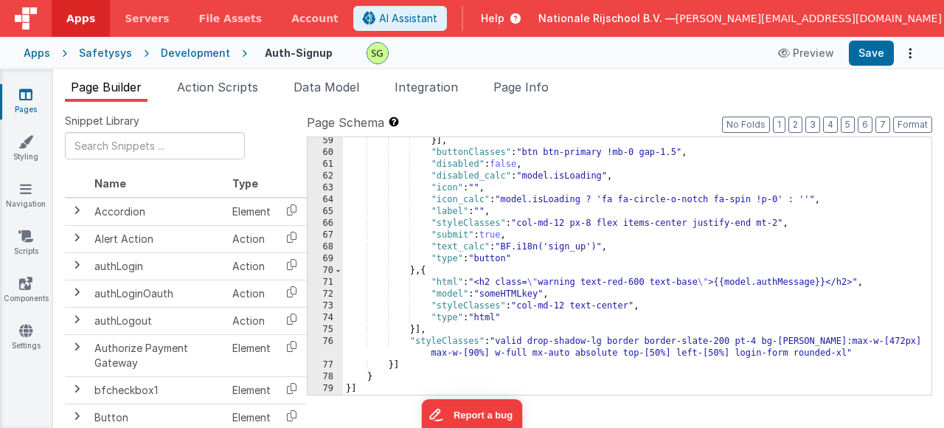
click at [326, 340] on div "76" at bounding box center [325, 348] width 35 height 24
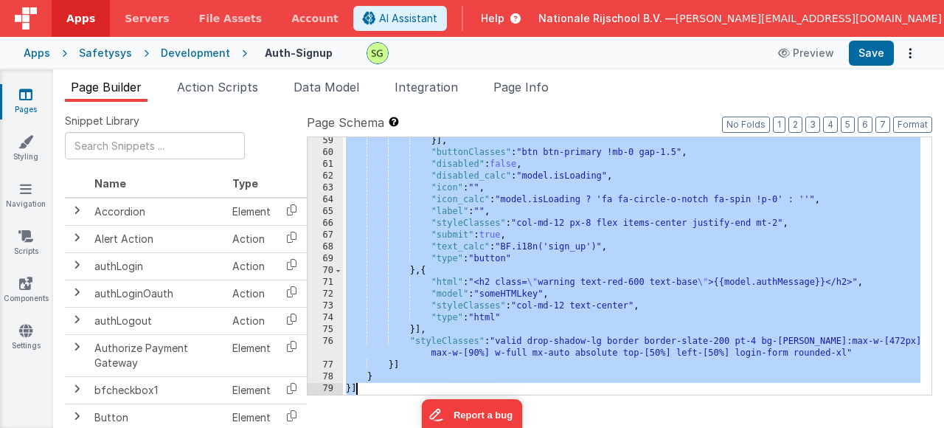
click at [326, 340] on div "76" at bounding box center [325, 348] width 35 height 24
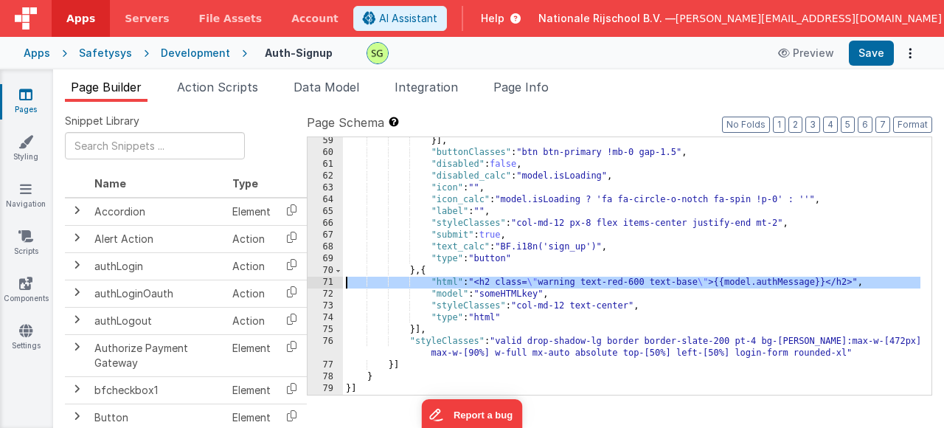
click at [331, 278] on div "71" at bounding box center [325, 283] width 35 height 12
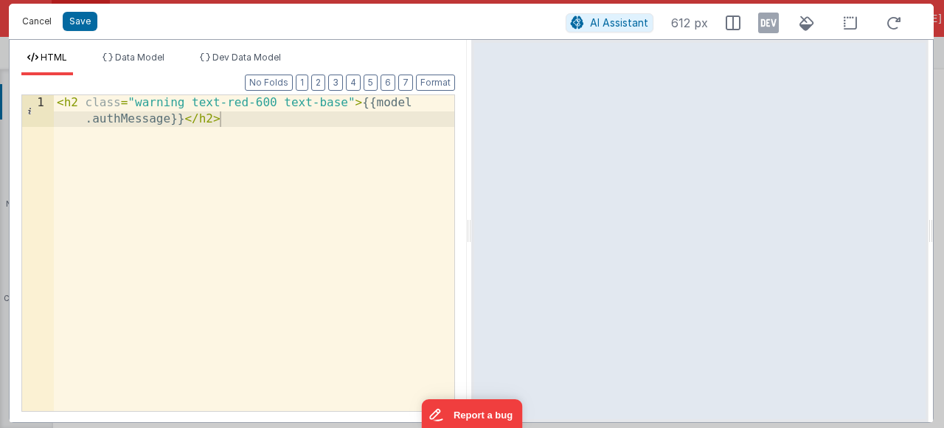
click at [39, 25] on button "Cancel" at bounding box center [37, 21] width 44 height 21
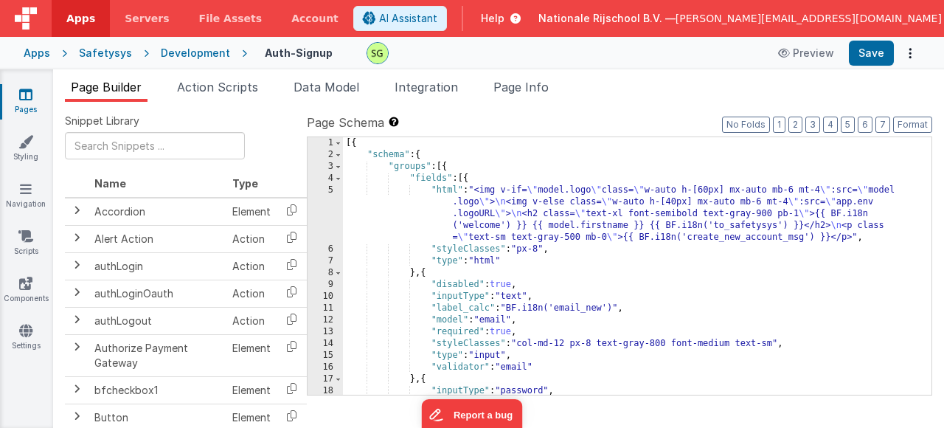
scroll to position [0, 0]
click at [94, 87] on span "Page Builder" at bounding box center [106, 87] width 71 height 15
click at [29, 99] on icon at bounding box center [25, 94] width 13 height 15
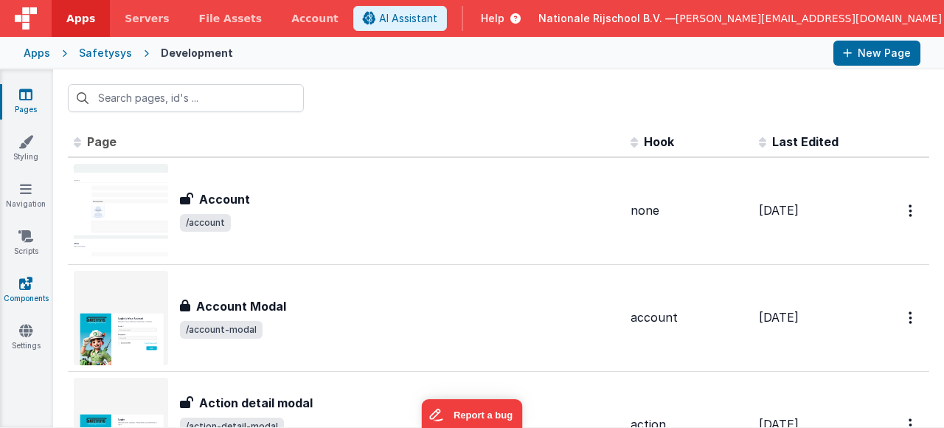
click at [26, 297] on link "Components" at bounding box center [25, 291] width 53 height 30
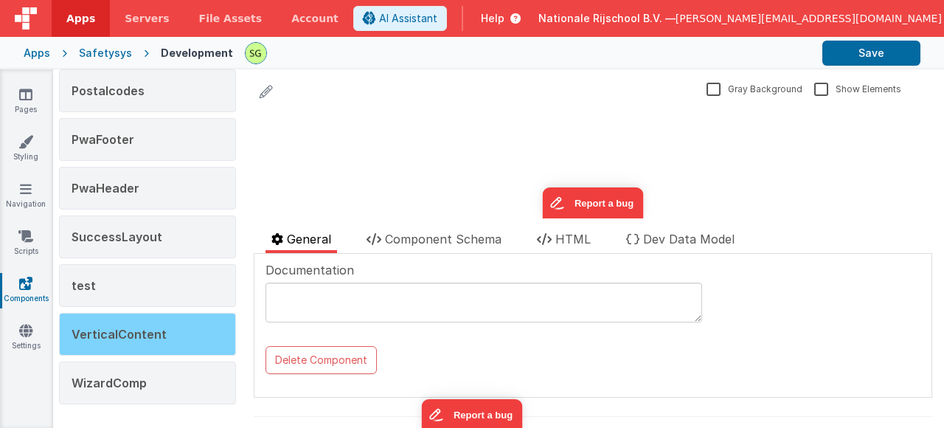
scroll to position [819, 0]
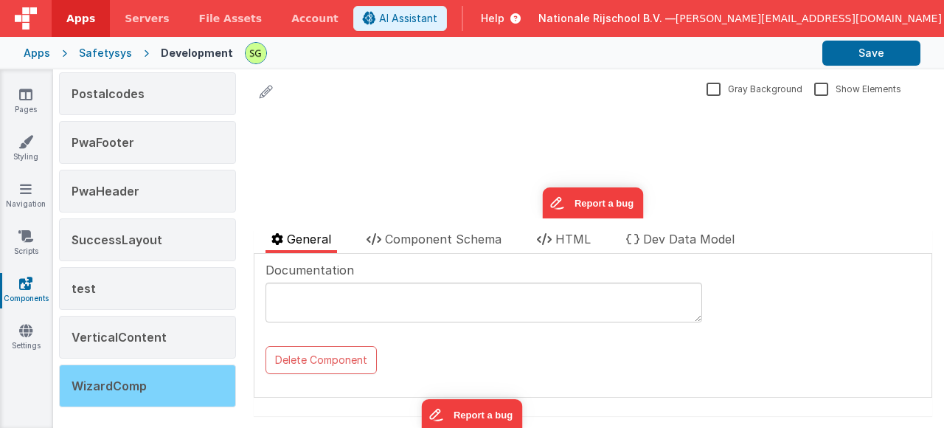
click at [162, 369] on div "WizardComp" at bounding box center [147, 385] width 177 height 43
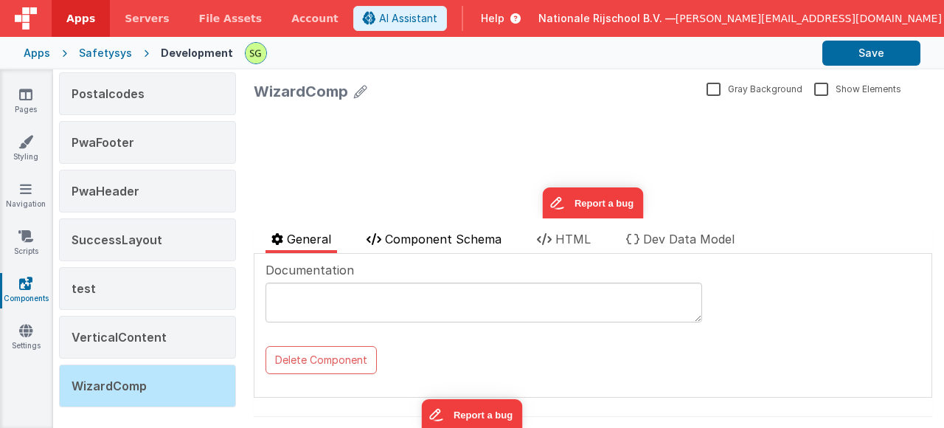
click at [404, 239] on span "Component Schema" at bounding box center [443, 239] width 117 height 15
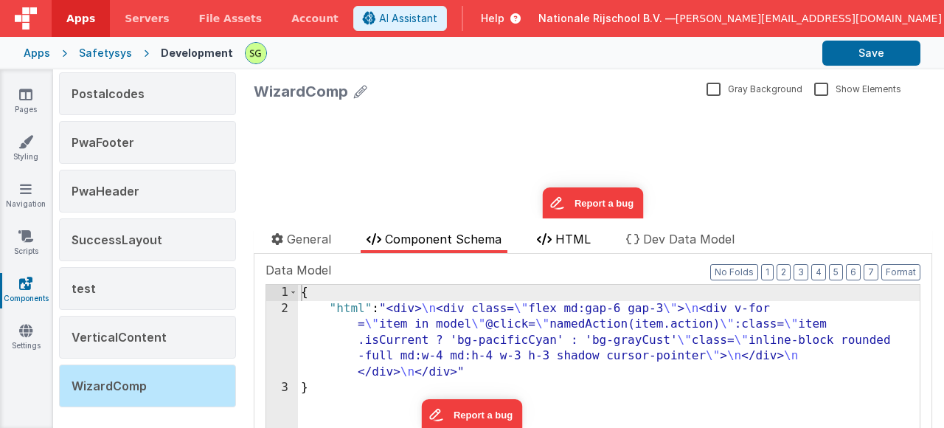
click at [551, 243] on li "HTML" at bounding box center [564, 241] width 66 height 23
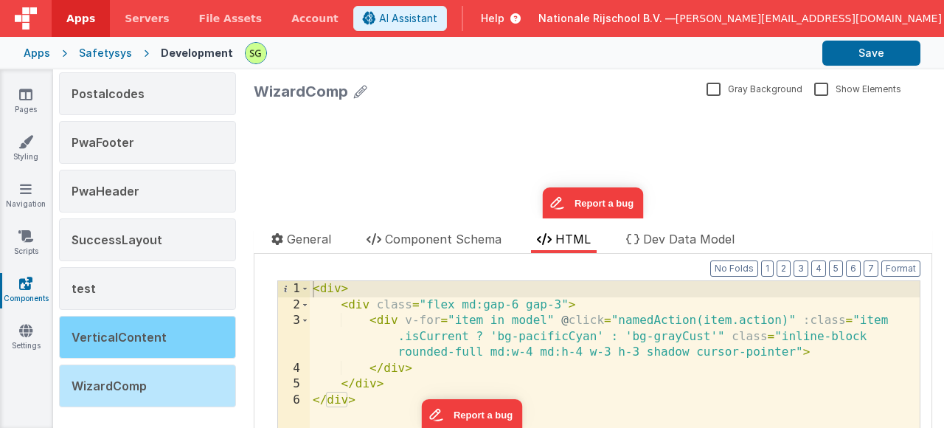
click at [89, 334] on span "VerticalContent" at bounding box center [119, 337] width 95 height 15
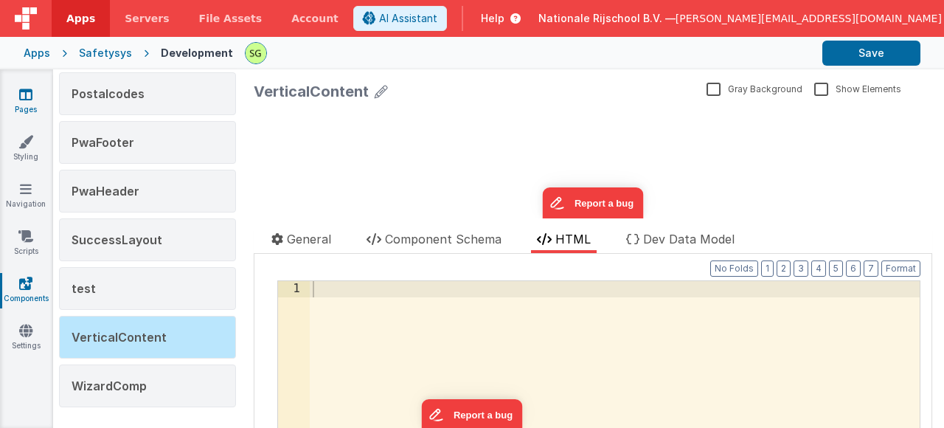
click at [26, 100] on icon at bounding box center [25, 94] width 13 height 15
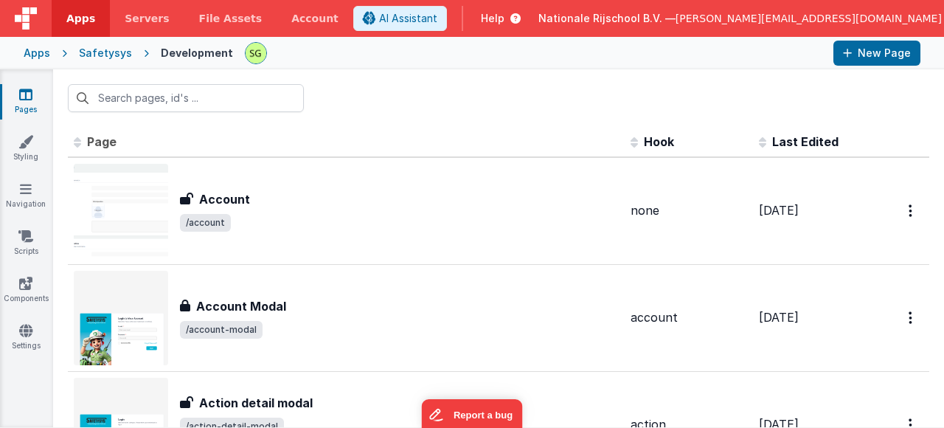
click at [367, 224] on span "/account" at bounding box center [399, 223] width 439 height 18
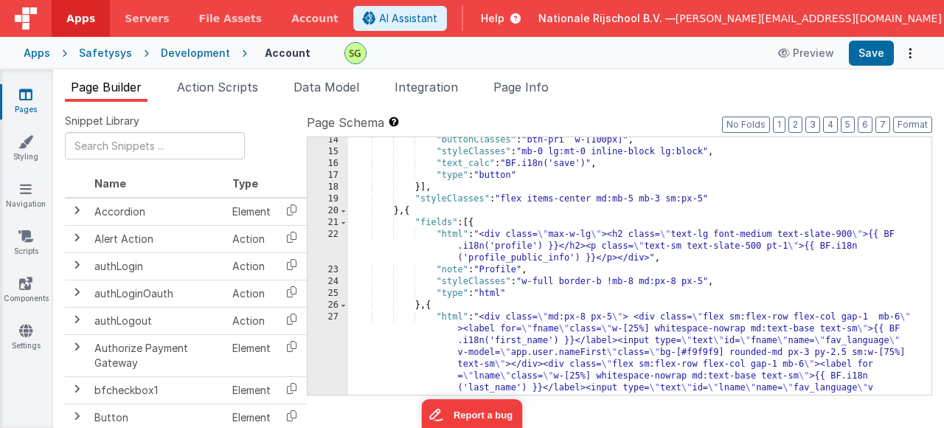
scroll to position [169, 0]
click at [331, 233] on div "22" at bounding box center [328, 245] width 41 height 35
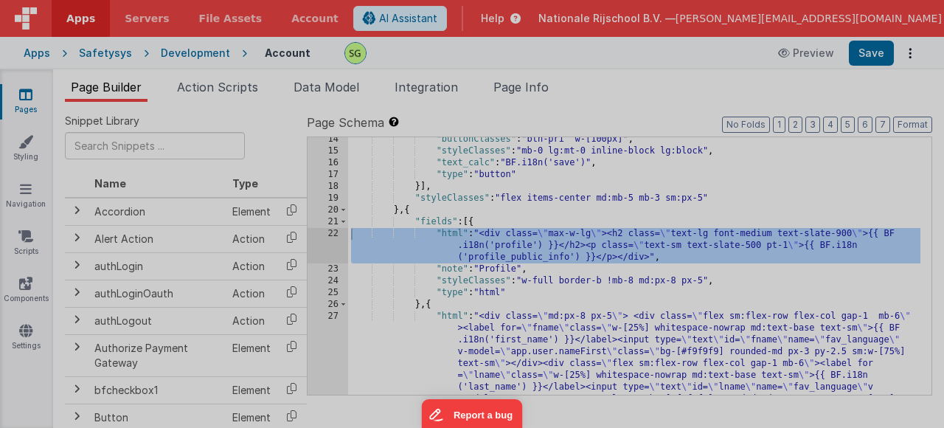
click at [471, 233] on div "Initializing ..." at bounding box center [699, 216] width 457 height 382
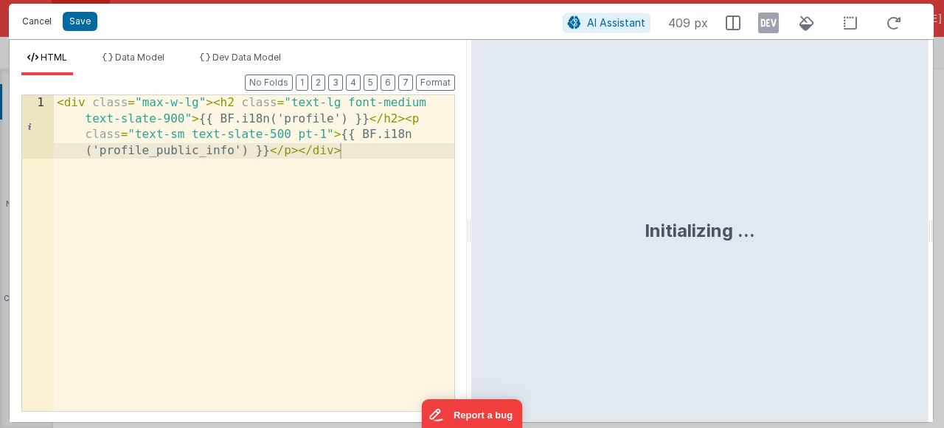
click at [27, 27] on button "Cancel" at bounding box center [37, 21] width 44 height 21
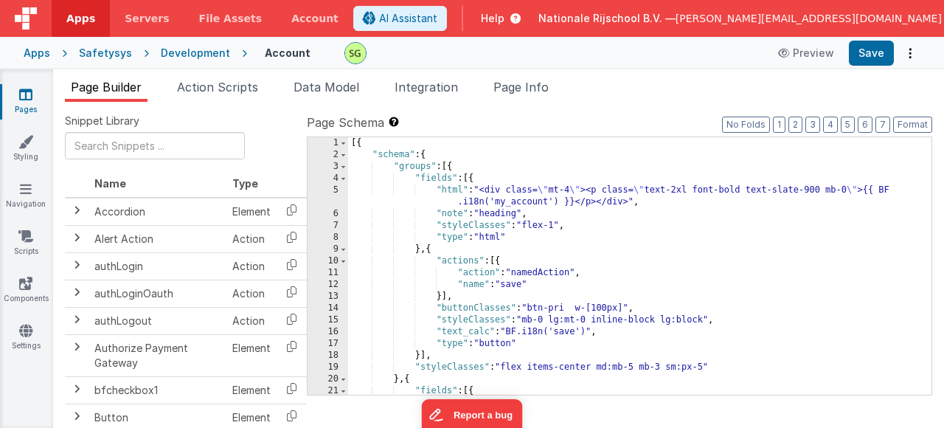
scroll to position [0, 0]
click at [598, 117] on label "Page Schema Shortcuts: Find: command-f Fold: command-option-L Unfold: command-o…" at bounding box center [620, 123] width 626 height 18
